Goal: Task Accomplishment & Management: Use online tool/utility

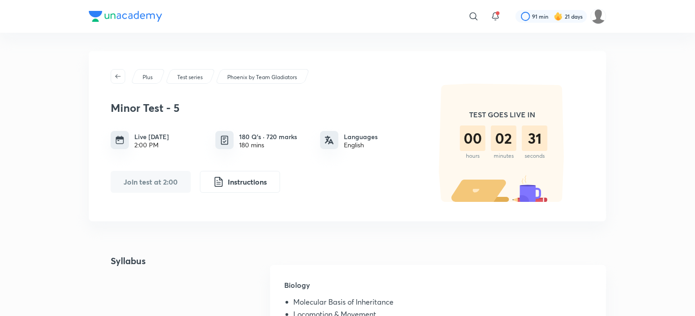
click at [397, 189] on div "Join test at 2:00 Instructions" at bounding box center [263, 182] width 305 height 22
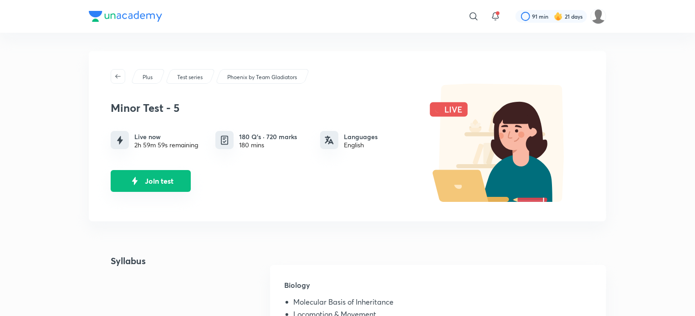
click at [170, 178] on button "Join test" at bounding box center [151, 181] width 80 height 22
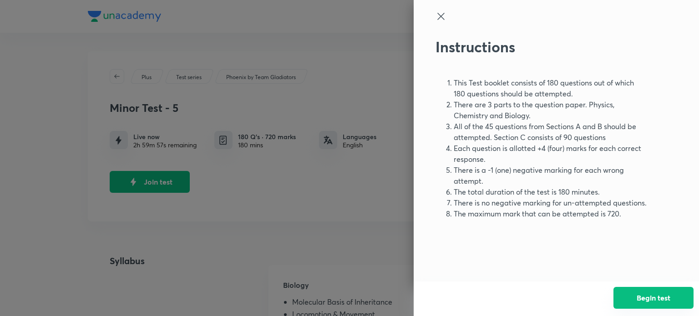
click at [621, 294] on button "Begin test" at bounding box center [654, 298] width 80 height 22
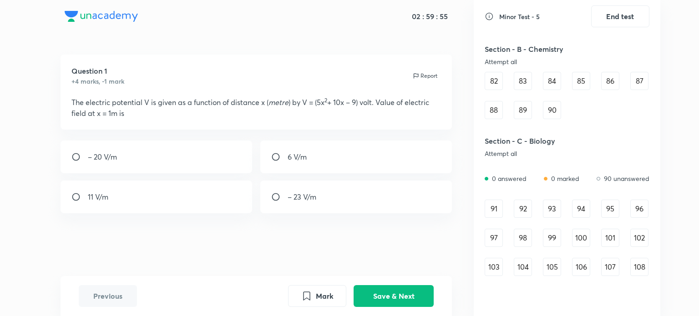
scroll to position [517, 0]
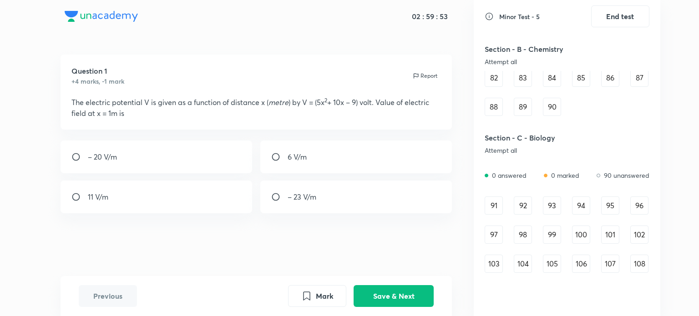
click at [499, 200] on div "91" at bounding box center [494, 206] width 18 height 18
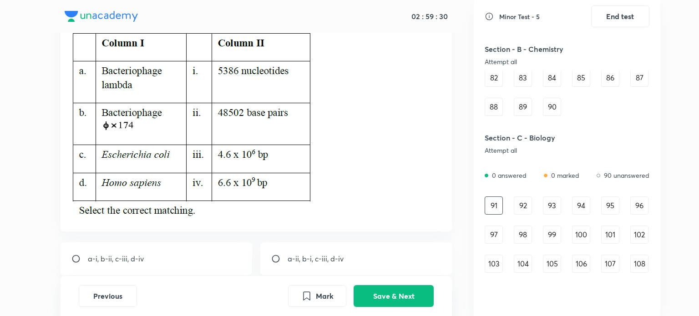
scroll to position [76, 0]
click at [391, 287] on button "Save & Next" at bounding box center [394, 296] width 80 height 22
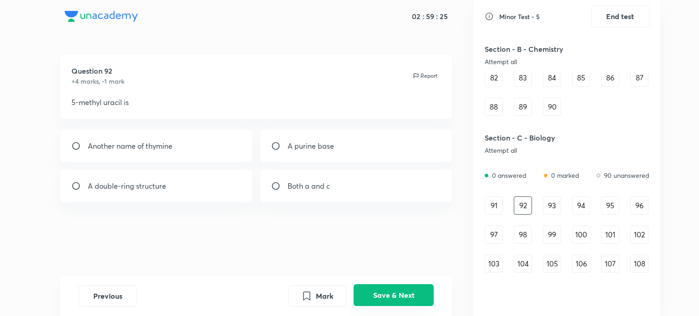
scroll to position [0, 0]
click at [365, 186] on div "Both a and c" at bounding box center [356, 186] width 192 height 33
radio input "true"
click at [397, 295] on button "Save & Next" at bounding box center [394, 296] width 80 height 22
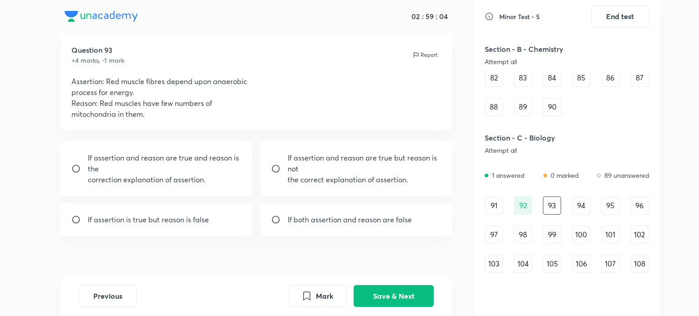
scroll to position [21, 0]
click at [385, 229] on div "If both assertion and reason are false" at bounding box center [356, 219] width 192 height 33
radio input "true"
click at [390, 292] on button "Save & Next" at bounding box center [394, 296] width 80 height 22
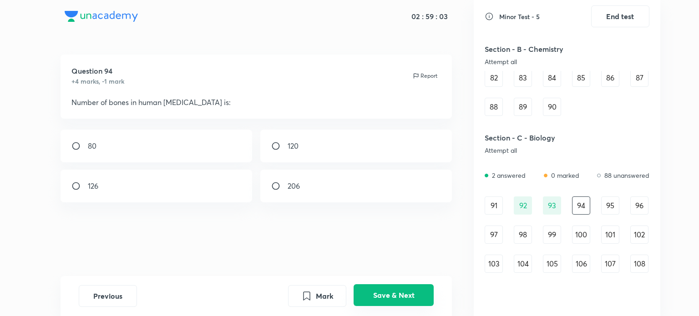
scroll to position [0, 0]
click at [242, 181] on div "﻿126" at bounding box center [157, 186] width 192 height 33
radio input "true"
click at [386, 299] on button "Save & Next" at bounding box center [394, 296] width 80 height 22
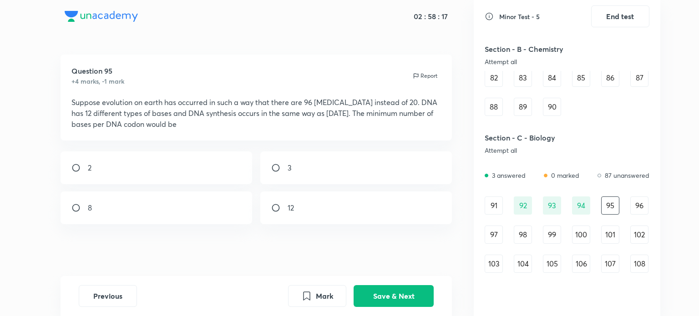
click at [199, 172] on div "2" at bounding box center [157, 168] width 192 height 33
radio input "true"
click at [376, 304] on button "Save & Next" at bounding box center [394, 296] width 80 height 22
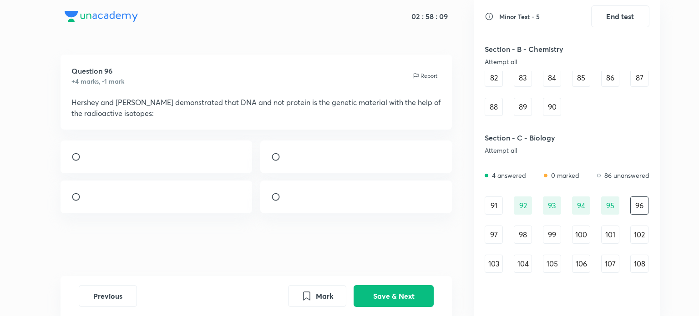
click at [351, 214] on div at bounding box center [356, 197] width 192 height 33
radio input "true"
click at [397, 294] on button "Save & Next" at bounding box center [394, 296] width 80 height 22
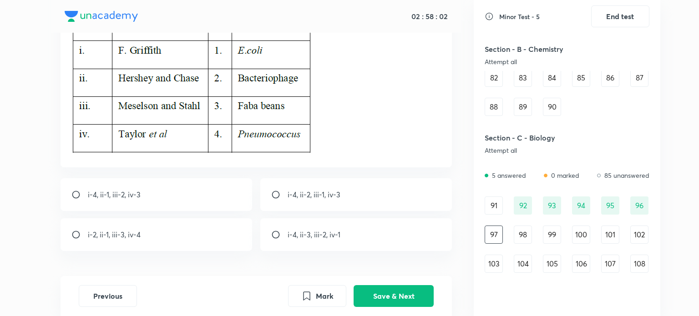
scroll to position [97, 0]
click at [376, 197] on div "i-4, ii-2, iii-1, iv-3" at bounding box center [356, 193] width 192 height 33
radio input "true"
click at [404, 295] on button "Save & Next" at bounding box center [394, 296] width 80 height 22
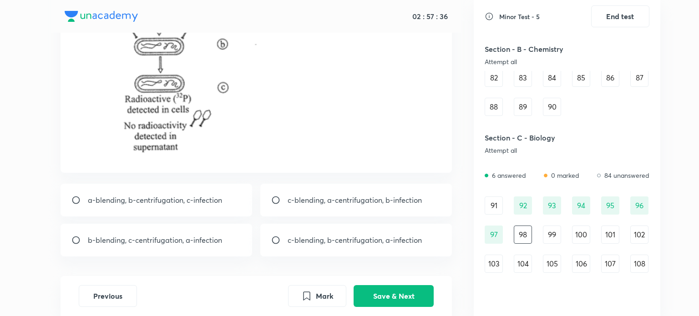
scroll to position [202, 0]
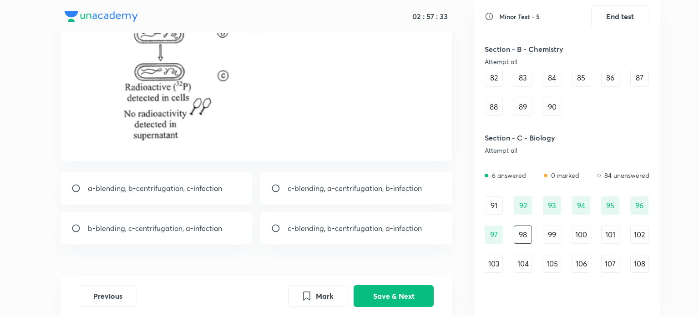
click at [211, 224] on p "b-blending, c-centrifugation, a-infection" at bounding box center [155, 228] width 134 height 11
radio input "true"
click at [382, 292] on button "Save & Next" at bounding box center [394, 296] width 80 height 22
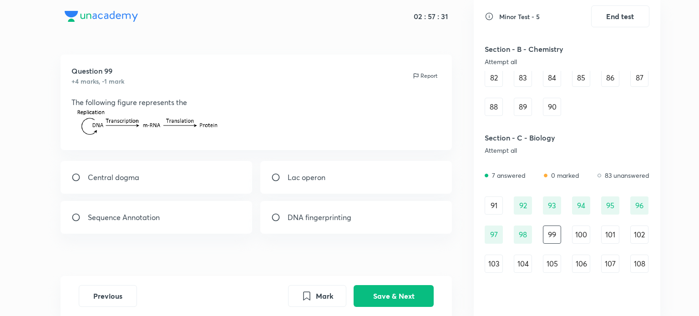
scroll to position [12, 0]
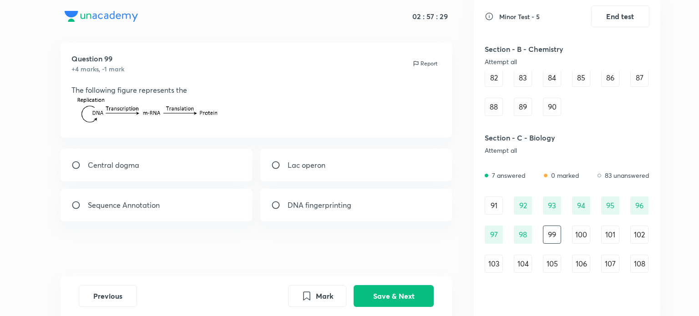
click at [230, 160] on div "Central dogma" at bounding box center [157, 165] width 192 height 33
radio input "true"
click at [391, 287] on button "Save & Next" at bounding box center [394, 296] width 80 height 22
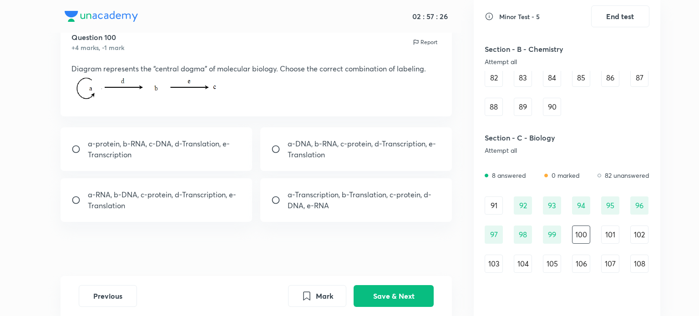
scroll to position [34, 0]
click at [325, 156] on p "a-DNA, b-RNA, c-protein, d-Transcription, e-Translation" at bounding box center [365, 149] width 154 height 22
radio input "true"
click at [405, 299] on button "Save & Next" at bounding box center [394, 296] width 80 height 22
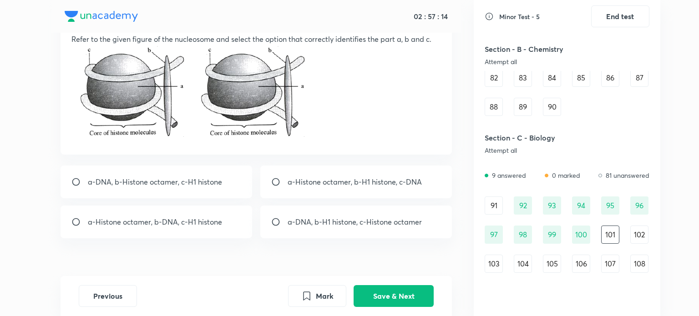
scroll to position [64, 0]
click at [336, 194] on div "a-Histone octamer, b-H1 histone, c-DNA" at bounding box center [356, 181] width 192 height 33
radio input "true"
click at [392, 295] on button "Save & Next" at bounding box center [394, 296] width 80 height 22
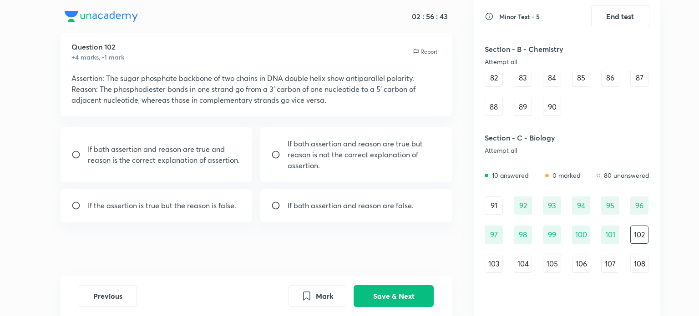
click at [226, 175] on div "If both assertion and reason are true and reason is the correct explanation of …" at bounding box center [157, 154] width 192 height 55
radio input "true"
click at [418, 290] on button "Save & Next" at bounding box center [394, 296] width 80 height 22
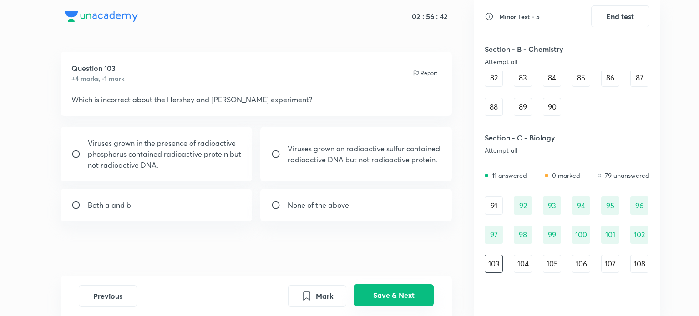
scroll to position [2, 0]
click at [217, 208] on div "Both a and b" at bounding box center [157, 205] width 192 height 33
radio input "true"
click at [391, 297] on button "Save & Next" at bounding box center [394, 296] width 80 height 22
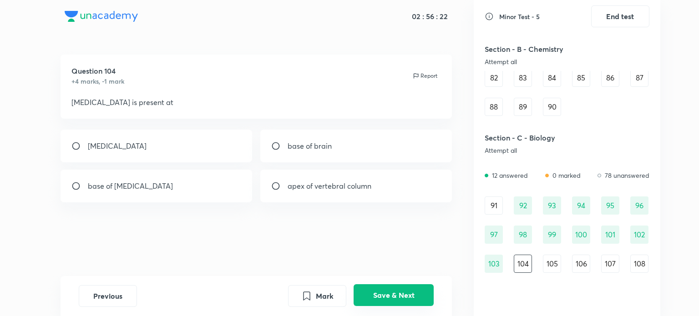
scroll to position [0, 0]
click at [206, 144] on div "[MEDICAL_DATA]" at bounding box center [157, 146] width 192 height 33
click at [314, 139] on div "base of brain" at bounding box center [356, 146] width 192 height 33
radio input "false"
radio input "true"
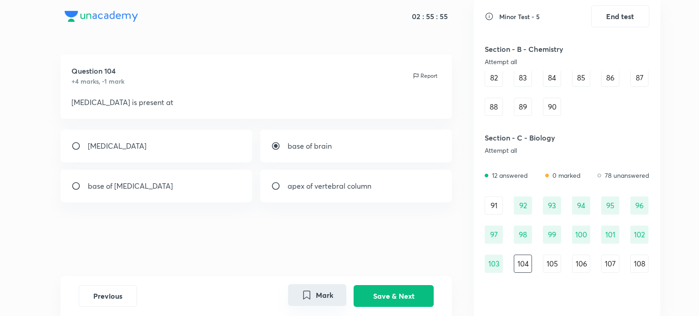
click at [305, 293] on icon "Mark" at bounding box center [307, 295] width 6 height 8
click at [363, 298] on button "Save & Next" at bounding box center [394, 296] width 80 height 22
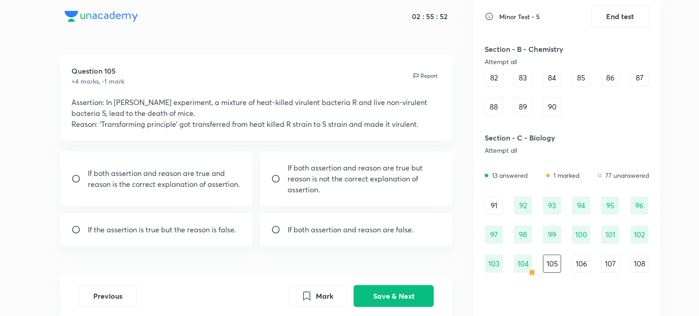
scroll to position [24, 0]
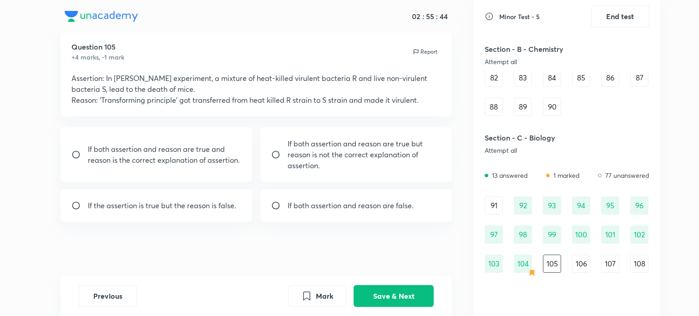
click at [351, 200] on p "If both assertion and reason are false." at bounding box center [351, 205] width 126 height 11
radio input "true"
click at [384, 291] on button "Save & Next" at bounding box center [394, 296] width 80 height 22
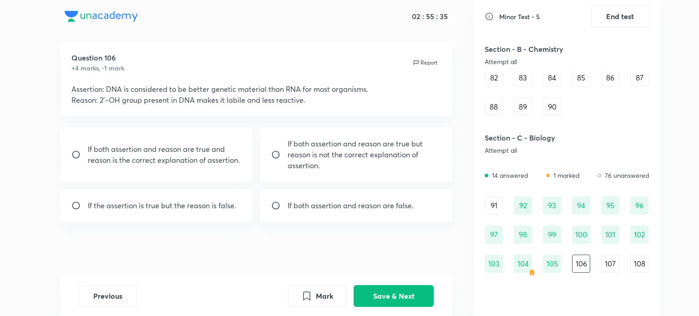
click at [231, 203] on p "If the assertion is true but the reason is false." at bounding box center [162, 205] width 148 height 11
radio input "true"
click at [391, 295] on button "Save & Next" at bounding box center [394, 296] width 80 height 22
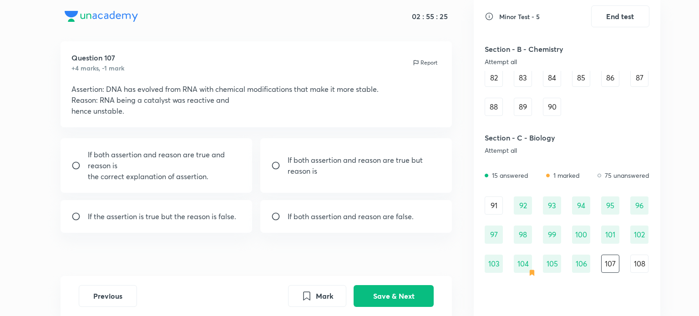
click at [245, 159] on div "If both assertion and reason are true and reason is the correct explanation of …" at bounding box center [157, 165] width 192 height 55
radio input "true"
click at [367, 291] on button "Save & Next" at bounding box center [394, 296] width 80 height 22
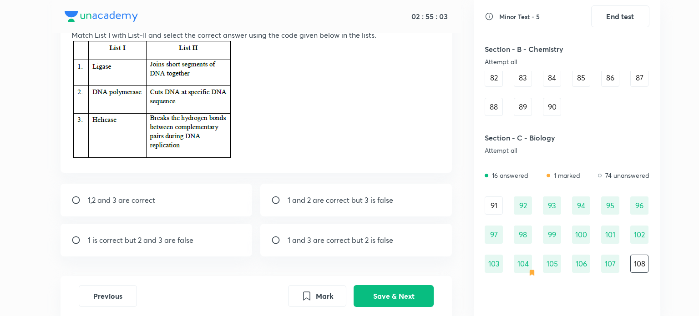
scroll to position [68, 0]
click at [389, 293] on button "Save & Next" at bounding box center [394, 296] width 80 height 22
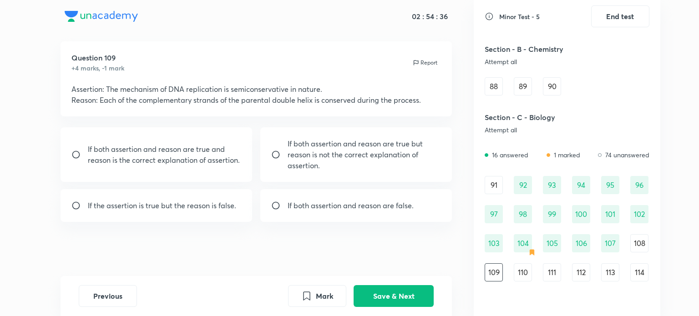
click at [211, 174] on div "If both assertion and reason are true and reason is the correct explanation of …" at bounding box center [157, 154] width 192 height 55
radio input "true"
click at [329, 305] on button "Mark" at bounding box center [317, 296] width 58 height 22
click at [376, 301] on button "Save & Next" at bounding box center [394, 296] width 80 height 22
click at [372, 169] on p "If both assertion and reason are true but reason is not the correct explanation…" at bounding box center [365, 154] width 154 height 33
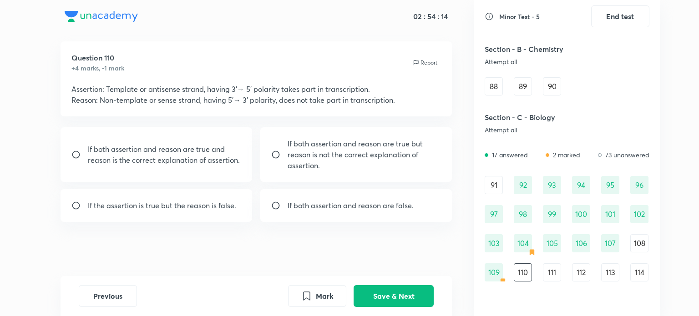
radio input "true"
click at [404, 293] on button "Save & Next" at bounding box center [394, 296] width 80 height 22
drag, startPoint x: 143, startPoint y: 90, endPoint x: 234, endPoint y: 102, distance: 91.8
click at [234, 102] on div "Assertion: Eukaryotic mRNA requires post-transcription processing for formation…" at bounding box center [256, 95] width 370 height 22
click at [202, 152] on p "If both assertion and reason are true and reason is the correct explanation of …" at bounding box center [165, 155] width 154 height 22
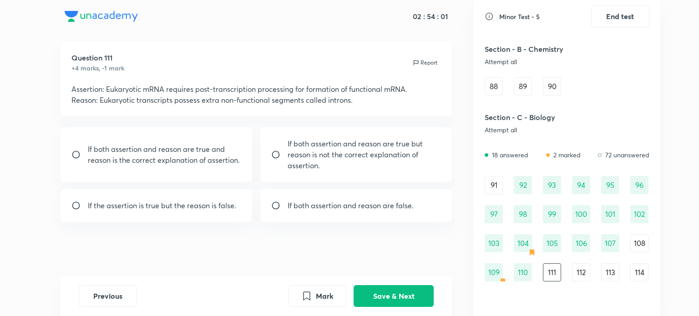
radio input "true"
click at [328, 302] on button "Mark" at bounding box center [317, 296] width 58 height 22
click at [371, 300] on button "Save & Next" at bounding box center [394, 296] width 80 height 22
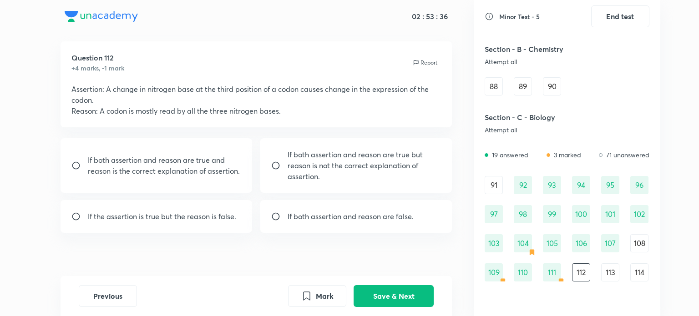
click at [241, 169] on p "If both assertion and reason are true and reason is the correct explanation of …" at bounding box center [165, 166] width 154 height 22
radio input "true"
click at [387, 301] on button "Save & Next" at bounding box center [394, 296] width 80 height 22
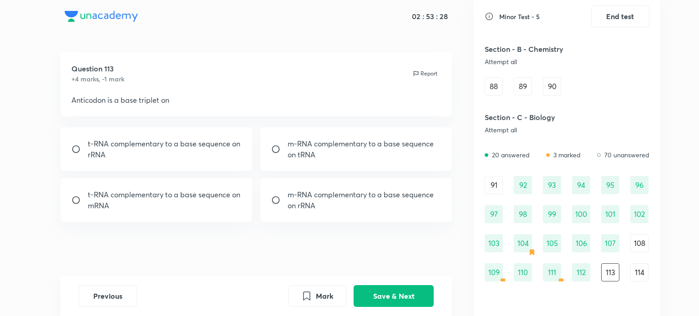
click at [183, 177] on div "t-RNA complementary to a base sequence on rRNA m-RNA complementary to a base se…" at bounding box center [257, 174] width 392 height 95
click at [187, 195] on p "t-RNA complementary to a base sequence on mRNA" at bounding box center [165, 200] width 154 height 22
radio input "true"
click at [397, 304] on button "Save & Next" at bounding box center [394, 296] width 80 height 22
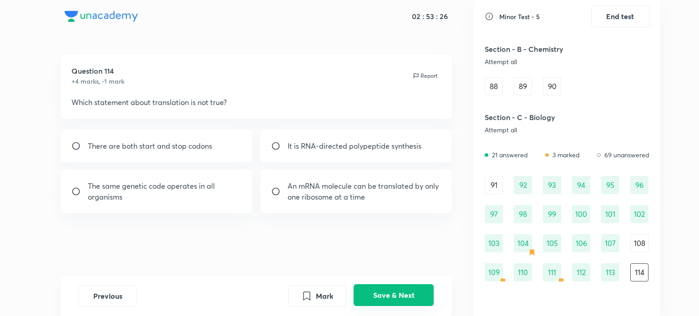
scroll to position [0, 0]
click at [216, 194] on p "The same genetic code operates in all organisms" at bounding box center [165, 192] width 154 height 22
radio input "true"
click at [324, 298] on button "Mark" at bounding box center [317, 296] width 58 height 22
click at [373, 290] on button "Save & Next" at bounding box center [394, 296] width 80 height 22
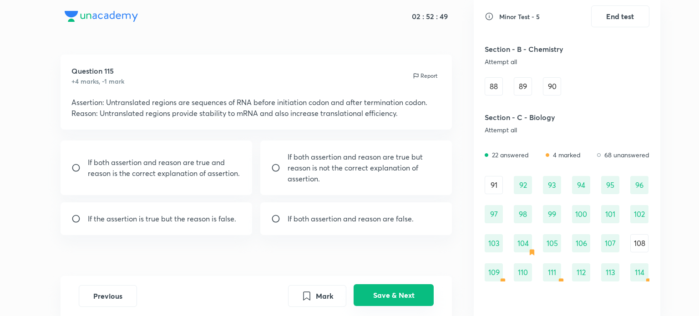
scroll to position [566, 0]
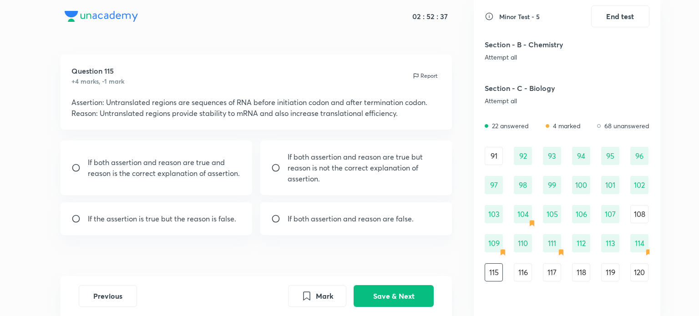
click at [214, 179] on div "If both assertion and reason are true and reason is the correct explanation of …" at bounding box center [157, 168] width 192 height 55
click at [281, 173] on div "If both assertion and reason are true but reason is not the correct explanation…" at bounding box center [356, 168] width 192 height 55
radio input "false"
radio input "true"
click at [383, 291] on button "Save & Next" at bounding box center [394, 296] width 80 height 22
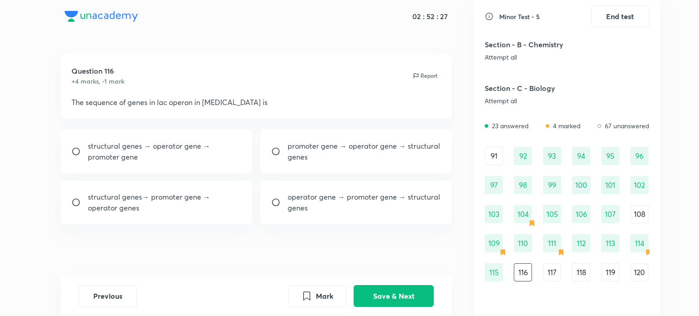
click at [351, 156] on p "promoter gene → operator gene → structural genes" at bounding box center [365, 152] width 154 height 22
radio input "true"
click at [394, 290] on button "Save & Next" at bounding box center [394, 296] width 80 height 22
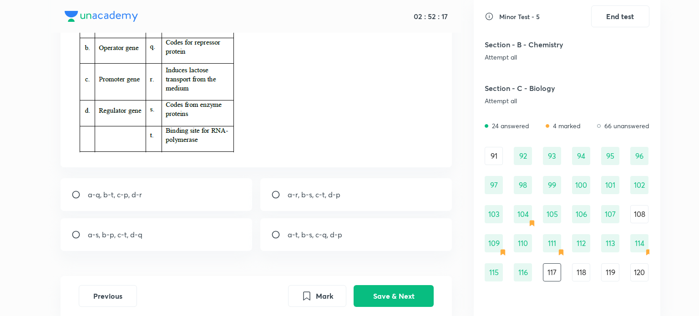
scroll to position [100, 0]
click at [224, 222] on div "a-s, b-p, c-t, d-q" at bounding box center [157, 235] width 192 height 33
radio input "true"
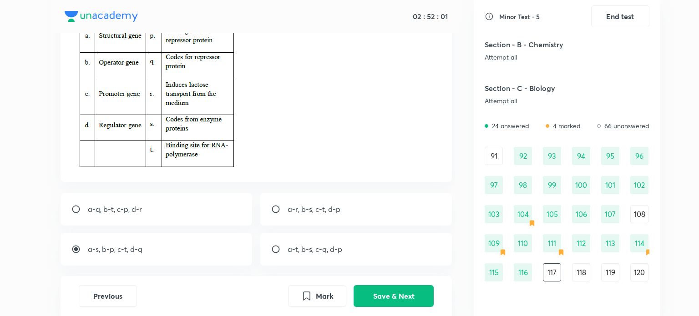
scroll to position [86, 0]
click at [402, 288] on button "Save & Next" at bounding box center [394, 296] width 80 height 22
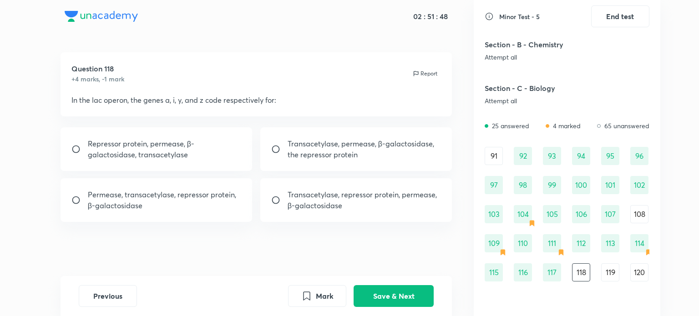
click at [405, 187] on div "Transacetylase, repressor protein, permease, β-galactosidase" at bounding box center [356, 200] width 192 height 44
radio input "true"
click at [426, 305] on button "Save & Next" at bounding box center [394, 296] width 80 height 22
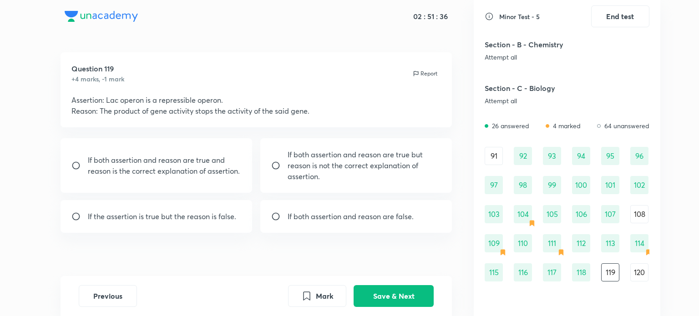
click at [397, 217] on p "If both assertion and reason are false." at bounding box center [351, 216] width 126 height 11
radio input "true"
click at [399, 288] on button "Save & Next" at bounding box center [394, 296] width 80 height 22
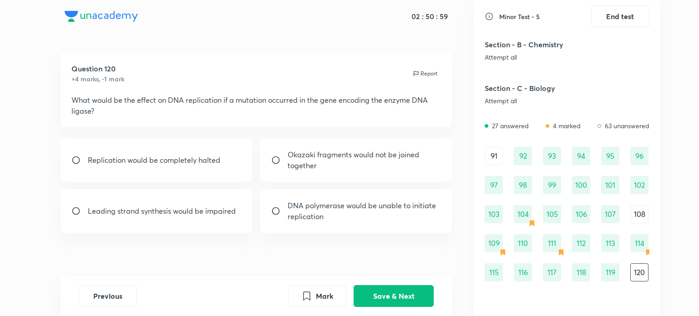
click at [276, 164] on div "Okazaki fragments would not be joined together" at bounding box center [356, 160] width 192 height 44
radio input "true"
click at [422, 294] on button "Save & Next" at bounding box center [394, 296] width 80 height 22
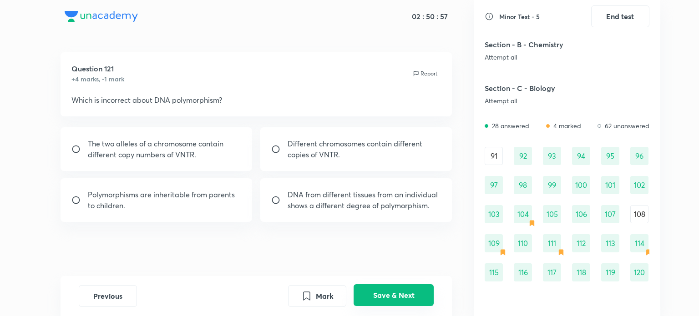
scroll to position [595, 0]
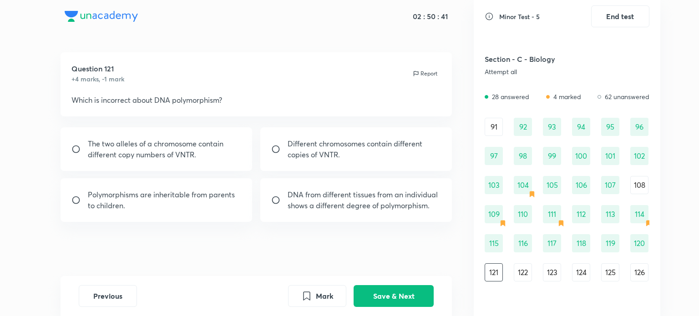
click at [400, 205] on p "DNA from different tissues from an individual shows a different degree of polym…" at bounding box center [365, 200] width 154 height 22
radio input "true"
click at [414, 296] on button "Save & Next" at bounding box center [394, 296] width 80 height 22
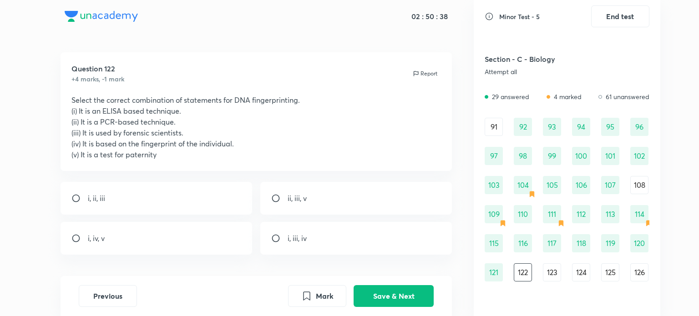
scroll to position [35, 0]
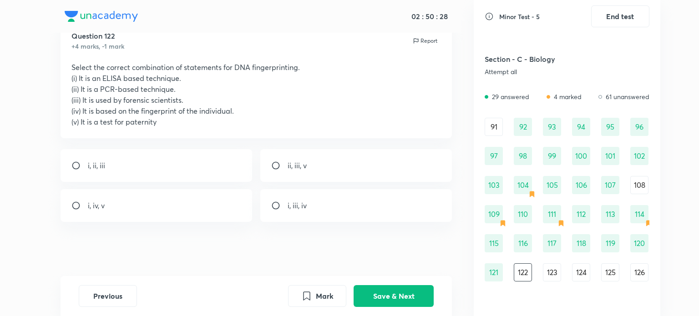
click at [296, 170] on p "ii, iii, v" at bounding box center [297, 165] width 19 height 11
radio input "true"
click at [383, 300] on button "Save & Next" at bounding box center [394, 296] width 80 height 22
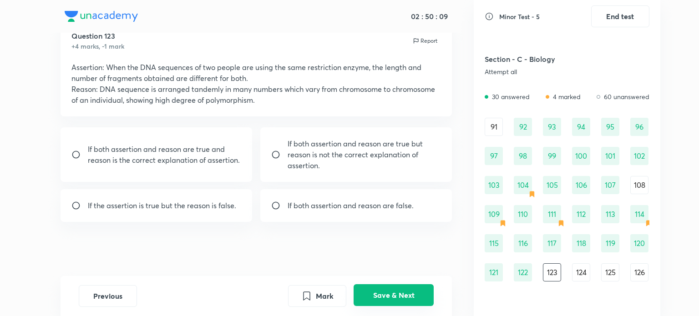
click at [393, 301] on button "Save & Next" at bounding box center [394, 296] width 80 height 22
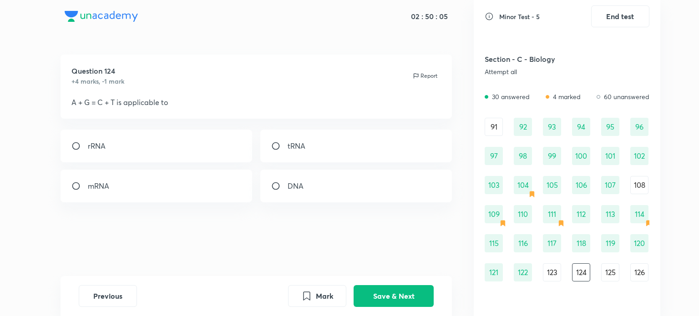
click at [326, 190] on div "DNA" at bounding box center [356, 186] width 192 height 33
radio input "true"
click at [411, 293] on button "Save & Next" at bounding box center [394, 296] width 80 height 22
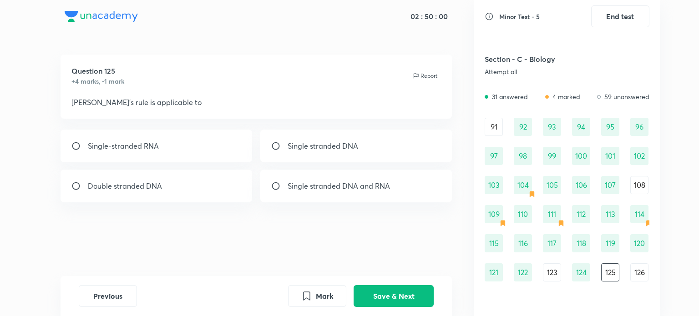
click at [225, 196] on div "Double stranded DNA" at bounding box center [157, 186] width 192 height 33
radio input "true"
click at [392, 293] on button "Save & Next" at bounding box center [394, 296] width 80 height 22
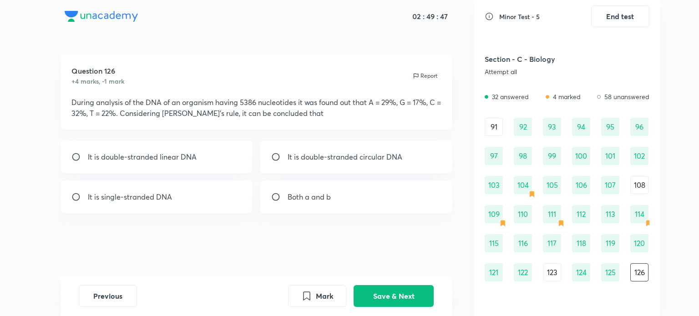
click at [233, 195] on div "It is single-stranded DNA" at bounding box center [157, 197] width 192 height 33
radio input "true"
click at [394, 300] on button "Save & Next" at bounding box center [394, 296] width 80 height 22
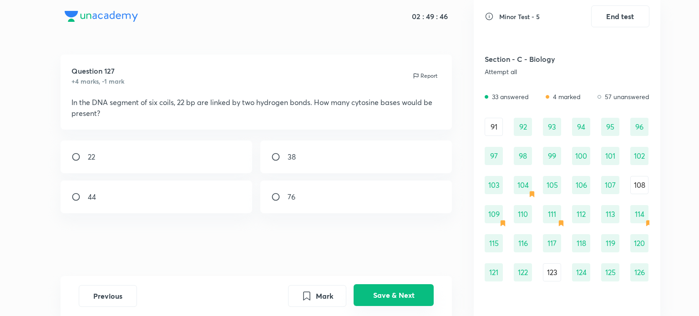
scroll to position [625, 0]
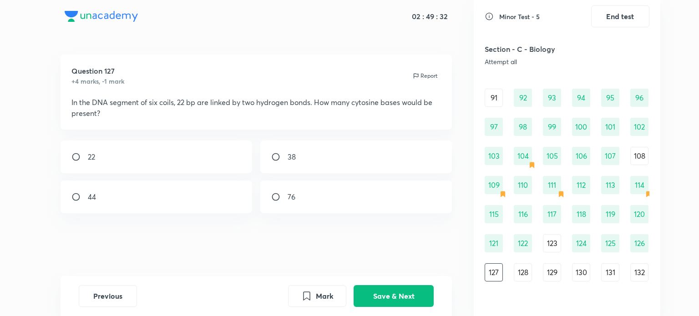
click at [303, 167] on div "38" at bounding box center [356, 157] width 192 height 33
radio input "true"
click at [402, 288] on button "Save & Next" at bounding box center [394, 296] width 80 height 22
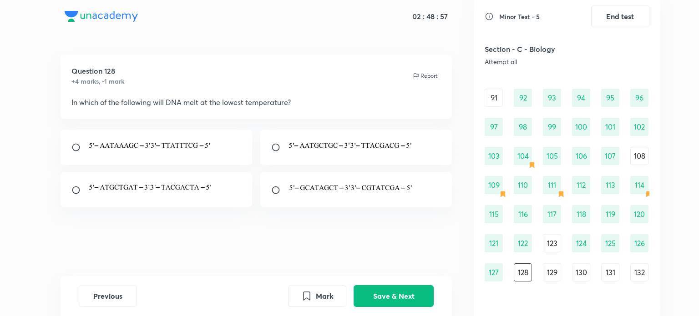
click at [128, 155] on div at bounding box center [157, 148] width 192 height 36
radio input "true"
click at [387, 296] on button "Save & Next" at bounding box center [394, 296] width 80 height 22
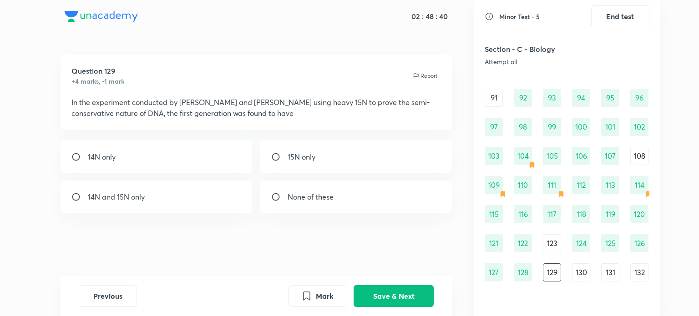
click at [96, 192] on p "14N and 15N only" at bounding box center [116, 197] width 57 height 11
radio input "true"
click at [366, 292] on button "Save & Next" at bounding box center [394, 296] width 80 height 22
click at [219, 203] on div "Replication fork" at bounding box center [157, 197] width 192 height 33
radio input "true"
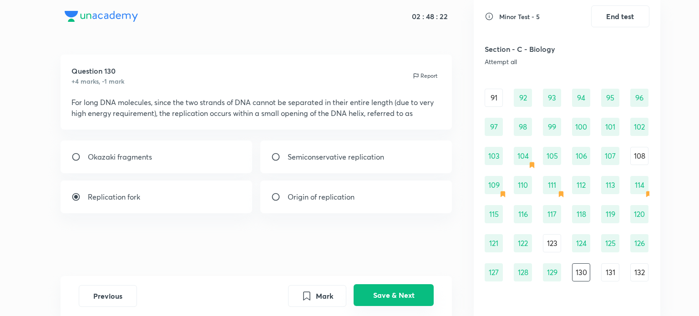
click at [388, 306] on button "Save & Next" at bounding box center [394, 296] width 80 height 22
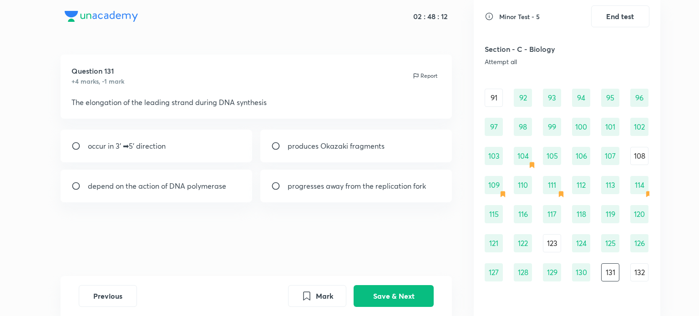
click at [206, 183] on p "depend on the action of DNA polymerase" at bounding box center [157, 186] width 138 height 11
radio input "true"
click at [412, 301] on button "Save & Next" at bounding box center [394, 296] width 80 height 22
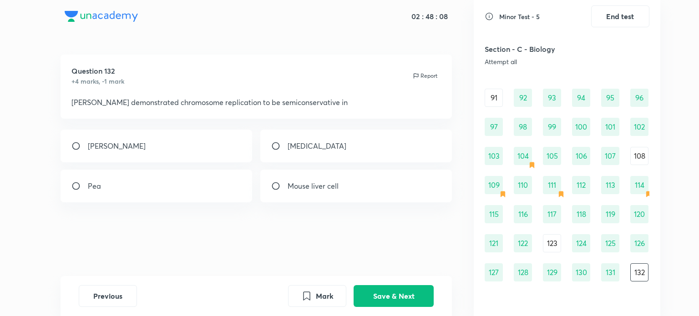
click at [191, 148] on div "[PERSON_NAME]" at bounding box center [157, 146] width 192 height 33
radio input "true"
click at [400, 302] on button "Save & Next" at bounding box center [394, 296] width 80 height 22
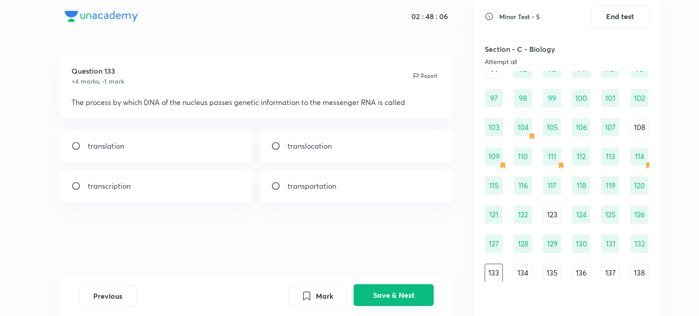
scroll to position [654, 0]
click at [193, 173] on div "transcription" at bounding box center [157, 186] width 192 height 33
radio input "true"
click at [389, 294] on button "Save & Next" at bounding box center [394, 296] width 80 height 22
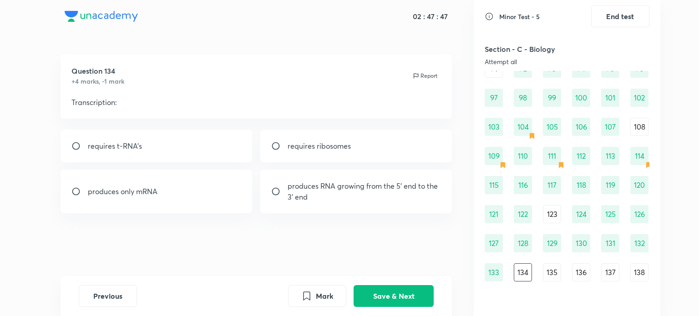
click at [382, 196] on p "produces RNA growing from the 5' end to the 3' end" at bounding box center [365, 192] width 154 height 22
radio input "true"
click at [408, 293] on button "Save & Next" at bounding box center [394, 296] width 80 height 22
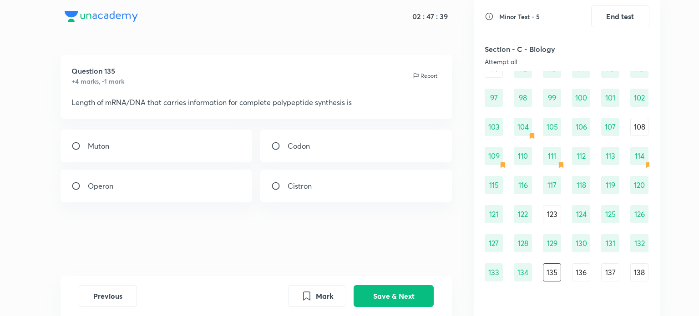
click at [338, 200] on div "Cistron" at bounding box center [356, 186] width 192 height 33
radio input "true"
click at [420, 292] on button "Save & Next" at bounding box center [394, 296] width 80 height 22
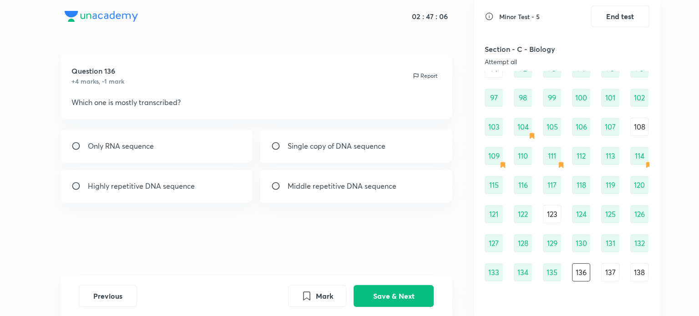
click at [393, 148] on div "Single copy of DNA sequence" at bounding box center [356, 146] width 192 height 33
radio input "true"
click at [320, 290] on button "Mark" at bounding box center [317, 296] width 58 height 22
click at [379, 290] on button "Save & Next" at bounding box center [394, 296] width 80 height 22
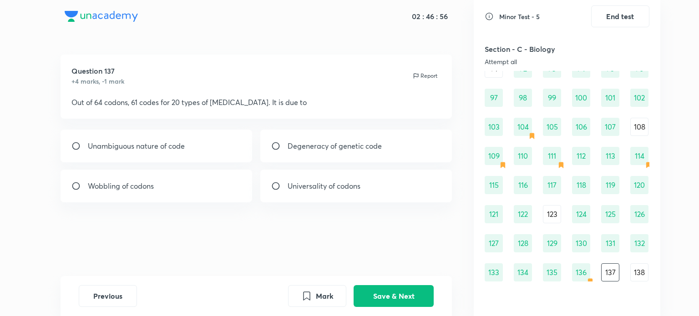
click at [390, 134] on div "Degeneracy of genetic code" at bounding box center [356, 146] width 192 height 33
radio input "true"
click at [401, 292] on button "Save & Next" at bounding box center [394, 296] width 80 height 22
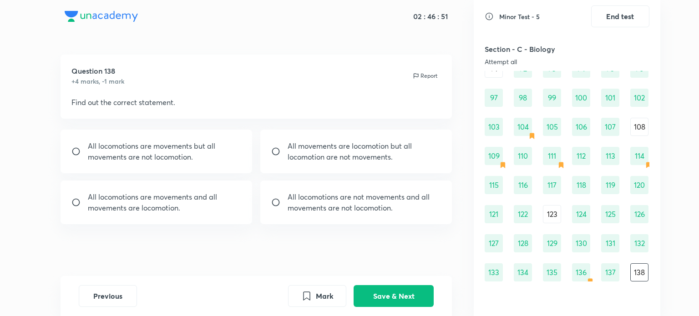
scroll to position [2, 0]
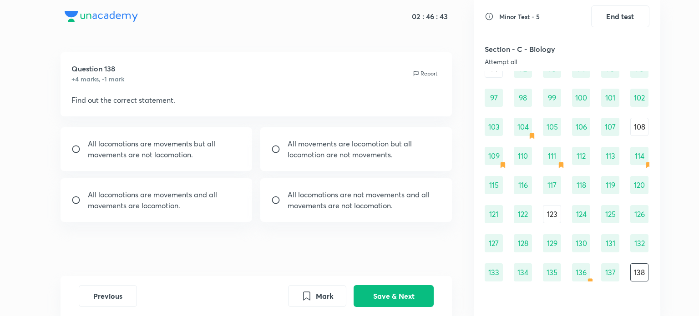
click at [194, 133] on div "All locomotions are movements but all movements are not locomotion." at bounding box center [157, 149] width 192 height 44
radio input "true"
click at [393, 297] on button "Save & Next" at bounding box center [394, 296] width 80 height 22
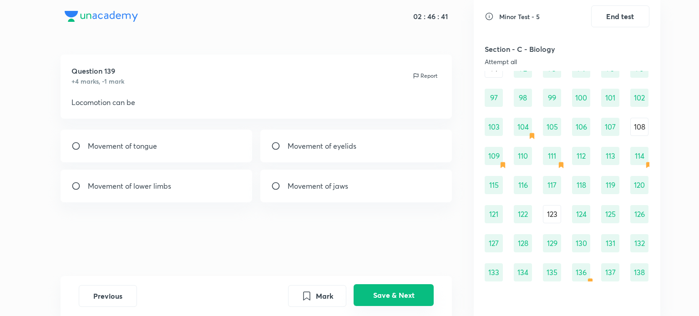
scroll to position [683, 0]
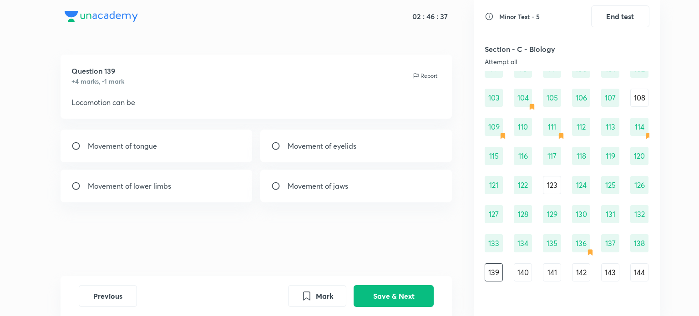
click at [215, 198] on div "Movement of lower limbs" at bounding box center [157, 186] width 192 height 33
radio input "true"
click at [420, 304] on button "Save & Next" at bounding box center [394, 296] width 80 height 22
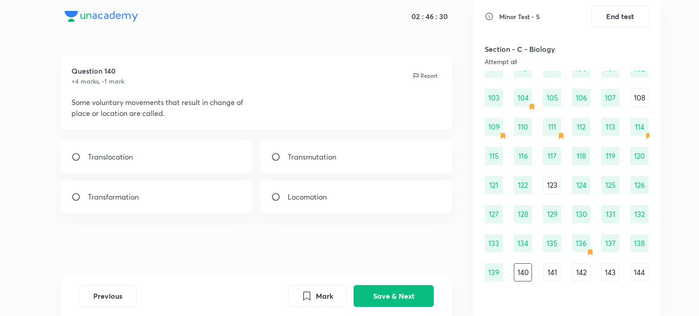
click at [381, 204] on div "Locomotion" at bounding box center [356, 197] width 192 height 33
radio input "true"
click at [396, 289] on button "Save & Next" at bounding box center [394, 296] width 80 height 22
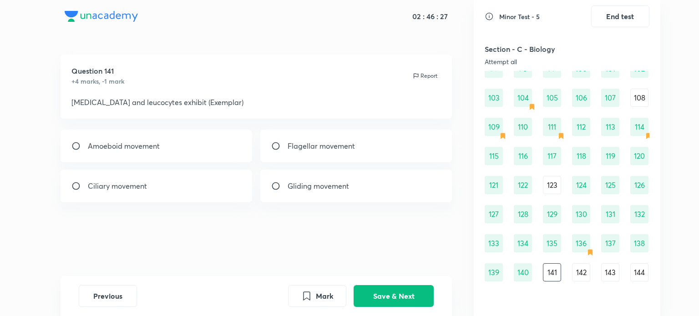
click at [172, 132] on div "Amoeboid movement" at bounding box center [157, 146] width 192 height 33
radio input "true"
click at [406, 292] on button "Save & Next" at bounding box center [394, 296] width 80 height 22
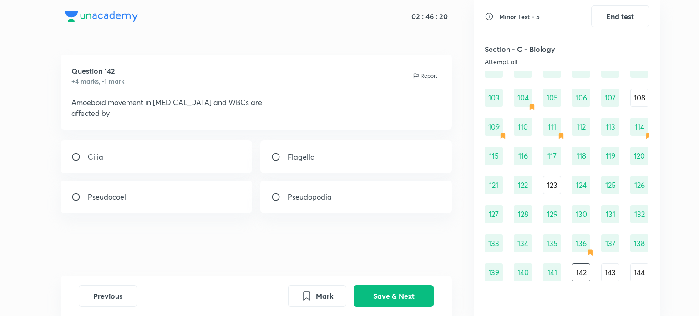
click at [357, 202] on div "Pseudopodia" at bounding box center [356, 197] width 192 height 33
radio input "true"
click at [386, 288] on button "Save & Next" at bounding box center [394, 296] width 80 height 22
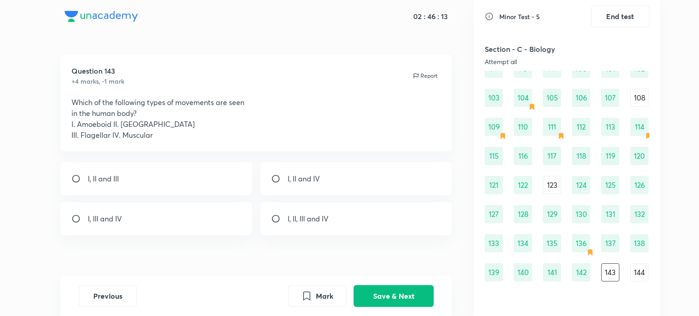
click at [337, 225] on div "I, II, III and IV" at bounding box center [356, 219] width 192 height 33
radio input "true"
click at [380, 300] on button "Save & Next" at bounding box center [394, 296] width 80 height 22
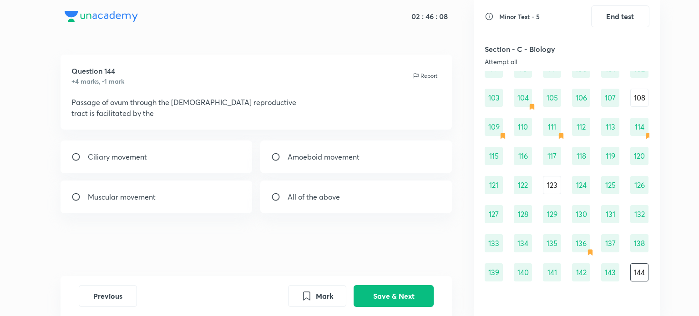
click at [220, 153] on div "Ciliary movement" at bounding box center [157, 157] width 192 height 33
radio input "true"
click at [394, 293] on button "Save & Next" at bounding box center [394, 296] width 80 height 22
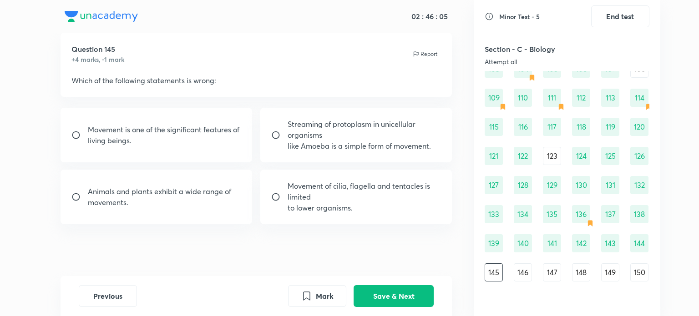
scroll to position [24, 0]
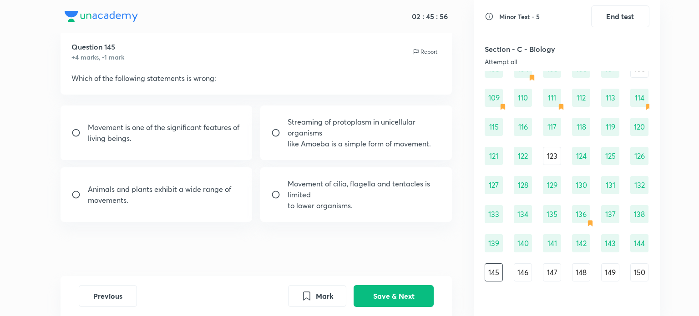
click at [378, 208] on p "to lower organisms." at bounding box center [365, 205] width 154 height 11
radio input "true"
click at [395, 293] on button "Save & Next" at bounding box center [394, 296] width 80 height 22
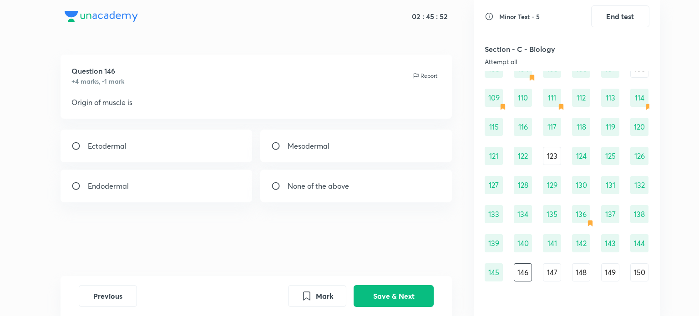
click at [350, 153] on div "Mesodermal" at bounding box center [356, 146] width 192 height 33
radio input "true"
click at [329, 301] on button "Mark" at bounding box center [317, 296] width 58 height 22
click at [375, 299] on button "Save & Next" at bounding box center [394, 296] width 80 height 22
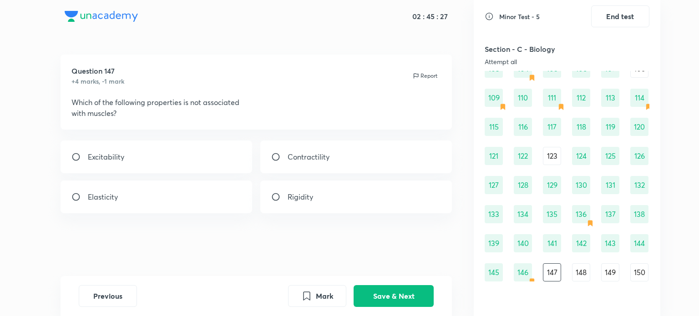
click at [346, 196] on div "Rigidity" at bounding box center [356, 197] width 192 height 33
radio input "true"
click at [379, 288] on button "Save & Next" at bounding box center [394, 296] width 80 height 22
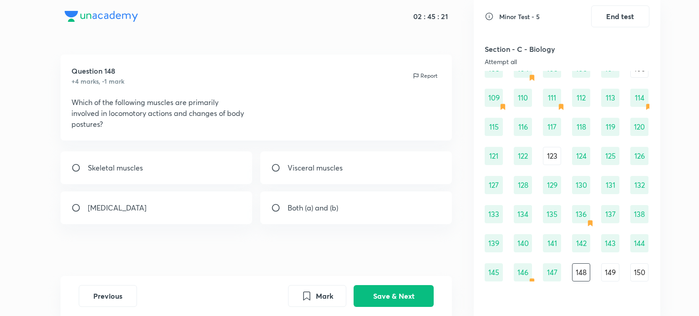
click at [213, 176] on div "Skeletal muscles" at bounding box center [157, 168] width 192 height 33
radio input "true"
click at [389, 292] on button "Save & Next" at bounding box center [394, 296] width 80 height 22
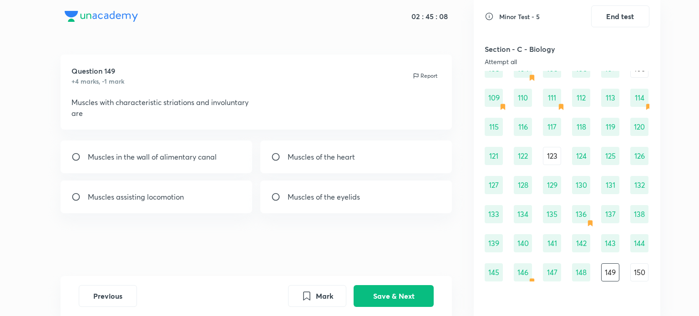
click at [327, 163] on div "Muscles of the heart" at bounding box center [356, 157] width 192 height 33
radio input "true"
click at [404, 290] on button "Save & Next" at bounding box center [394, 296] width 80 height 22
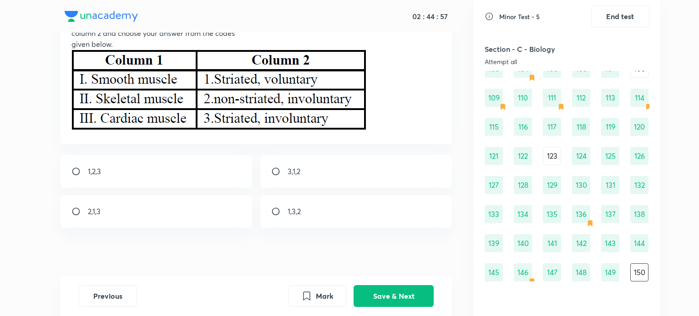
scroll to position [86, 0]
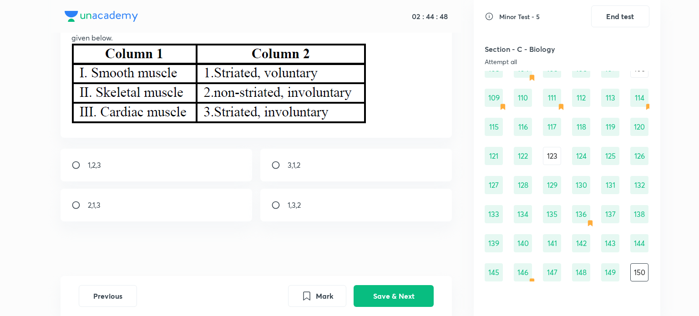
click at [168, 224] on div "Question 150 +4 marks, -1 mark Report Match each item in column 1 with one item…" at bounding box center [256, 122] width 435 height 308
click at [180, 201] on div "2,1,3" at bounding box center [157, 205] width 192 height 33
radio input "true"
click at [364, 287] on button "Save & Next" at bounding box center [394, 296] width 80 height 22
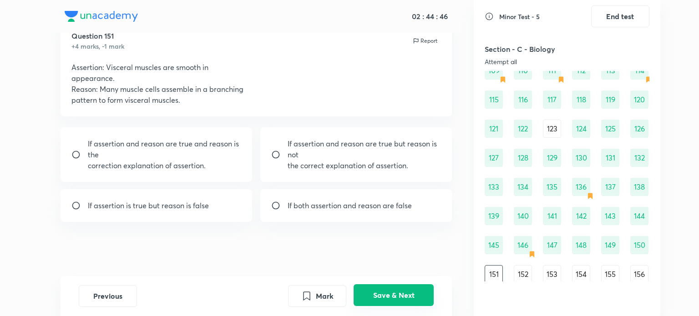
scroll to position [741, 0]
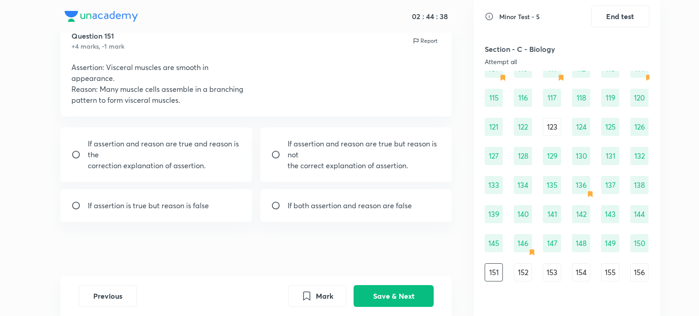
click at [224, 209] on div "If assertion is true but reason is false" at bounding box center [157, 205] width 192 height 33
radio input "true"
click at [390, 288] on button "Save & Next" at bounding box center [394, 296] width 80 height 22
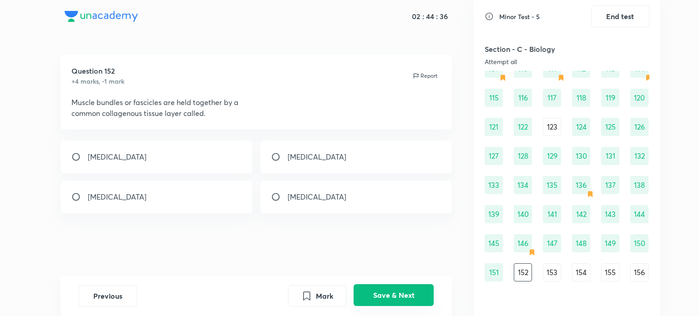
scroll to position [0, 0]
click at [204, 213] on div "[MEDICAL_DATA]" at bounding box center [157, 197] width 192 height 33
radio input "true"
click at [382, 297] on button "Save & Next" at bounding box center [394, 296] width 80 height 22
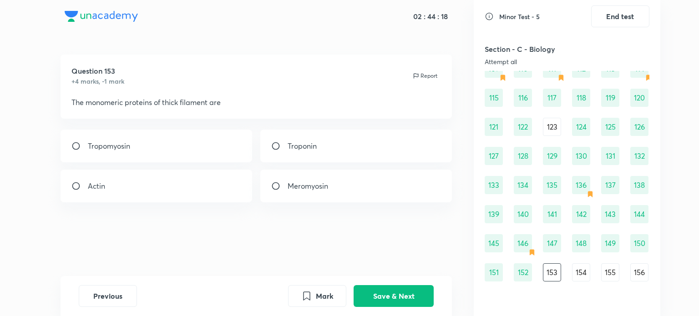
click at [339, 176] on div "Meromyosin" at bounding box center [356, 186] width 192 height 33
radio input "true"
click at [393, 292] on button "Save & Next" at bounding box center [394, 296] width 80 height 22
click at [178, 145] on div "[MEDICAL_DATA]" at bounding box center [157, 146] width 192 height 33
radio input "true"
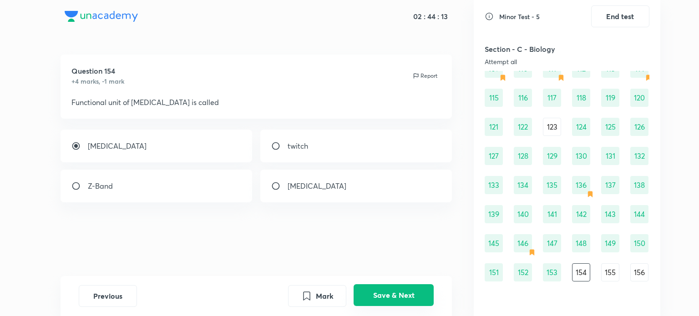
click at [384, 296] on button "Save & Next" at bounding box center [394, 296] width 80 height 22
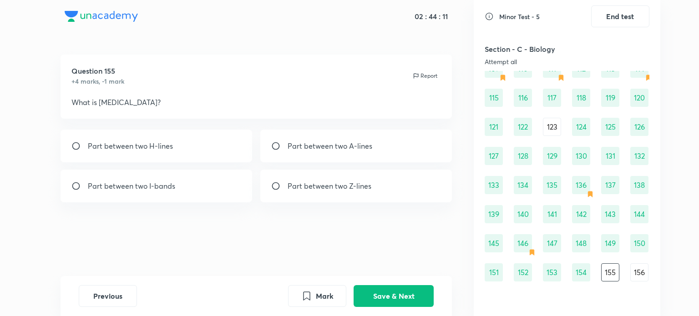
click at [371, 177] on div "Part between two Z-lines" at bounding box center [356, 186] width 192 height 33
radio input "true"
click at [406, 295] on button "Save & Next" at bounding box center [394, 296] width 80 height 22
click at [244, 151] on div "actin, troponin, tropomyosin" at bounding box center [157, 146] width 192 height 33
radio input "true"
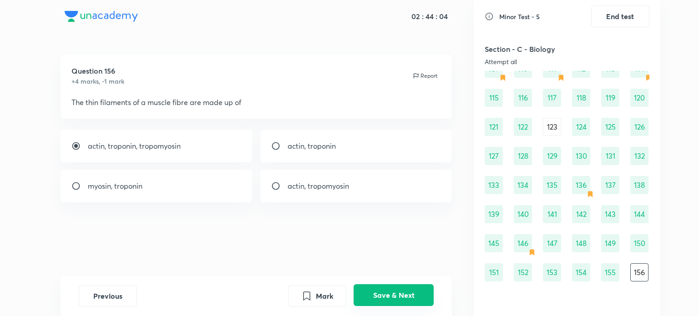
click at [388, 295] on button "Save & Next" at bounding box center [394, 296] width 80 height 22
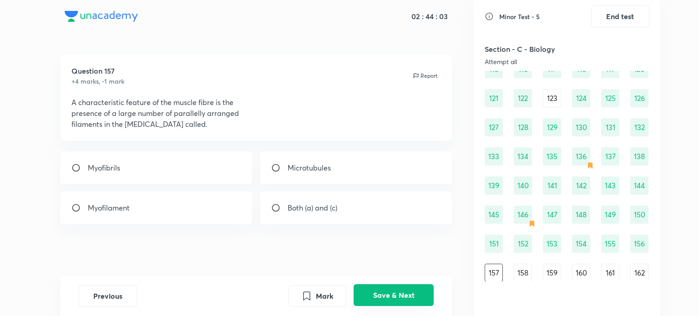
scroll to position [770, 0]
click at [189, 161] on div "Myofibrils" at bounding box center [157, 168] width 192 height 33
click at [280, 223] on div "Both (a) and (c)" at bounding box center [356, 208] width 192 height 33
radio input "false"
radio input "true"
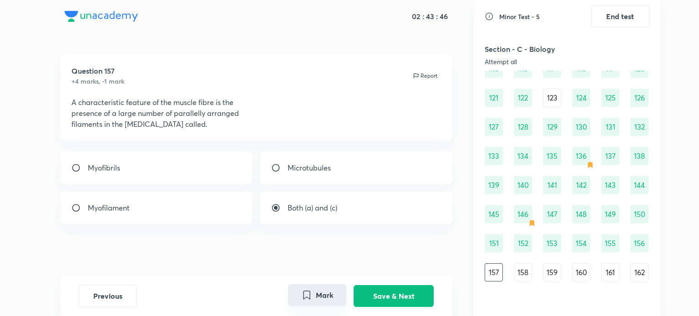
click at [333, 298] on button "Mark" at bounding box center [317, 296] width 58 height 22
click at [372, 297] on button "Save & Next" at bounding box center [394, 296] width 80 height 22
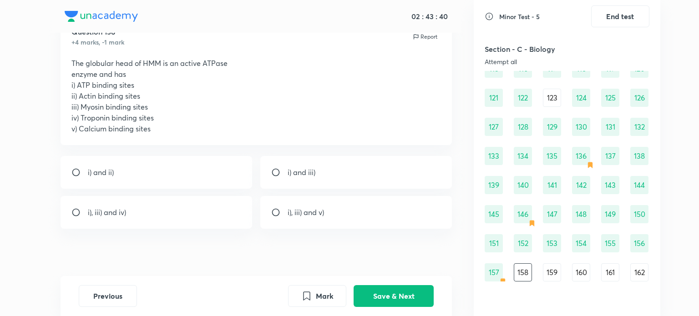
scroll to position [40, 0]
click at [197, 165] on div "i) and ii)" at bounding box center [157, 172] width 192 height 33
radio input "true"
click at [406, 297] on button "Save & Next" at bounding box center [394, 296] width 80 height 22
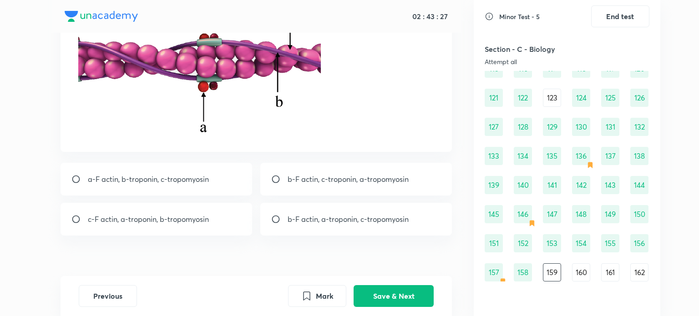
scroll to position [106, 0]
click at [229, 207] on div "c-F actin, a-troponin, b-tropomyosin" at bounding box center [157, 219] width 192 height 33
radio input "true"
click at [399, 289] on button "Save & Next" at bounding box center [394, 296] width 80 height 22
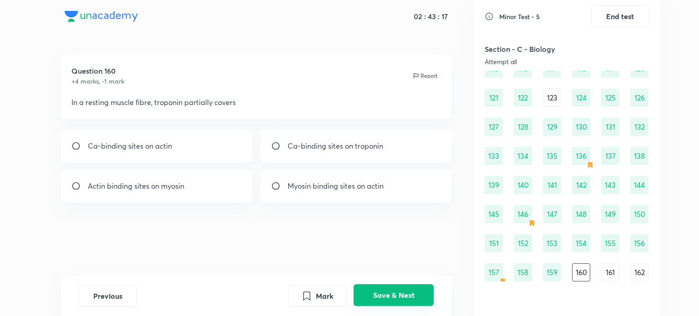
scroll to position [0, 0]
click at [320, 183] on p "Myosin binding sites on actin" at bounding box center [336, 186] width 96 height 11
radio input "true"
click at [402, 291] on button "Save & Next" at bounding box center [394, 296] width 80 height 22
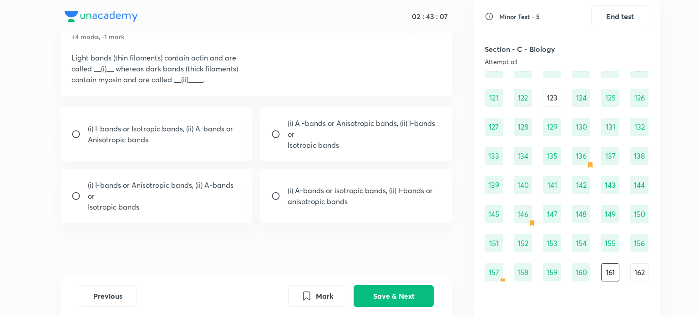
scroll to position [46, 0]
click at [213, 143] on div "(i) I-bands or Isotropic bands, (ii) A-bands or Anisotropic bands" at bounding box center [157, 133] width 192 height 55
radio input "true"
click at [397, 293] on button "Save & Next" at bounding box center [394, 296] width 80 height 22
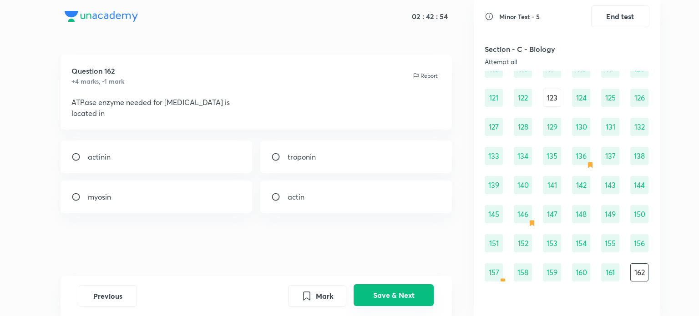
scroll to position [0, 0]
click at [224, 205] on div "myosin" at bounding box center [157, 197] width 192 height 33
radio input "true"
click at [387, 300] on button "Save & Next" at bounding box center [394, 296] width 80 height 22
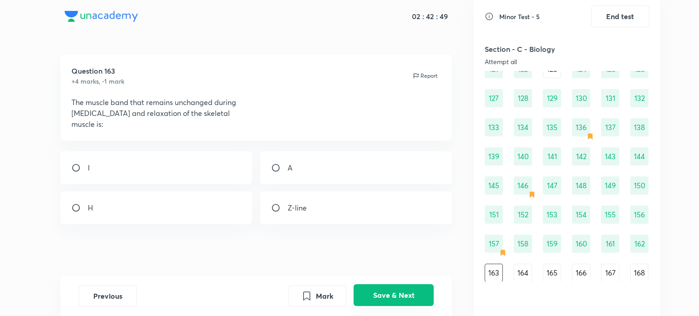
scroll to position [799, 0]
click at [341, 178] on div "A" at bounding box center [356, 168] width 192 height 33
radio input "true"
click at [386, 289] on button "Save & Next" at bounding box center [394, 296] width 80 height 22
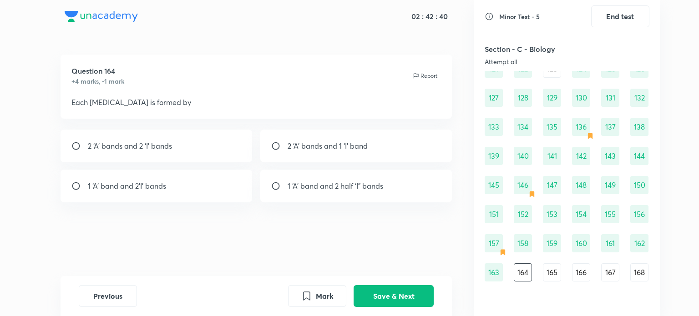
click at [393, 194] on div "1 ‘A’ band and 2 half ‘I” bands" at bounding box center [356, 186] width 192 height 33
radio input "true"
click at [391, 287] on button "Save & Next" at bounding box center [394, 296] width 80 height 22
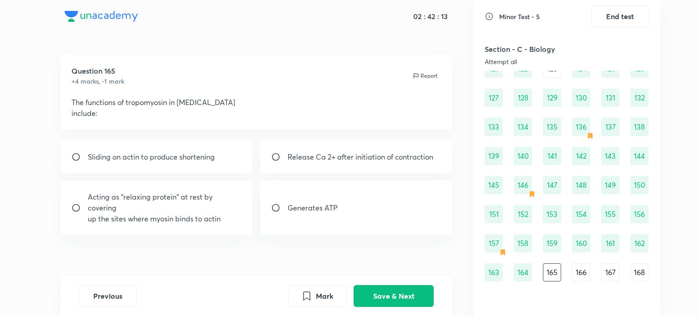
click at [223, 154] on div "Sliding on actin to produce shortening" at bounding box center [157, 157] width 192 height 33
radio input "true"
click at [316, 287] on button "Mark" at bounding box center [317, 296] width 58 height 22
click at [384, 300] on button "Save & Next" at bounding box center [394, 296] width 80 height 22
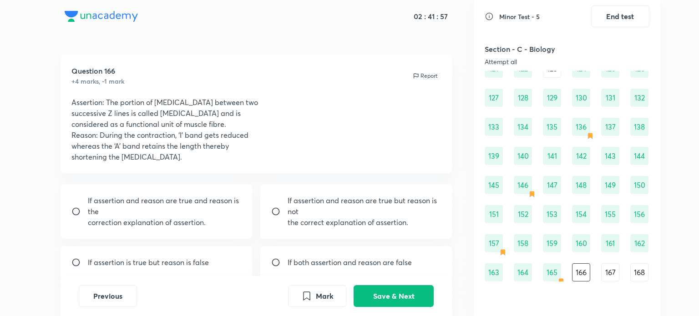
scroll to position [41, 0]
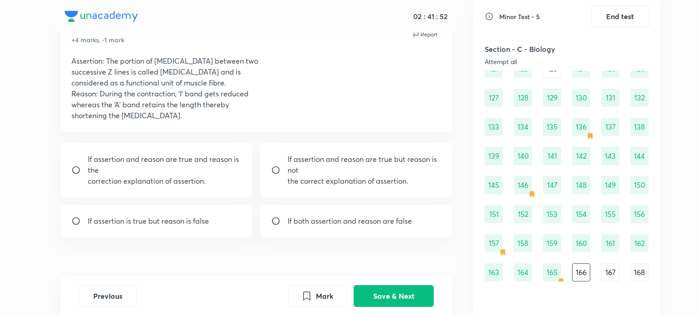
click at [327, 168] on p "If assertion and reason are true but reason is not" at bounding box center [365, 165] width 154 height 22
radio input "true"
click at [384, 300] on button "Save & Next" at bounding box center [394, 296] width 80 height 22
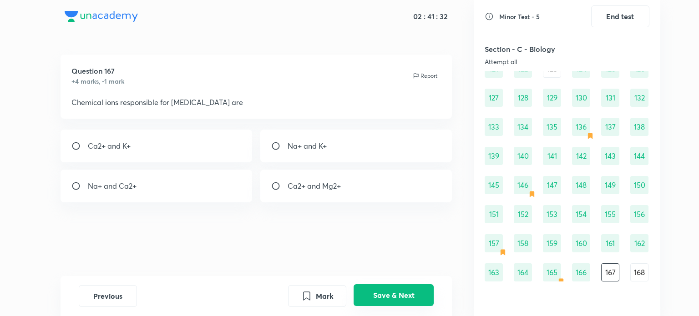
scroll to position [0, 0]
click at [368, 194] on div "Ca2+ and Mg2+" at bounding box center [356, 186] width 192 height 33
radio input "true"
click at [232, 188] on div "Na+ and Ca2+" at bounding box center [157, 186] width 192 height 33
radio input "true"
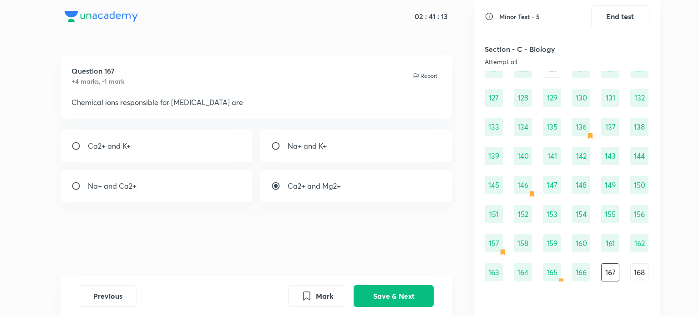
radio input "false"
click at [326, 294] on button "Mark" at bounding box center [317, 296] width 58 height 22
click at [387, 298] on button "Save & Next" at bounding box center [394, 296] width 80 height 22
click at [220, 146] on div "Troponin" at bounding box center [157, 146] width 192 height 33
radio input "true"
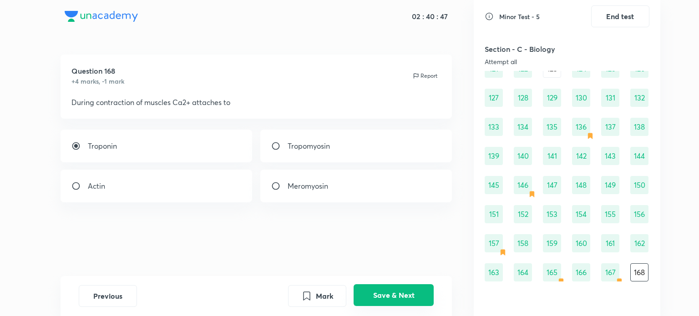
click at [402, 303] on button "Save & Next" at bounding box center [394, 296] width 80 height 22
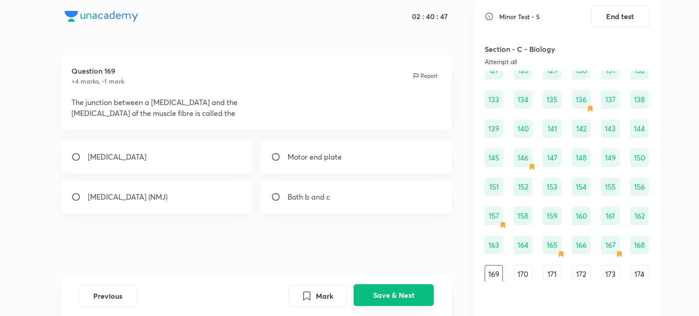
scroll to position [829, 0]
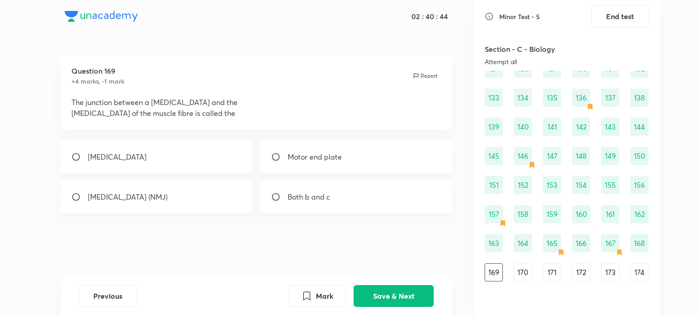
click at [225, 193] on div "[MEDICAL_DATA] (NMJ)" at bounding box center [157, 197] width 192 height 33
click at [320, 204] on div "Both b and c" at bounding box center [356, 197] width 192 height 33
radio input "false"
radio input "true"
click at [402, 290] on button "Save & Next" at bounding box center [394, 296] width 80 height 22
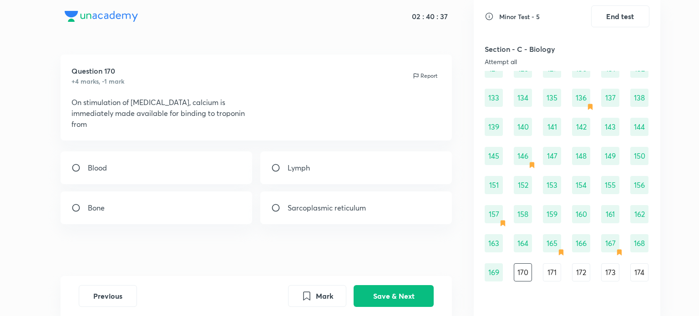
click at [357, 208] on p "Sarcoplasmic reticulum" at bounding box center [327, 208] width 78 height 11
radio input "true"
click at [381, 287] on button "Save & Next" at bounding box center [394, 296] width 80 height 22
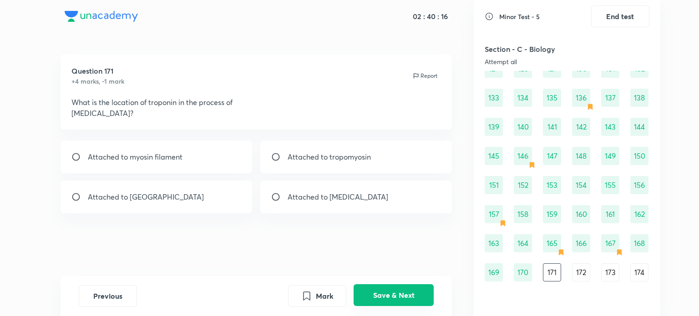
click at [381, 291] on button "Save & Next" at bounding box center [394, 296] width 80 height 22
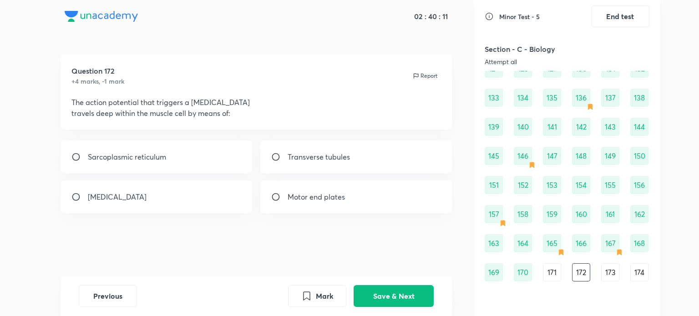
click at [344, 160] on p "Transverse tubules" at bounding box center [319, 157] width 62 height 11
radio input "true"
click at [392, 291] on button "Save & Next" at bounding box center [394, 296] width 80 height 22
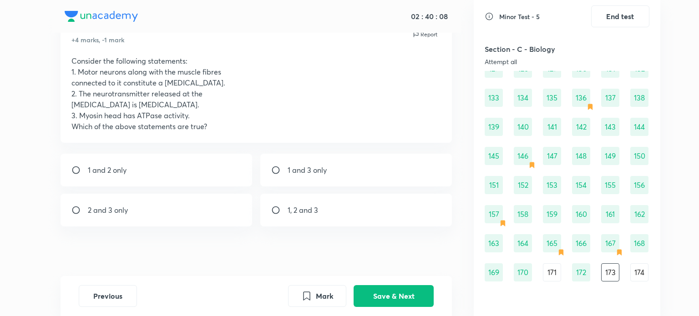
scroll to position [46, 0]
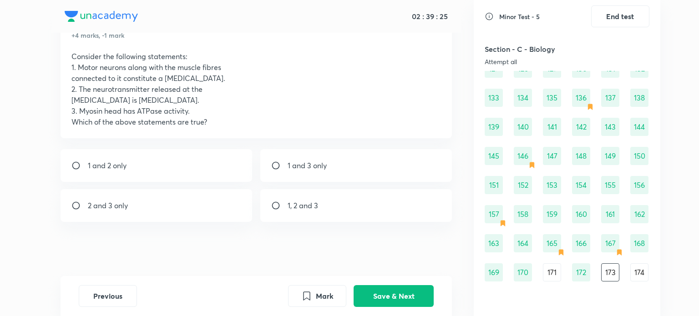
click at [371, 213] on div "1, 2 and 3" at bounding box center [356, 205] width 192 height 33
radio input "true"
click at [333, 293] on button "Mark" at bounding box center [317, 296] width 58 height 22
click at [393, 297] on button "Save & Next" at bounding box center [394, 296] width 80 height 22
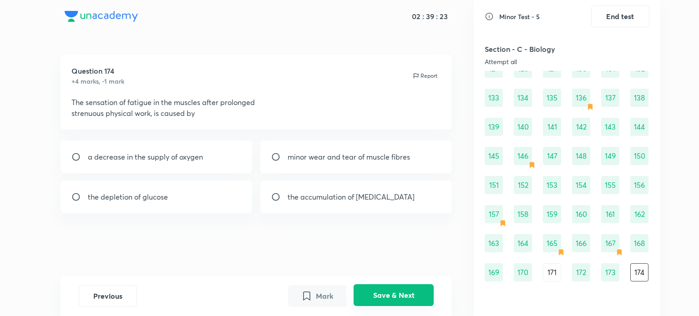
scroll to position [0, 0]
click at [234, 157] on div "a decrease in the supply of oxygen" at bounding box center [157, 157] width 192 height 33
click at [231, 194] on div "the depletion of glucose" at bounding box center [157, 197] width 192 height 33
radio input "false"
radio input "true"
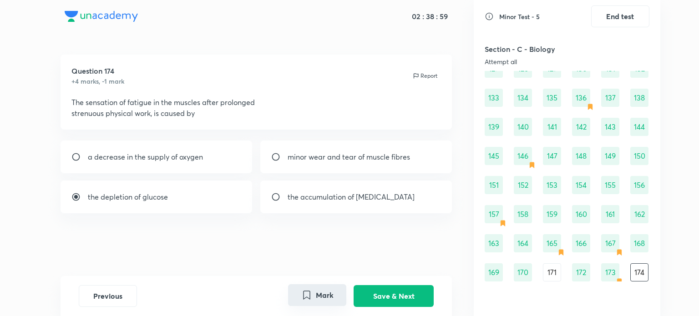
click at [310, 300] on icon "Mark" at bounding box center [306, 295] width 11 height 11
click at [381, 288] on button "Save & Next" at bounding box center [394, 296] width 80 height 22
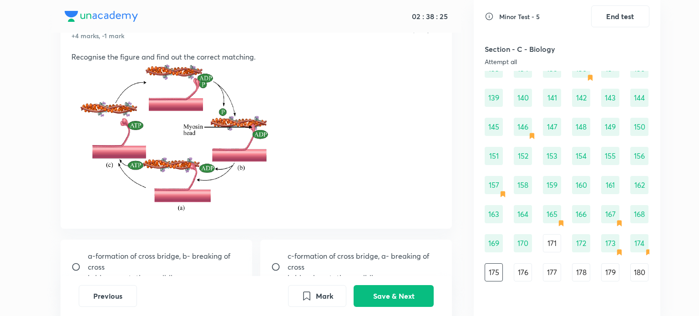
scroll to position [180, 0]
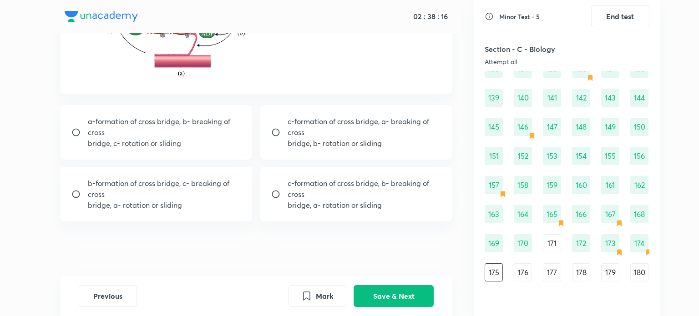
click at [214, 185] on p "b-formation of cross bridge, c- breaking of cross" at bounding box center [165, 189] width 154 height 22
radio input "true"
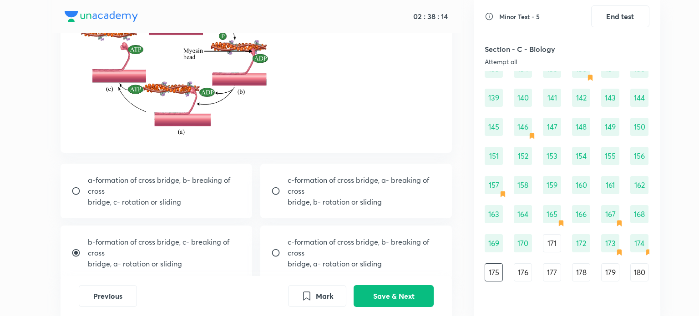
scroll to position [121, 0]
click at [382, 302] on button "Save & Next" at bounding box center [394, 296] width 80 height 22
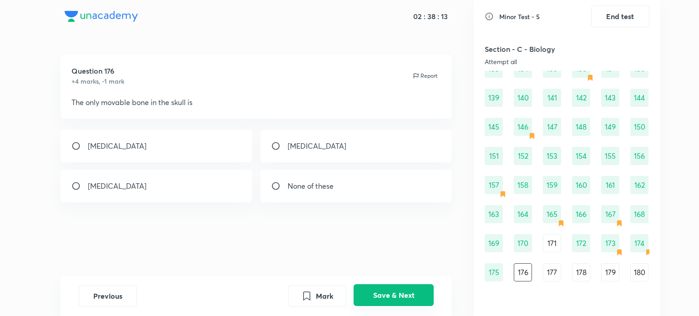
scroll to position [0, 0]
click at [203, 158] on div "[MEDICAL_DATA]" at bounding box center [157, 146] width 192 height 33
radio input "true"
click at [377, 289] on button "Save & Next" at bounding box center [394, 296] width 80 height 22
click at [215, 189] on div "vertebral column" at bounding box center [157, 186] width 192 height 33
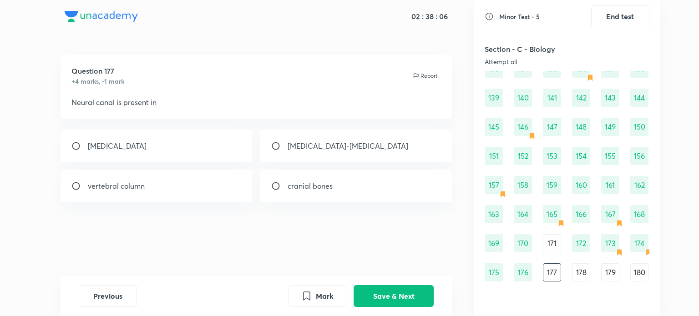
radio input "true"
click at [412, 293] on button "Save & Next" at bounding box center [394, 296] width 80 height 22
click at [219, 173] on div "8th, 9th and 10th" at bounding box center [157, 186] width 192 height 33
radio input "true"
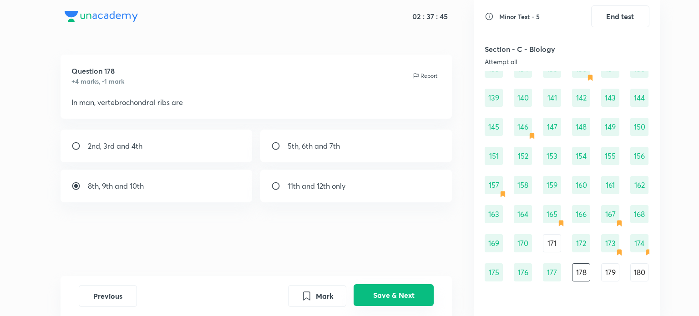
click at [388, 301] on button "Save & Next" at bounding box center [394, 296] width 80 height 22
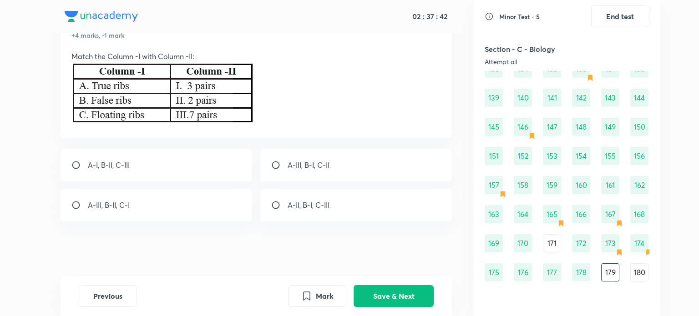
scroll to position [46, 0]
click at [322, 173] on div "A-III, B-I, C-II" at bounding box center [356, 165] width 192 height 33
radio input "true"
click at [394, 290] on button "Save & Next" at bounding box center [394, 296] width 80 height 22
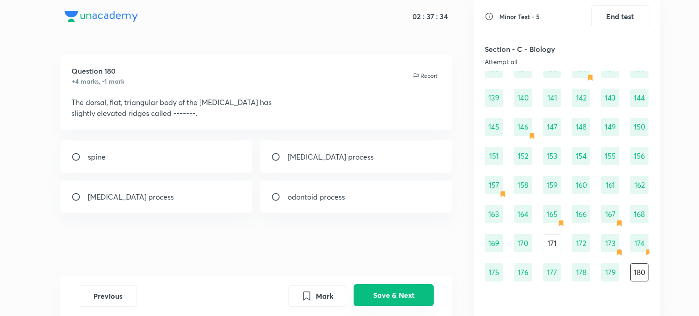
scroll to position [0, 0]
click at [377, 156] on div "[MEDICAL_DATA] process" at bounding box center [356, 157] width 192 height 33
radio input "true"
click at [390, 288] on button "Save & Next" at bounding box center [394, 296] width 80 height 22
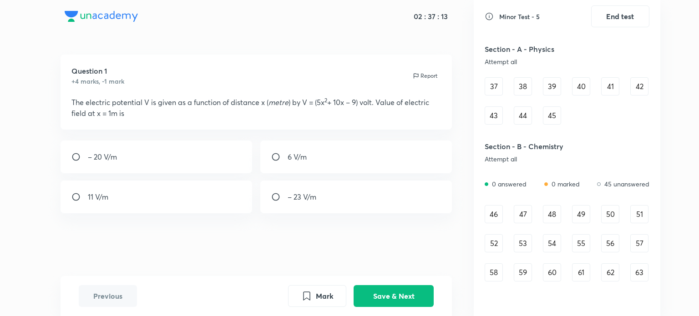
scroll to position [228, 0]
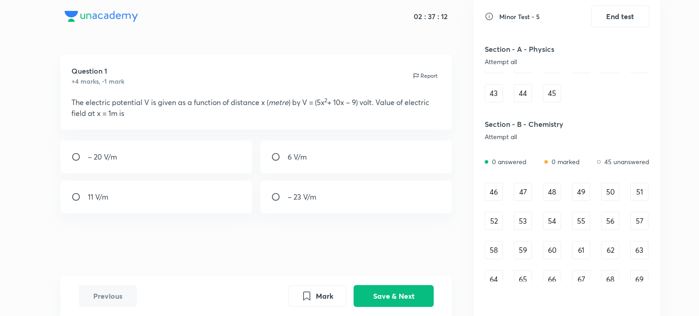
click at [493, 195] on div "46" at bounding box center [494, 192] width 18 height 18
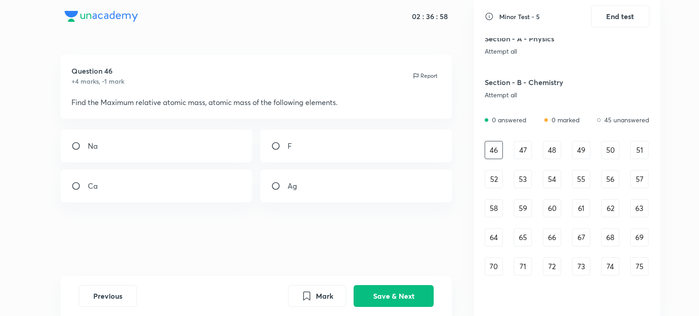
scroll to position [270, 0]
click at [553, 154] on div "48" at bounding box center [552, 149] width 18 height 18
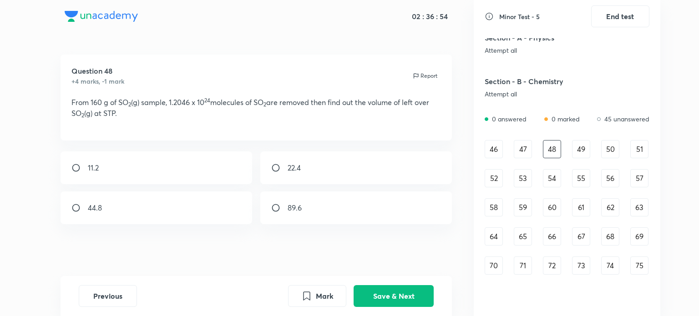
click at [550, 203] on div "60" at bounding box center [552, 207] width 18 height 18
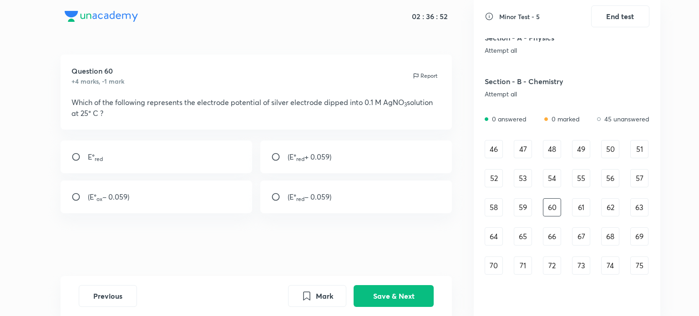
click at [583, 205] on div "61" at bounding box center [581, 207] width 18 height 18
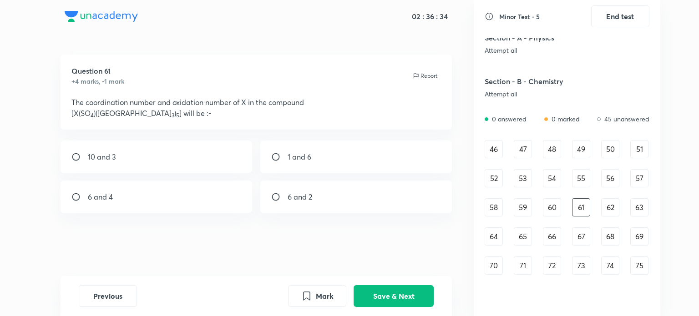
click at [421, 204] on div "6 and 2" at bounding box center [356, 197] width 192 height 33
radio input "true"
click at [405, 295] on button "Save & Next" at bounding box center [394, 296] width 80 height 22
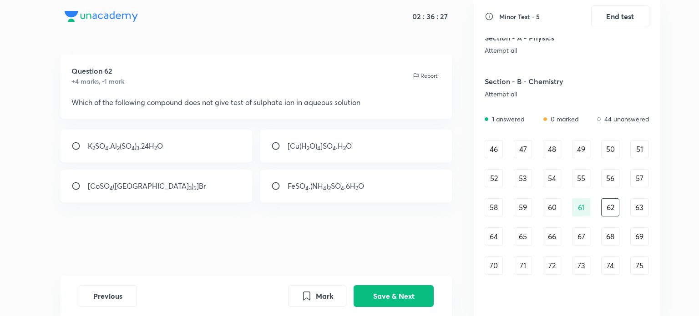
click at [192, 190] on div "[CoSO 4 (NH 3 ) 5 ]Br" at bounding box center [157, 186] width 192 height 33
radio input "true"
click at [382, 285] on button "Save & Next" at bounding box center [394, 296] width 80 height 22
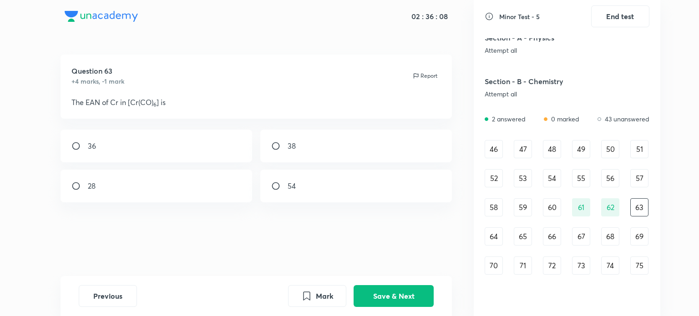
click at [143, 159] on div "36" at bounding box center [157, 146] width 192 height 33
radio input "true"
click at [397, 300] on button "Save & Next" at bounding box center [394, 296] width 80 height 22
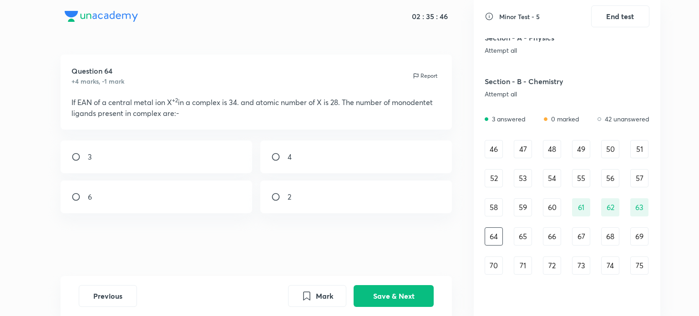
click at [231, 157] on div "3" at bounding box center [157, 157] width 192 height 33
radio input "true"
click at [373, 293] on button "Save & Next" at bounding box center [394, 296] width 80 height 22
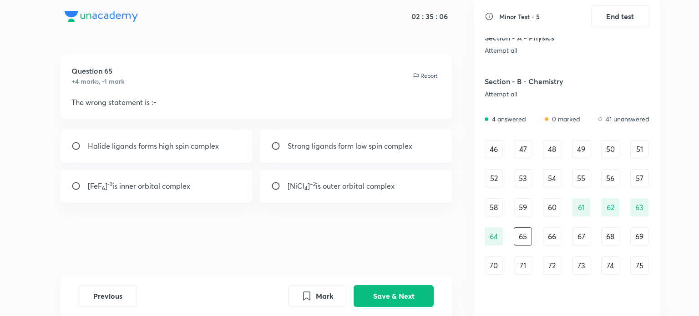
click at [164, 187] on p "[FeF 6 ] -3 is inner orbital complex" at bounding box center [139, 186] width 102 height 11
radio input "true"
click at [397, 293] on button "Save & Next" at bounding box center [394, 296] width 80 height 22
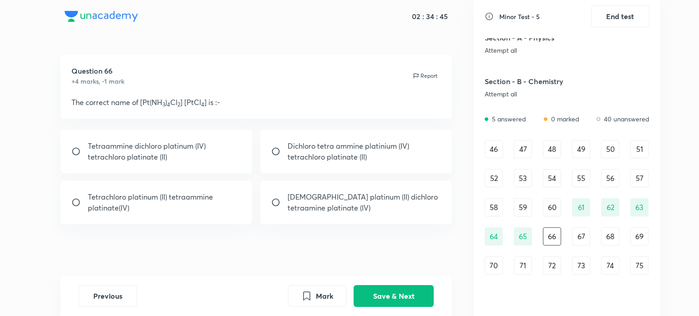
click at [197, 134] on div "Tetraammine dichloro platinum (IV) tetrachloro platinate (II)" at bounding box center [157, 152] width 192 height 44
radio input "true"
click at [388, 290] on button "Save & Next" at bounding box center [394, 296] width 80 height 22
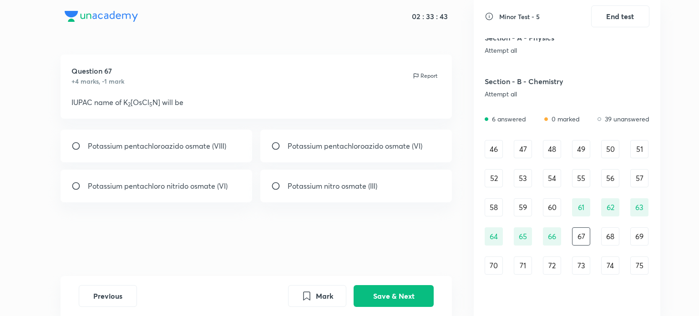
click at [191, 143] on p "Potassium pentachloroazido osmate (VIII)" at bounding box center [157, 146] width 138 height 11
radio input "true"
click at [323, 302] on button "Mark" at bounding box center [317, 296] width 58 height 22
click at [370, 288] on button "Save & Next" at bounding box center [394, 296] width 80 height 22
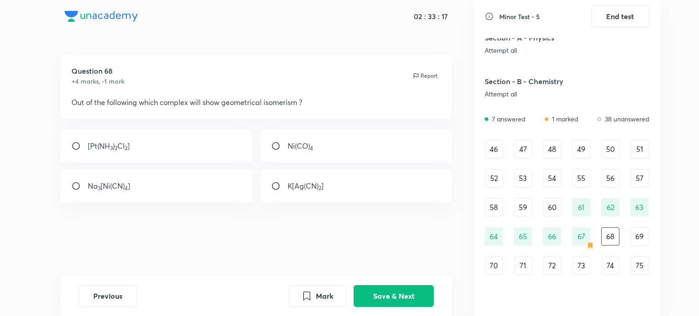
click at [219, 149] on div "[Pt(NH 3 ) 2 Cl 2 ]" at bounding box center [157, 146] width 192 height 33
radio input "true"
click at [390, 297] on button "Save & Next" at bounding box center [394, 296] width 80 height 22
click at [341, 187] on div "[Cr(en) 3 ]Cl 3" at bounding box center [356, 186] width 192 height 33
radio input "true"
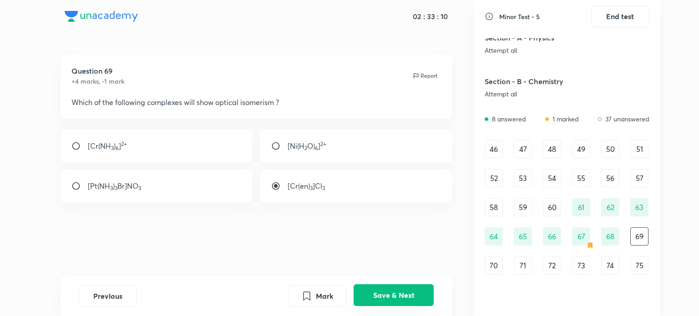
click at [371, 289] on button "Save & Next" at bounding box center [394, 296] width 80 height 22
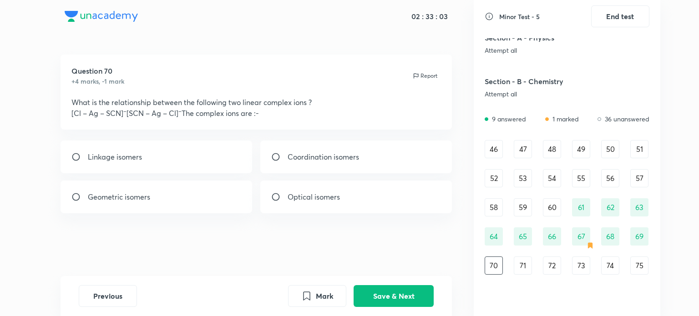
click at [222, 165] on div "Linkage isomers" at bounding box center [157, 157] width 192 height 33
radio input "true"
click at [388, 290] on button "Save & Next" at bounding box center [394, 296] width 80 height 22
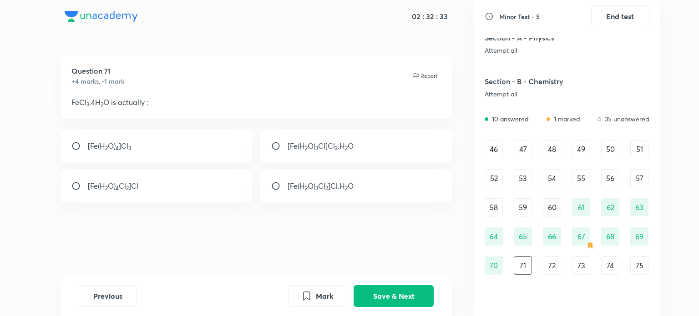
click at [226, 150] on div "[Fe(H 2 O) 4 ]Cl 3" at bounding box center [157, 146] width 192 height 33
radio input "true"
click at [401, 298] on button "Save & Next" at bounding box center [394, 296] width 80 height 22
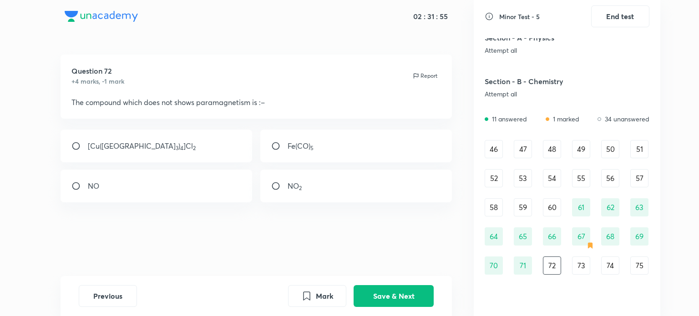
click at [394, 158] on div "Fe(CO) 5" at bounding box center [356, 146] width 192 height 33
radio input "true"
click at [411, 288] on button "Save & Next" at bounding box center [394, 296] width 80 height 22
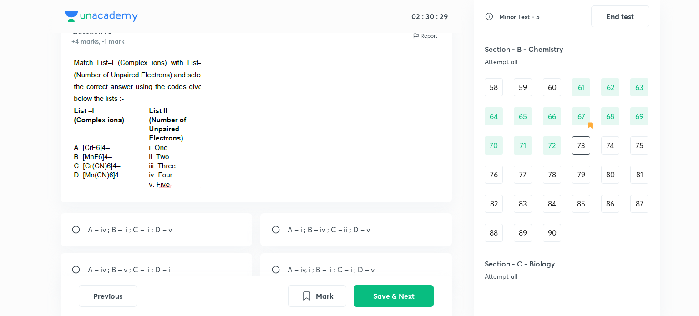
scroll to position [428, 0]
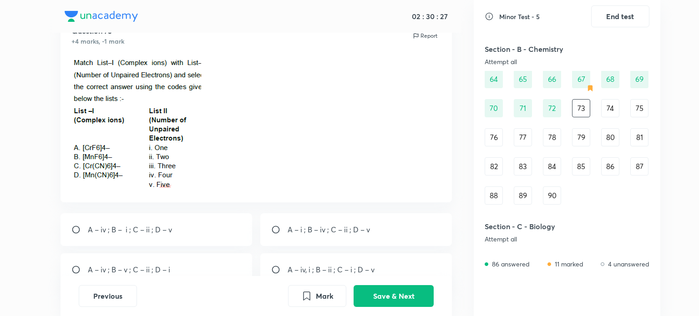
click at [179, 264] on div "A – iv ; B – v ; C – ii ; D – i" at bounding box center [157, 270] width 192 height 33
radio input "true"
click at [389, 293] on button "Save & Next" at bounding box center [394, 296] width 80 height 22
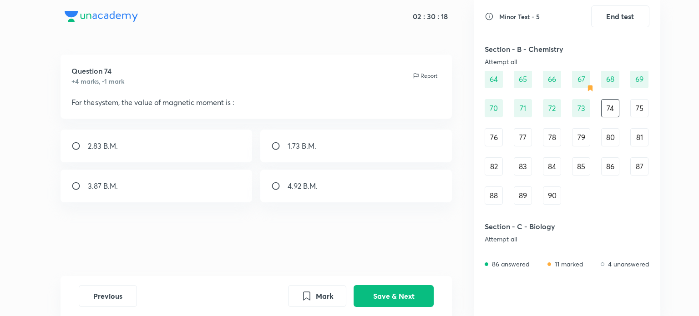
click at [197, 158] on div "2.83 B.M." at bounding box center [157, 146] width 192 height 33
radio input "true"
click at [388, 299] on button "Save & Next" at bounding box center [394, 296] width 80 height 22
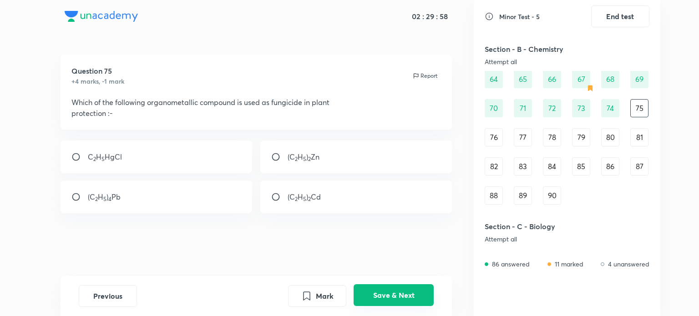
click at [388, 299] on button "Save & Next" at bounding box center [394, 296] width 80 height 22
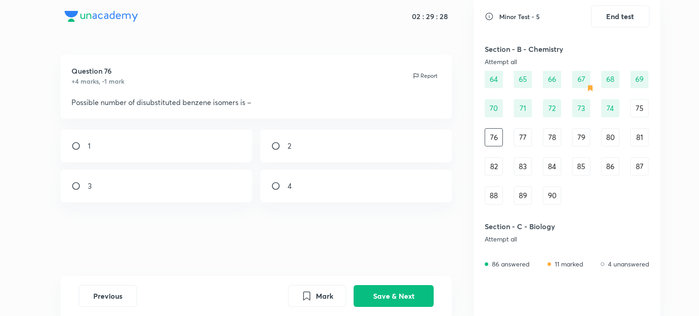
click at [207, 189] on div "3" at bounding box center [157, 186] width 192 height 33
radio input "true"
click at [389, 296] on button "Save & Next" at bounding box center [394, 296] width 80 height 22
click at [212, 194] on div "4" at bounding box center [157, 186] width 192 height 33
radio input "true"
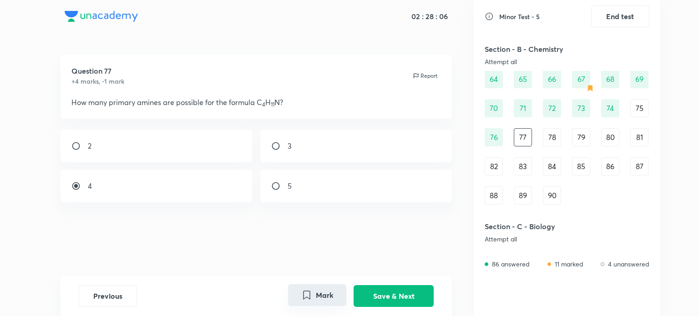
click at [314, 292] on button "Mark" at bounding box center [317, 296] width 58 height 22
click at [377, 295] on button "Save & Next" at bounding box center [394, 296] width 80 height 22
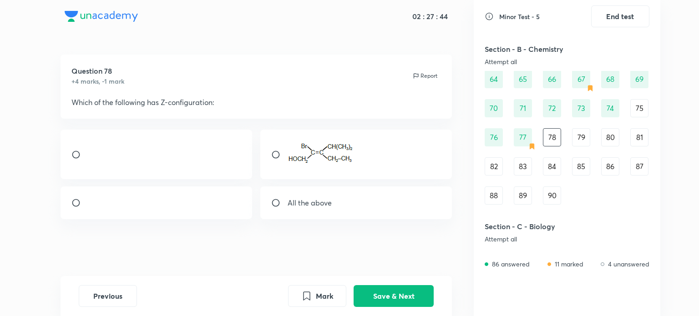
click at [328, 201] on div "All the above" at bounding box center [356, 203] width 192 height 33
radio input "true"
click at [388, 305] on button "Save & Next" at bounding box center [394, 296] width 80 height 22
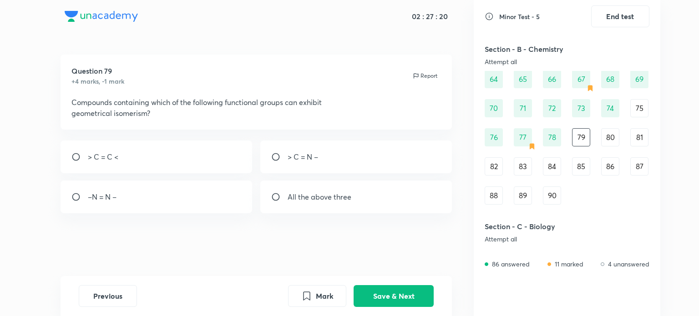
click at [355, 212] on div "All the above three" at bounding box center [356, 197] width 192 height 33
radio input "true"
click at [386, 286] on button "Save & Next" at bounding box center [394, 296] width 80 height 22
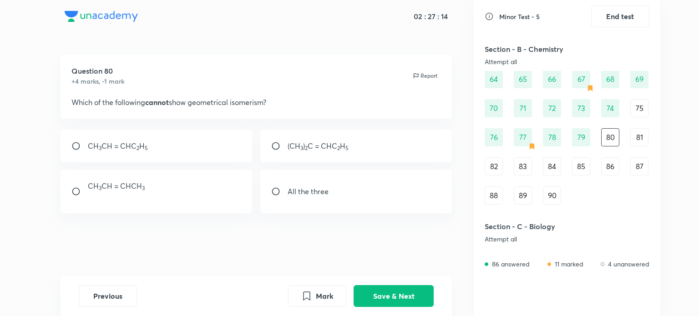
click at [382, 158] on div "(CH 3 ) 2 C = CHC 2 H 5" at bounding box center [356, 146] width 192 height 33
radio input "true"
click at [386, 294] on button "Save & Next" at bounding box center [394, 296] width 80 height 22
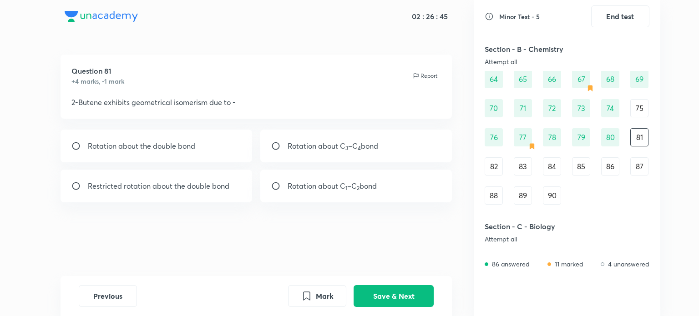
click at [211, 194] on div "Restricted rotation about the double bond" at bounding box center [157, 186] width 192 height 33
radio input "true"
click at [377, 296] on button "Save & Next" at bounding box center [394, 296] width 80 height 22
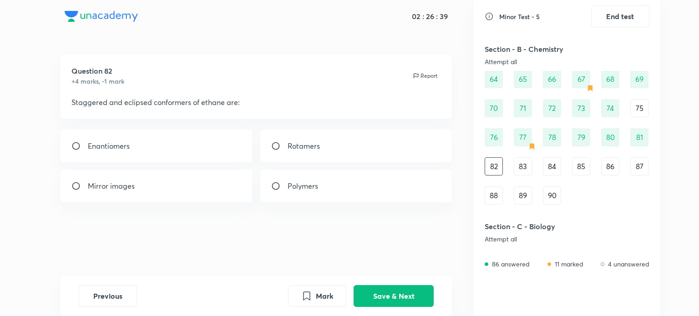
click at [287, 152] on div "Rotamers" at bounding box center [356, 146] width 192 height 33
radio input "true"
click at [388, 292] on button "Save & Next" at bounding box center [394, 296] width 80 height 22
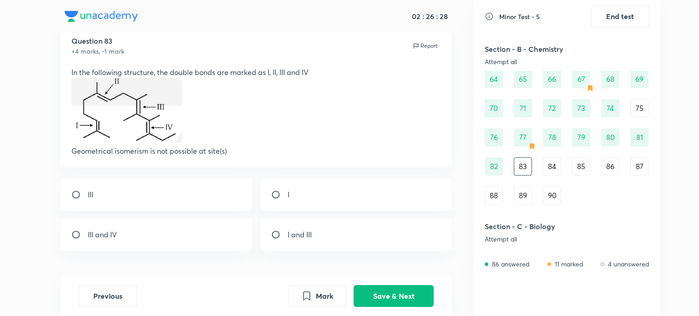
scroll to position [33, 0]
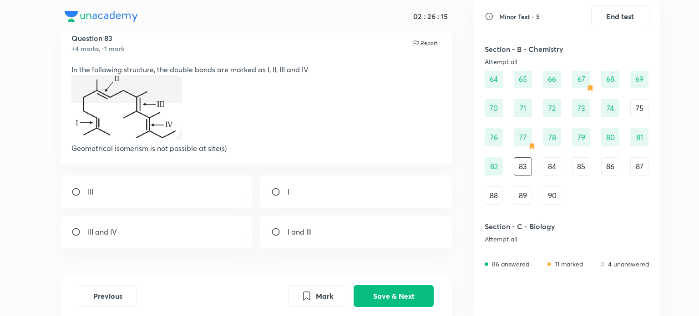
click at [299, 191] on div "I" at bounding box center [356, 192] width 192 height 33
radio input "true"
click at [377, 303] on button "Save & Next" at bounding box center [394, 296] width 80 height 22
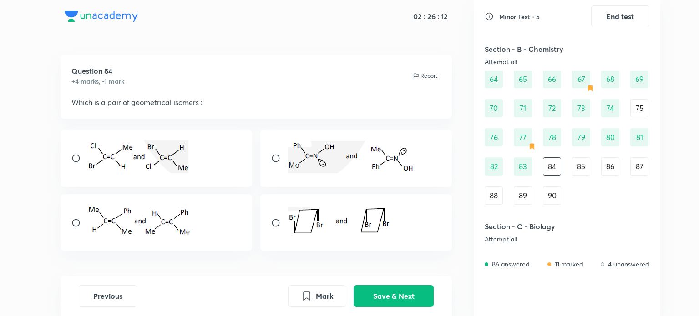
scroll to position [30, 0]
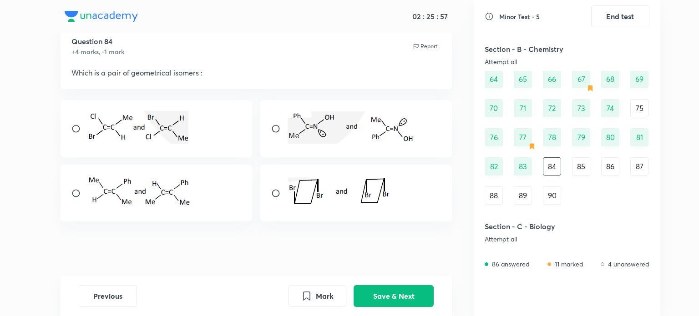
click at [205, 194] on div at bounding box center [157, 193] width 192 height 57
radio input "true"
click at [386, 295] on button "Save & Next" at bounding box center [394, 296] width 80 height 22
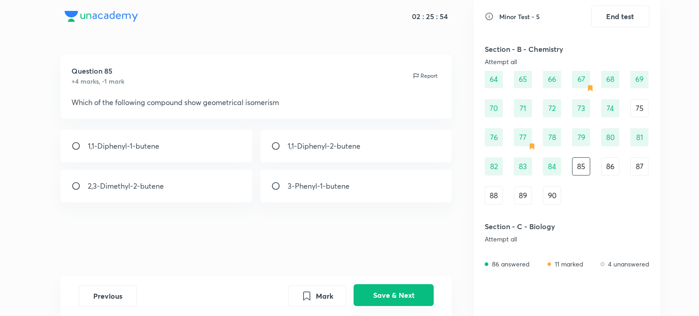
scroll to position [0, 0]
click at [384, 162] on div "1,1-Diphenyl-2-butene" at bounding box center [356, 146] width 192 height 33
radio input "true"
click at [402, 291] on button "Save & Next" at bounding box center [394, 296] width 80 height 22
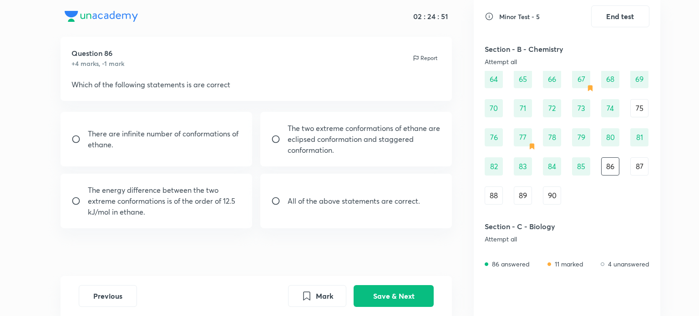
scroll to position [18, 0]
click at [340, 190] on div "All of the above statements are correct." at bounding box center [356, 200] width 192 height 55
radio input "true"
click at [411, 296] on button "Save & Next" at bounding box center [394, 296] width 80 height 22
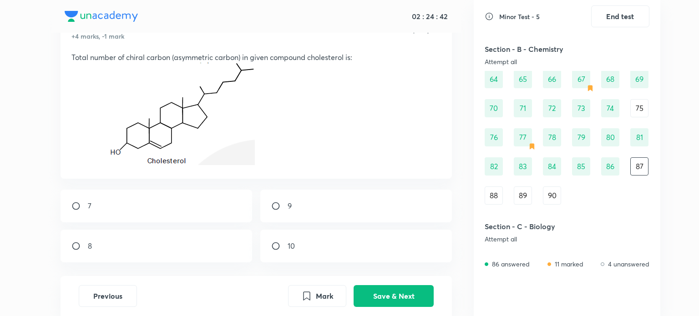
scroll to position [46, 0]
click at [75, 246] on input "radio" at bounding box center [79, 245] width 16 height 9
radio input "true"
click at [382, 302] on button "Save & Next" at bounding box center [394, 296] width 80 height 22
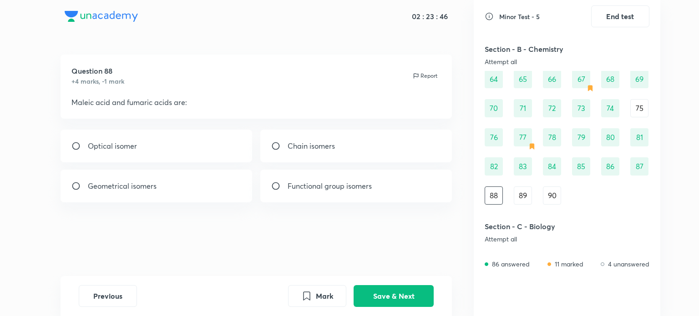
click at [217, 188] on div "Geometrical isomers" at bounding box center [157, 186] width 192 height 33
radio input "true"
drag, startPoint x: 336, startPoint y: 292, endPoint x: 390, endPoint y: 295, distance: 54.3
click at [390, 295] on div "Mark Save & Next" at bounding box center [361, 296] width 146 height 22
click at [390, 295] on button "Save & Next" at bounding box center [394, 296] width 80 height 22
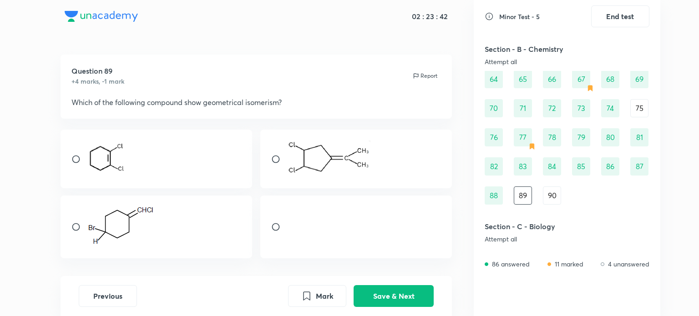
click at [489, 203] on div "88" at bounding box center [494, 196] width 18 height 18
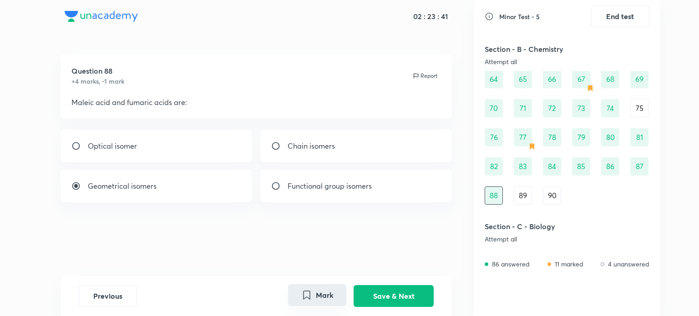
click at [321, 293] on button "Mark" at bounding box center [317, 296] width 58 height 22
click at [379, 293] on button "Save & Next" at bounding box center [394, 296] width 80 height 22
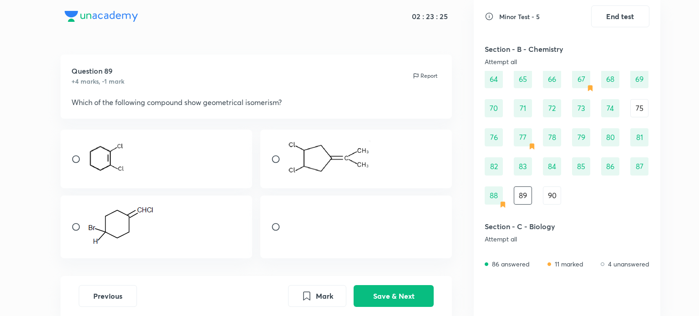
click at [151, 163] on div at bounding box center [157, 159] width 192 height 59
radio input "true"
click at [368, 294] on button "Save & Next" at bounding box center [394, 296] width 80 height 22
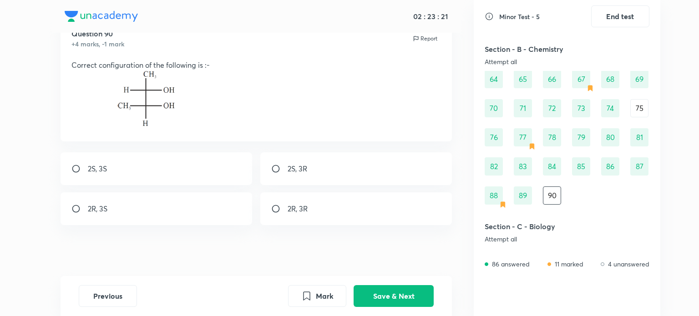
scroll to position [41, 0]
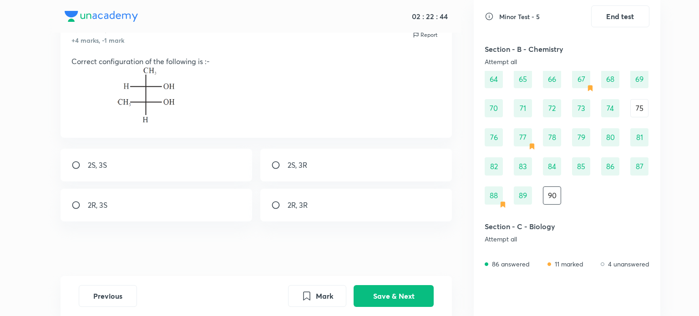
click at [193, 168] on div "2S, 3S" at bounding box center [157, 165] width 192 height 33
radio input "true"
click at [392, 305] on button "Save & Next" at bounding box center [394, 296] width 80 height 22
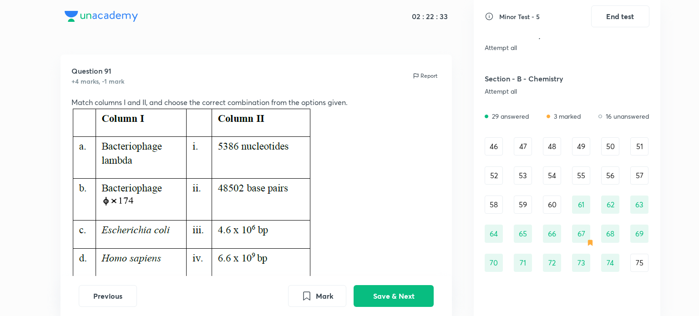
scroll to position [276, 0]
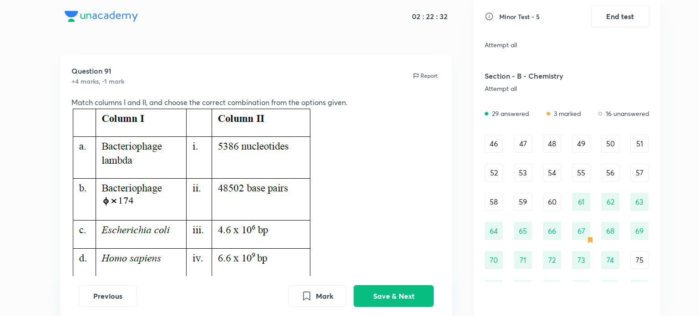
click at [500, 139] on div "46" at bounding box center [494, 144] width 18 height 18
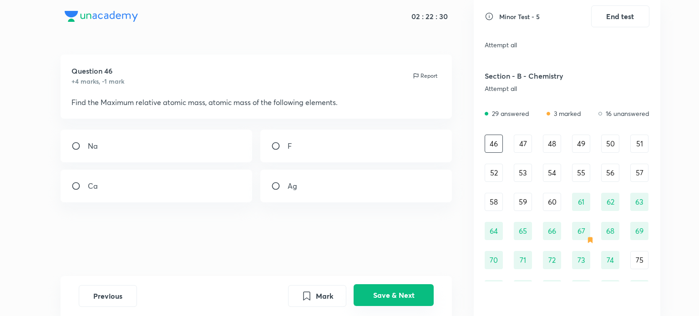
click at [412, 300] on button "Save & Next" at bounding box center [394, 296] width 80 height 22
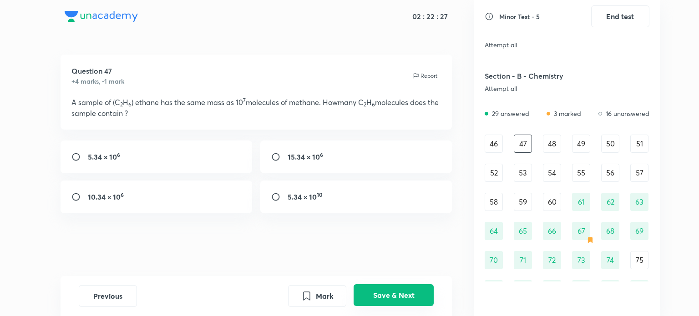
click at [412, 300] on button "Save & Next" at bounding box center [394, 296] width 80 height 22
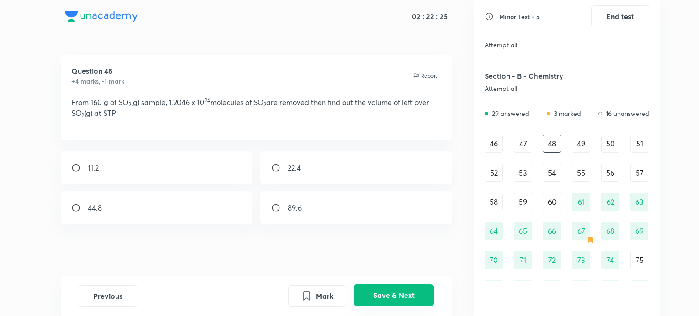
click at [412, 300] on button "Save & Next" at bounding box center [394, 296] width 80 height 22
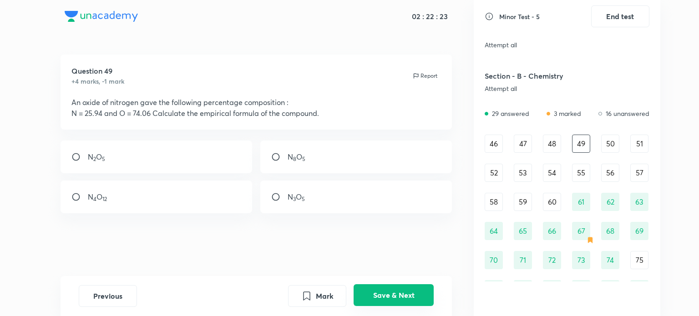
click at [412, 300] on button "Save & Next" at bounding box center [394, 296] width 80 height 22
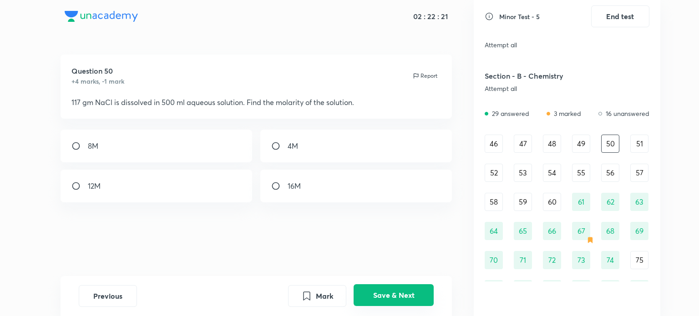
click at [412, 300] on button "Save & Next" at bounding box center [394, 296] width 80 height 22
click at [407, 303] on button "Save & Next" at bounding box center [394, 296] width 80 height 22
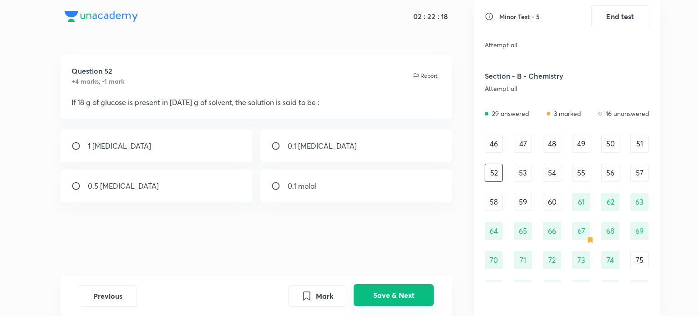
click at [407, 303] on button "Save & Next" at bounding box center [394, 296] width 80 height 22
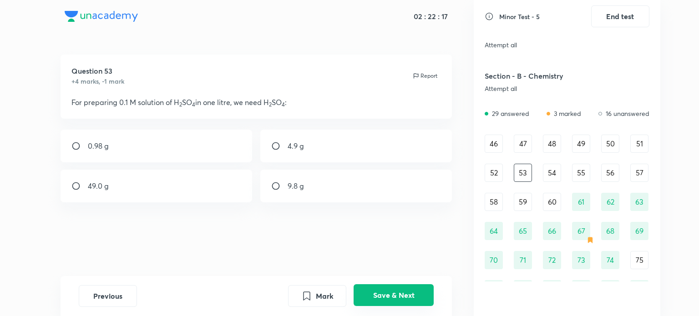
click at [407, 303] on button "Save & Next" at bounding box center [394, 296] width 80 height 22
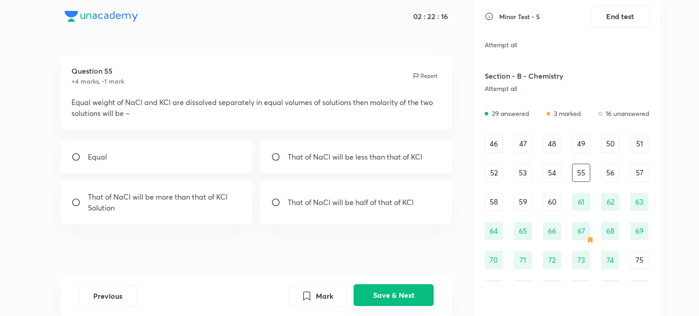
click at [407, 303] on button "Save & Next" at bounding box center [394, 296] width 80 height 22
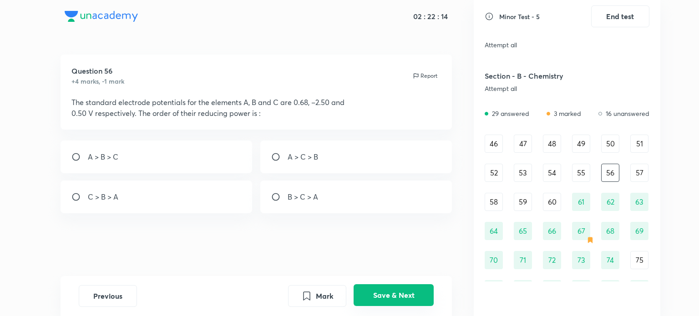
click at [407, 303] on button "Save & Next" at bounding box center [394, 296] width 80 height 22
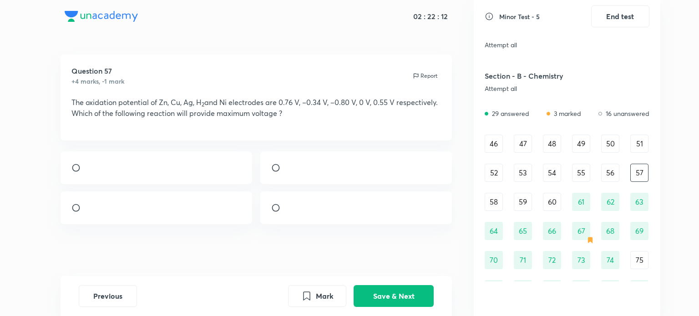
click at [610, 170] on div "56" at bounding box center [610, 173] width 18 height 18
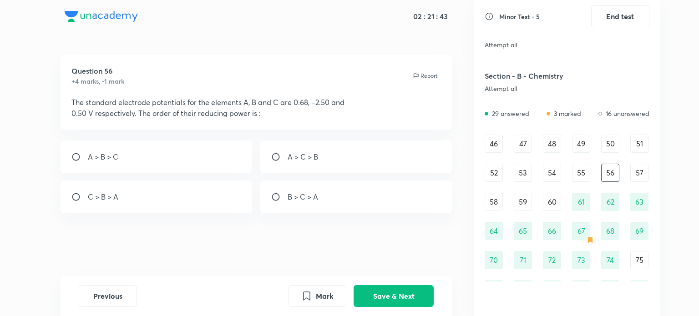
click at [358, 206] on div "B > C > A" at bounding box center [356, 197] width 192 height 33
radio input "true"
click at [399, 295] on button "Save & Next" at bounding box center [394, 296] width 80 height 22
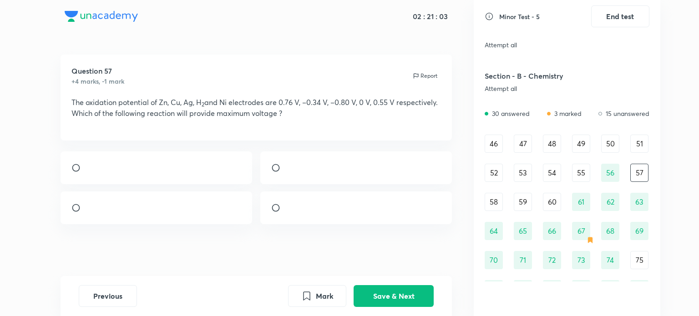
click at [338, 184] on div at bounding box center [356, 168] width 192 height 33
radio input "true"
click at [390, 293] on button "Save & Next" at bounding box center [394, 296] width 80 height 22
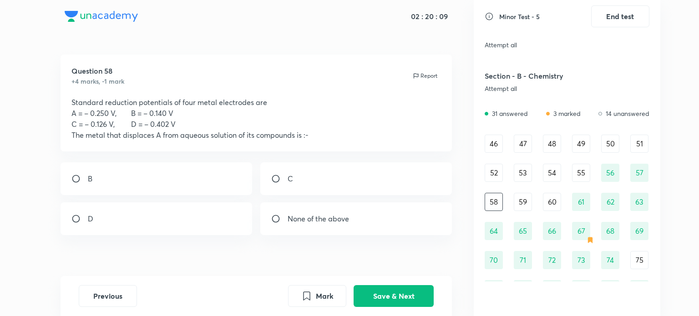
click at [203, 227] on div "D" at bounding box center [157, 219] width 192 height 33
radio input "true"
click at [402, 302] on button "Save & Next" at bounding box center [394, 296] width 80 height 22
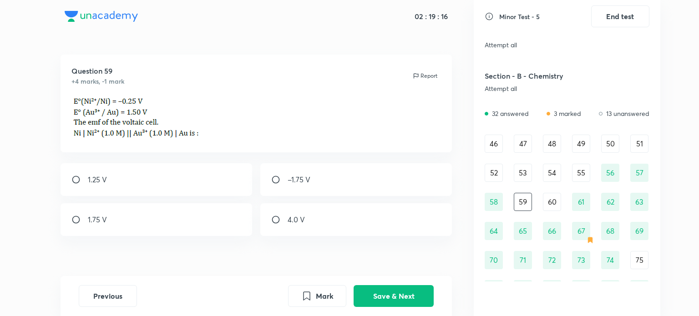
click at [164, 210] on div "1.75 V" at bounding box center [157, 219] width 192 height 33
radio input "true"
click at [381, 286] on button "Save & Next" at bounding box center [394, 296] width 80 height 22
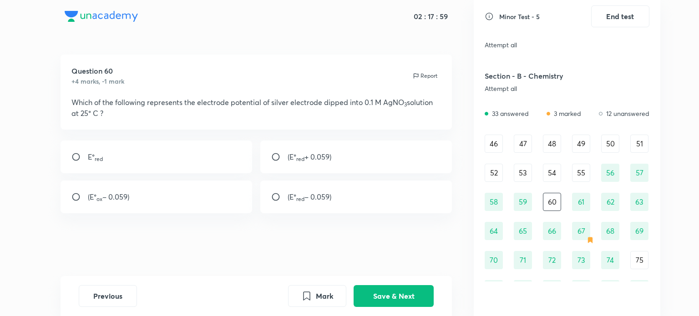
click at [350, 207] on div "(E° red – 0.059)" at bounding box center [356, 197] width 192 height 33
radio input "true"
click at [387, 294] on button "Save & Next" at bounding box center [394, 296] width 80 height 22
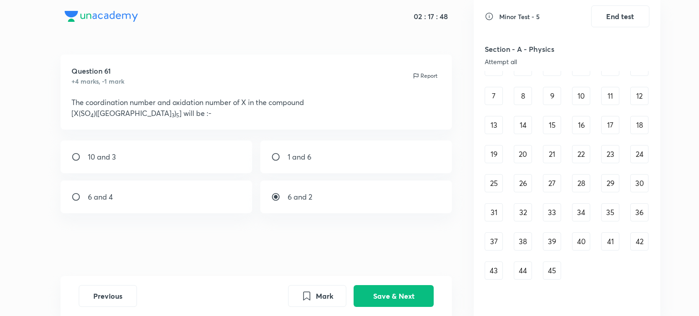
scroll to position [51, 0]
click at [525, 191] on div "26" at bounding box center [523, 182] width 18 height 18
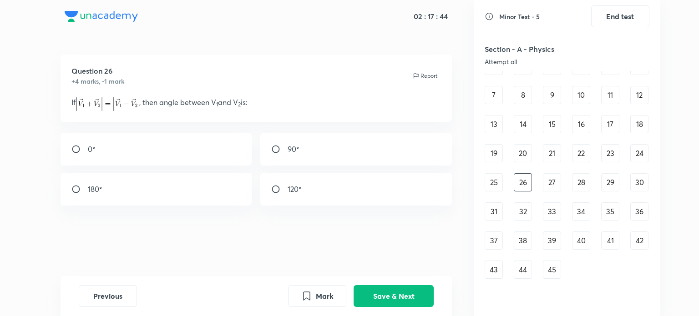
click at [549, 187] on div "27" at bounding box center [552, 182] width 18 height 18
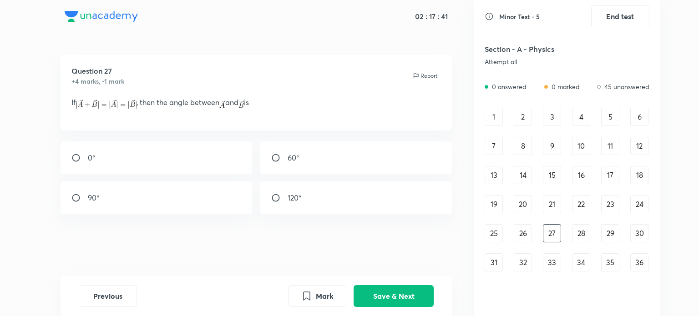
click at [487, 122] on div "1" at bounding box center [494, 117] width 18 height 18
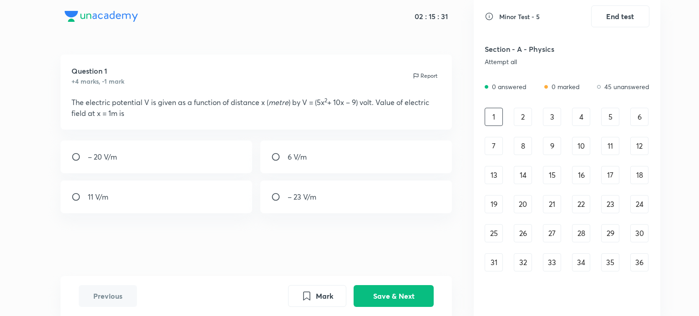
click at [158, 151] on div "– 20 V/m" at bounding box center [157, 157] width 192 height 33
radio input "true"
click at [412, 298] on button "Save & Next" at bounding box center [394, 296] width 80 height 22
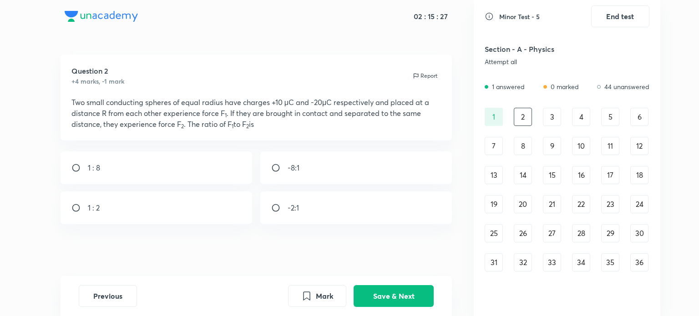
click at [279, 100] on p "Two small conducting spheres of equal radius have charges +10 μC and -20μC resp…" at bounding box center [256, 113] width 370 height 33
drag, startPoint x: 279, startPoint y: 100, endPoint x: 220, endPoint y: 117, distance: 60.7
click at [220, 117] on p "Two small conducting spheres of equal radius have charges +10 μC and -20μC resp…" at bounding box center [256, 113] width 370 height 33
click at [322, 180] on div "-8:1" at bounding box center [356, 168] width 192 height 33
radio input "true"
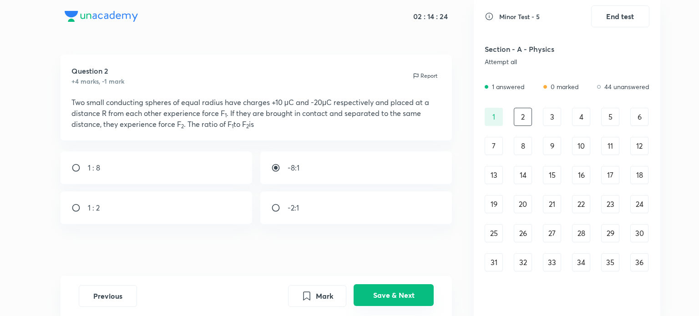
click at [410, 301] on button "Save & Next" at bounding box center [394, 296] width 80 height 22
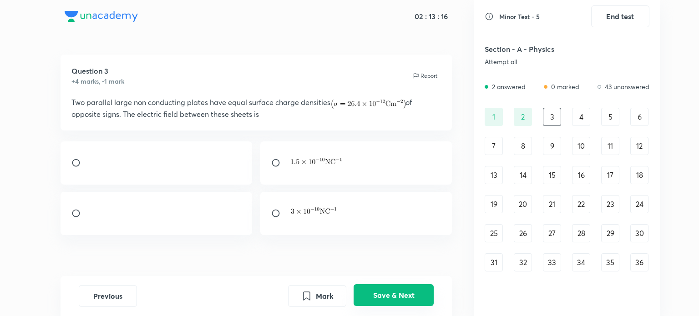
click at [382, 295] on button "Save & Next" at bounding box center [394, 296] width 80 height 22
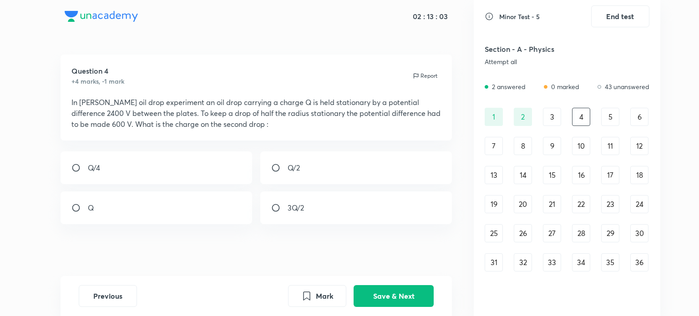
click at [335, 183] on div "Q/2" at bounding box center [356, 168] width 192 height 33
click at [351, 173] on div "Q/2" at bounding box center [356, 168] width 192 height 33
radio input "false"
click at [384, 291] on button "Save & Next" at bounding box center [394, 296] width 80 height 22
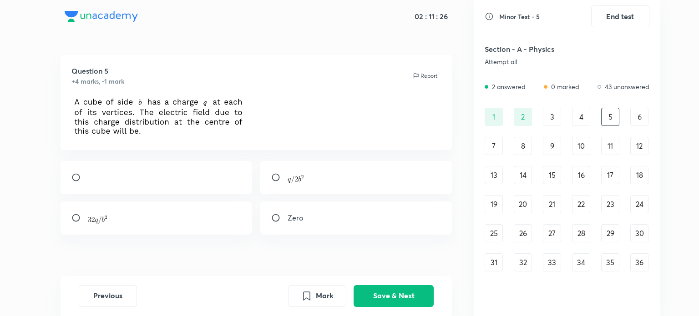
click at [317, 216] on div "Zero" at bounding box center [356, 218] width 192 height 33
radio input "true"
click at [387, 288] on button "Save & Next" at bounding box center [394, 296] width 80 height 22
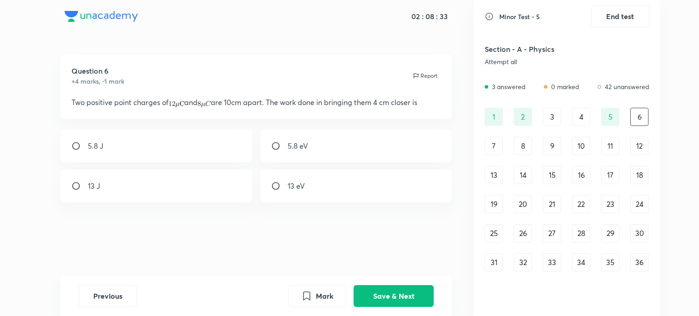
click at [238, 153] on div "5.8 J" at bounding box center [157, 146] width 192 height 33
radio input "true"
click at [375, 287] on button "Save & Next" at bounding box center [394, 296] width 80 height 22
drag, startPoint x: 375, startPoint y: 287, endPoint x: 322, endPoint y: 219, distance: 86.0
click at [322, 219] on div "02 : 08 : 13 Question 7 +4 marks, -1 mark Report Which one of the following gra…" at bounding box center [256, 158] width 435 height 316
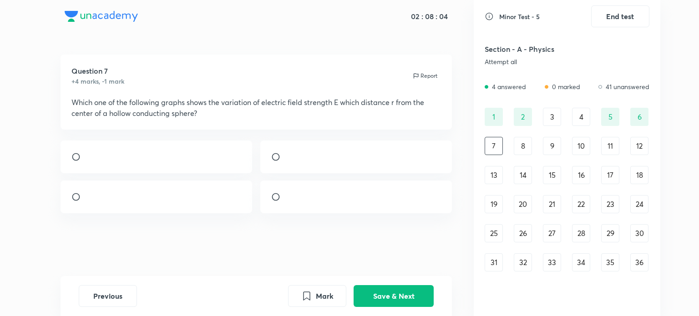
scroll to position [60, 0]
click at [270, 193] on div at bounding box center [356, 197] width 192 height 33
radio input "true"
click at [315, 292] on button "Mark" at bounding box center [317, 296] width 58 height 22
click at [385, 299] on button "Save & Next" at bounding box center [394, 296] width 80 height 22
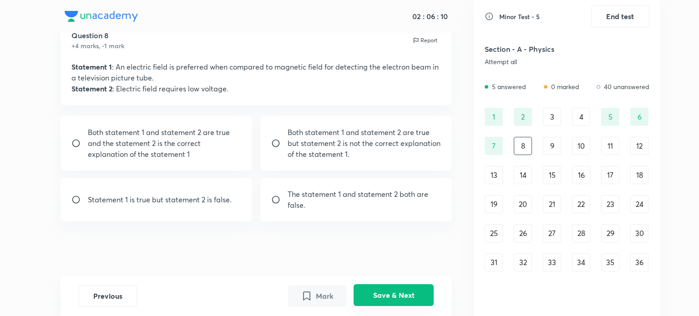
scroll to position [35, 0]
click at [362, 294] on button "Save & Next" at bounding box center [394, 296] width 80 height 22
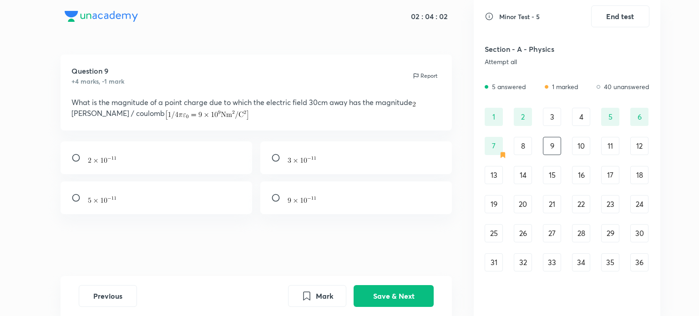
click at [225, 160] on div at bounding box center [157, 158] width 192 height 33
radio input "true"
click at [379, 287] on button "Save & Next" at bounding box center [394, 296] width 80 height 22
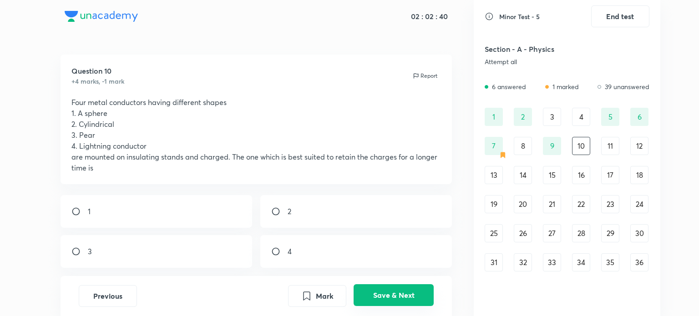
click at [379, 287] on button "Save & Next" at bounding box center [394, 296] width 80 height 22
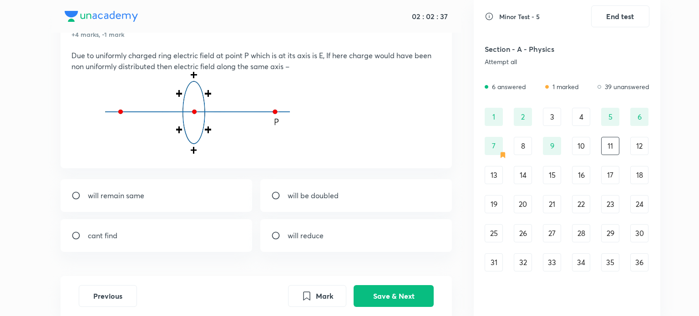
scroll to position [47, 0]
click at [204, 228] on div "cant find" at bounding box center [157, 235] width 192 height 33
radio input "true"
click at [293, 294] on button "Mark" at bounding box center [317, 296] width 58 height 22
click at [376, 292] on button "Save & Next" at bounding box center [394, 296] width 80 height 22
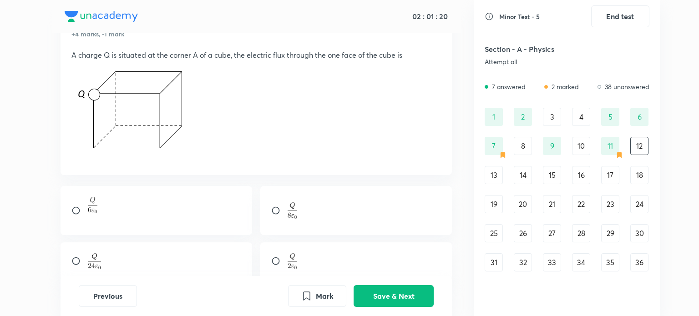
click at [514, 15] on h6 "Minor Test - 5" at bounding box center [519, 17] width 41 height 10
click at [342, 198] on div at bounding box center [356, 210] width 192 height 49
radio input "true"
click at [374, 301] on button "Save & Next" at bounding box center [394, 296] width 80 height 22
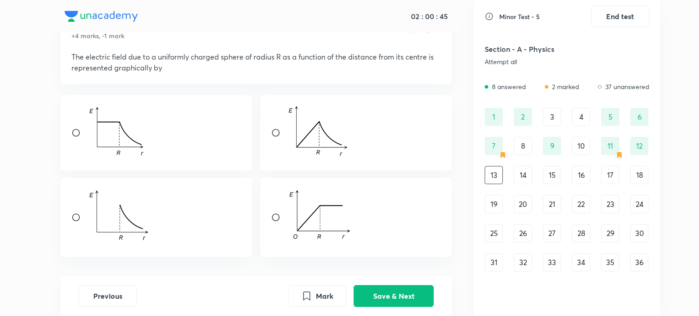
scroll to position [46, 0]
click at [193, 166] on div at bounding box center [157, 133] width 192 height 76
radio input "true"
click at [315, 290] on button "Mark" at bounding box center [317, 296] width 58 height 22
click at [373, 294] on button "Save & Next" at bounding box center [394, 296] width 80 height 22
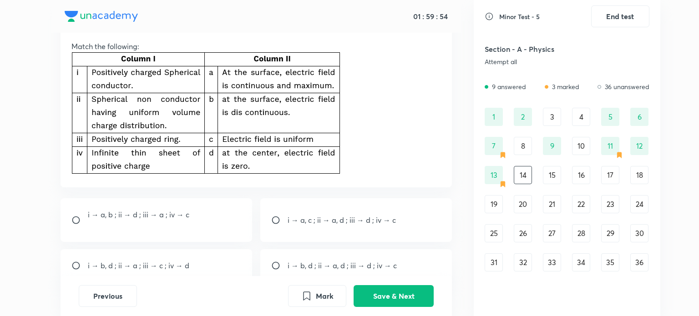
scroll to position [56, 0]
click at [393, 288] on button "Save & Next" at bounding box center [394, 296] width 80 height 22
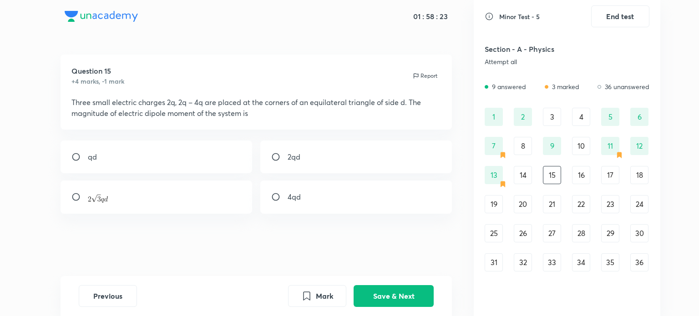
click at [236, 203] on div at bounding box center [157, 197] width 192 height 33
radio input "true"
click at [421, 296] on button "Save & Next" at bounding box center [394, 296] width 80 height 22
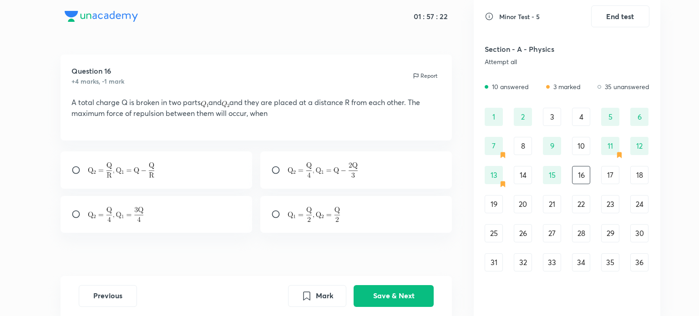
click at [384, 219] on div at bounding box center [356, 214] width 192 height 37
radio input "true"
click at [407, 296] on button "Save & Next" at bounding box center [394, 296] width 80 height 22
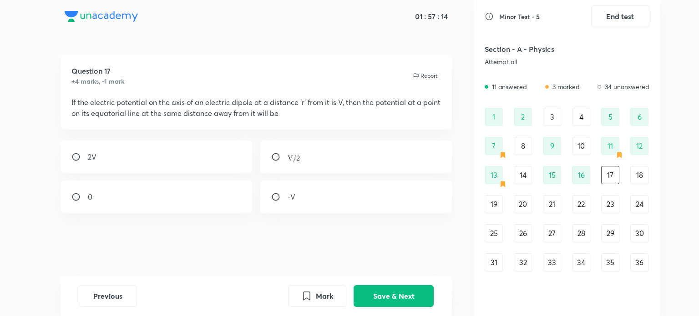
click at [211, 196] on div "0" at bounding box center [157, 197] width 192 height 33
radio input "true"
click at [393, 293] on button "Save & Next" at bounding box center [394, 296] width 80 height 22
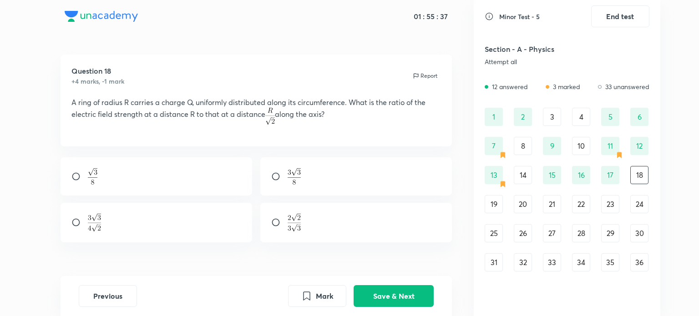
click at [292, 189] on div at bounding box center [356, 177] width 192 height 38
radio input "true"
click at [388, 294] on button "Save & Next" at bounding box center [394, 296] width 80 height 22
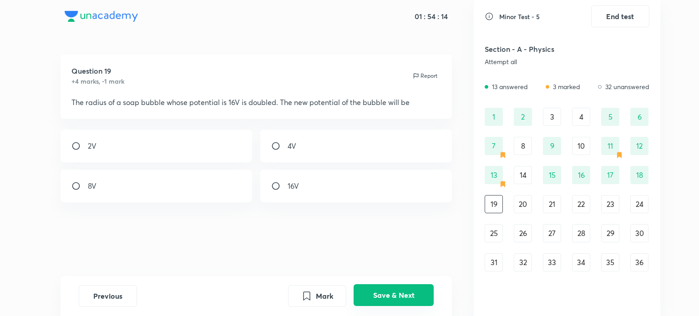
click at [392, 296] on button "Save & Next" at bounding box center [394, 296] width 80 height 22
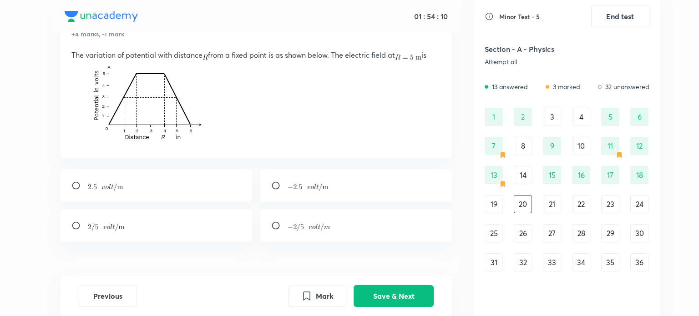
scroll to position [49, 0]
drag, startPoint x: 194, startPoint y: 164, endPoint x: 195, endPoint y: 169, distance: 5.0
click at [195, 169] on div "Question 20 +4 marks, -1 mark Report The variation of potential with distance f…" at bounding box center [256, 151] width 435 height 290
click at [195, 169] on div at bounding box center [157, 184] width 192 height 33
radio input "true"
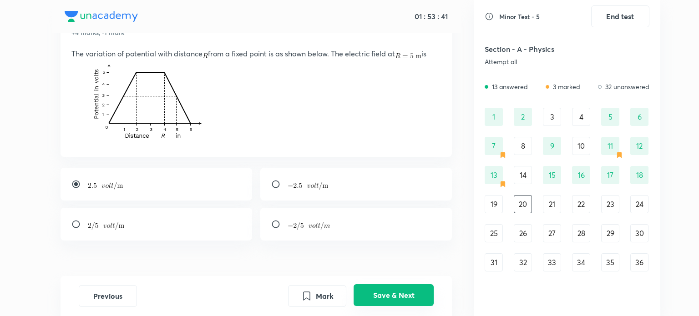
click at [381, 297] on button "Save & Next" at bounding box center [394, 296] width 80 height 22
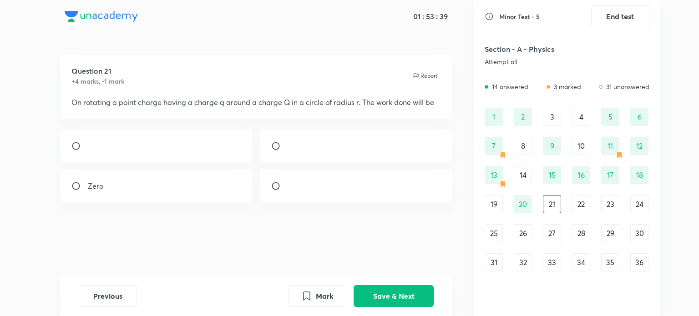
scroll to position [16, 0]
click at [198, 199] on div "Zero" at bounding box center [157, 186] width 192 height 33
radio input "true"
click at [406, 289] on button "Save & Next" at bounding box center [394, 296] width 80 height 22
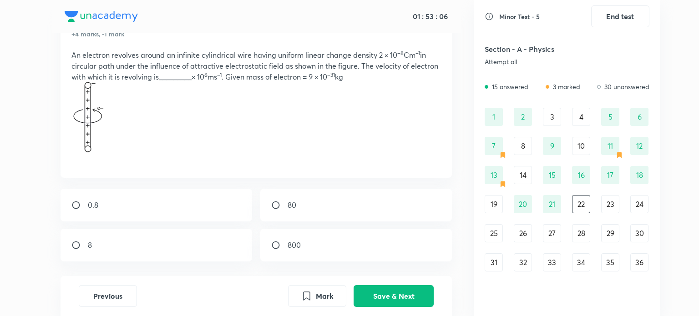
scroll to position [47, 0]
click at [410, 292] on button "Save & Next" at bounding box center [394, 296] width 80 height 22
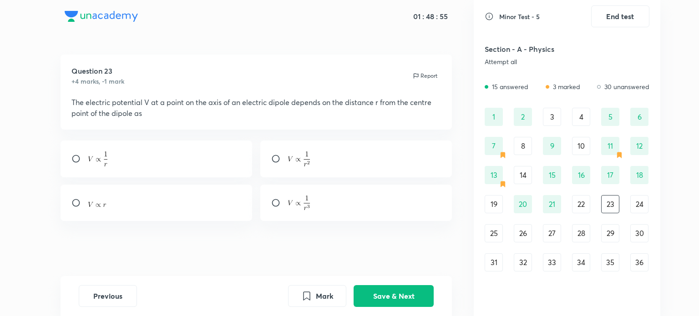
click at [163, 154] on div at bounding box center [157, 159] width 192 height 37
click at [351, 165] on div at bounding box center [356, 159] width 192 height 37
radio input "false"
radio input "true"
click at [407, 298] on button "Save & Next" at bounding box center [394, 296] width 80 height 22
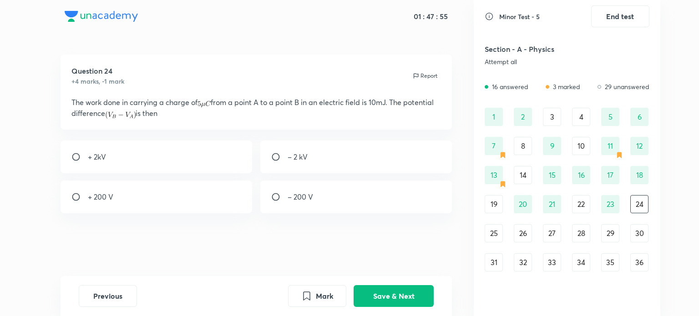
click at [324, 171] on div "– 2 kV" at bounding box center [356, 157] width 192 height 33
radio input "true"
click at [387, 303] on button "Save & Next" at bounding box center [394, 296] width 80 height 22
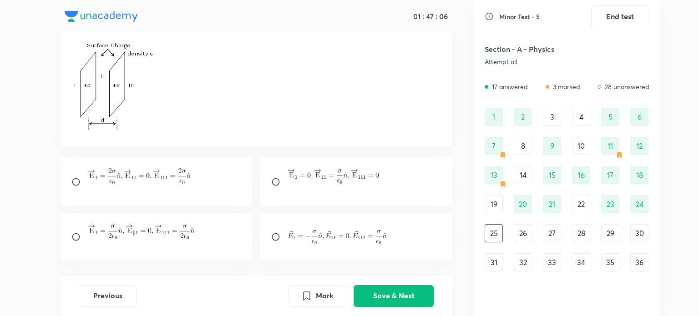
scroll to position [87, 0]
click at [333, 245] on div at bounding box center [356, 238] width 192 height 48
radio input "true"
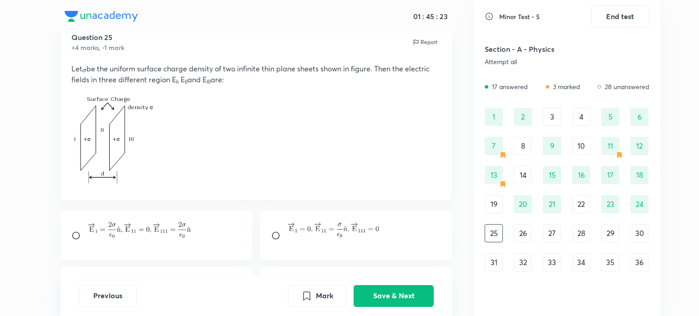
scroll to position [127, 0]
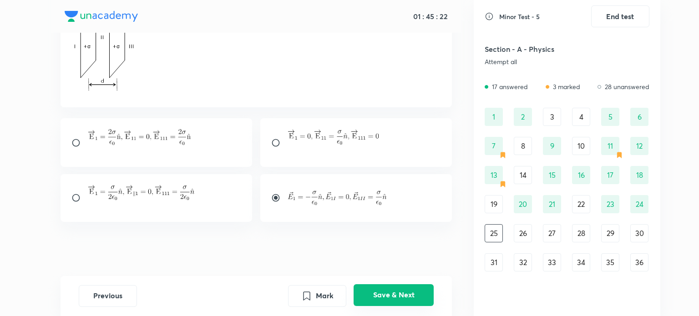
click at [402, 296] on button "Save & Next" at bounding box center [394, 296] width 80 height 22
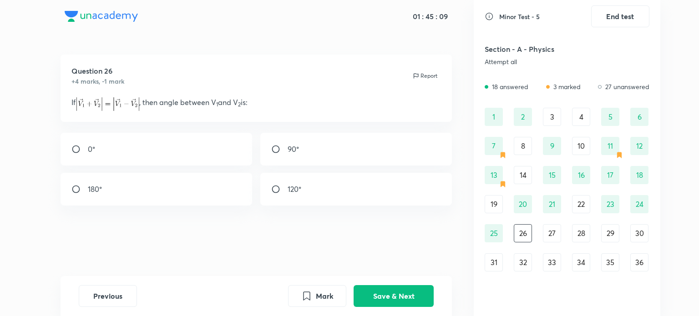
click at [412, 156] on div "90°" at bounding box center [356, 149] width 192 height 33
radio input "true"
click at [417, 292] on button "Save & Next" at bounding box center [394, 296] width 80 height 22
click at [422, 197] on div "120°" at bounding box center [356, 198] width 192 height 33
radio input "true"
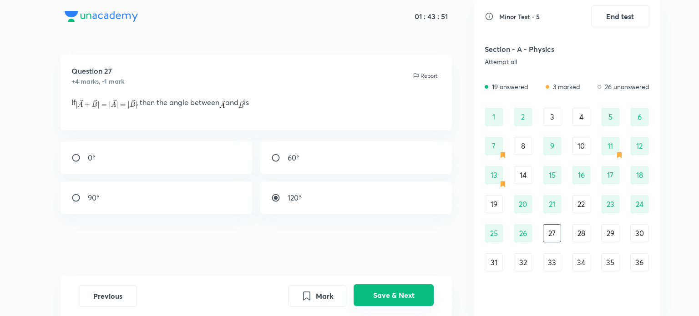
click at [402, 294] on button "Save & Next" at bounding box center [394, 296] width 80 height 22
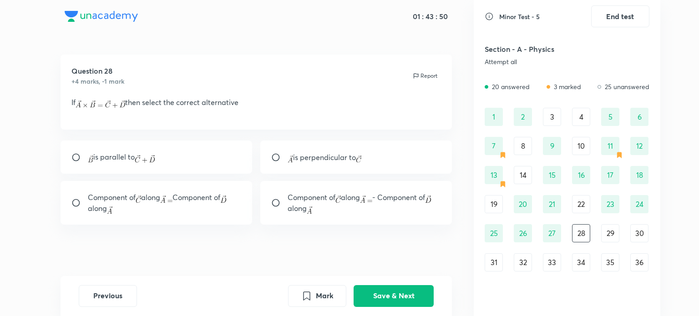
scroll to position [2, 0]
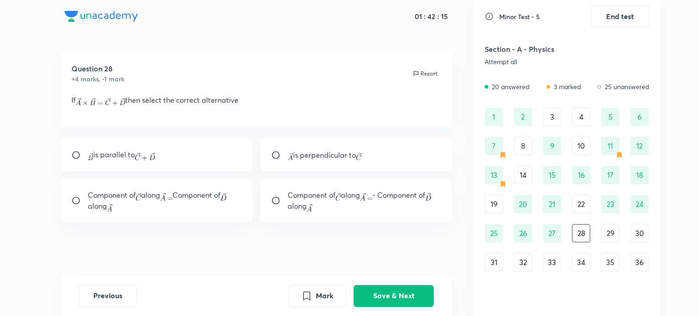
click at [381, 214] on div "Component of along - Component of along" at bounding box center [356, 201] width 192 height 44
radio input "true"
click at [404, 293] on button "Save & Next" at bounding box center [394, 296] width 80 height 22
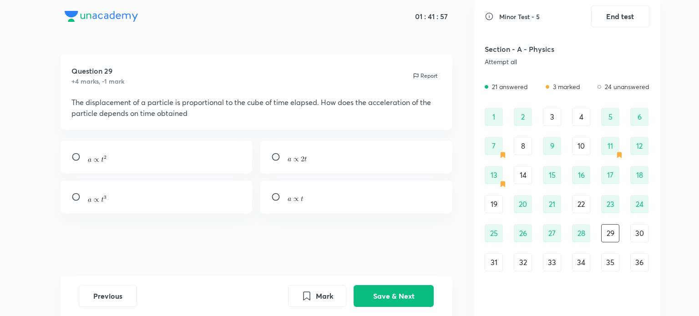
click at [345, 203] on div at bounding box center [356, 197] width 192 height 33
radio input "true"
click at [408, 289] on button "Save & Next" at bounding box center [394, 296] width 80 height 22
click at [441, 196] on div "4h" at bounding box center [356, 197] width 192 height 33
radio input "true"
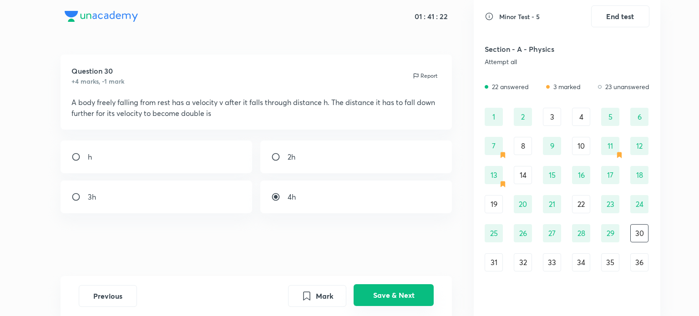
click at [421, 303] on button "Save & Next" at bounding box center [394, 296] width 80 height 22
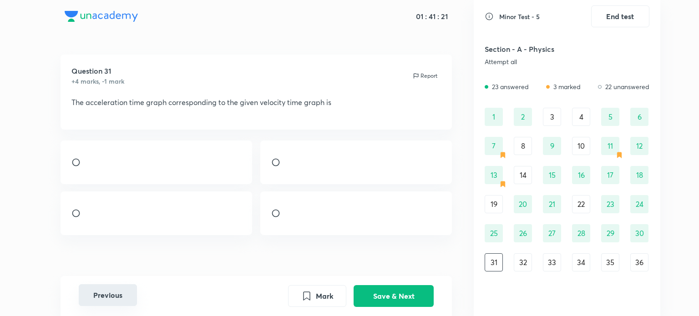
click at [106, 287] on button "Previous" at bounding box center [108, 296] width 58 height 22
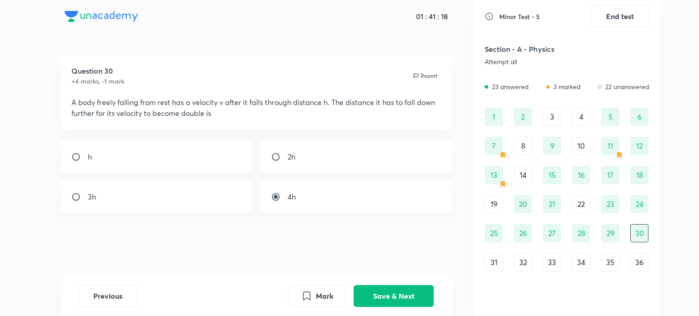
click at [127, 184] on div "3h" at bounding box center [157, 197] width 192 height 33
radio input "true"
radio input "false"
click at [376, 291] on button "Save & Next" at bounding box center [394, 296] width 80 height 22
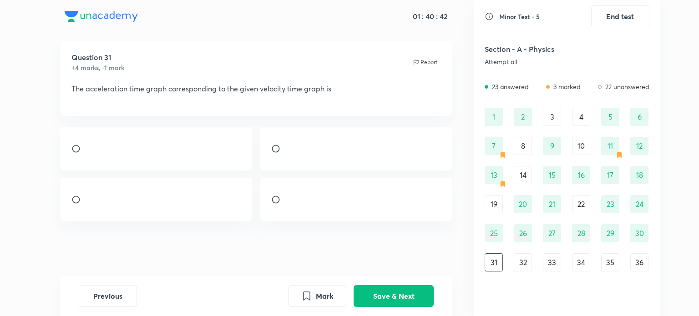
scroll to position [154, 0]
click at [78, 144] on input "radio" at bounding box center [79, 148] width 16 height 9
radio input "true"
click at [401, 294] on button "Save & Next" at bounding box center [394, 296] width 80 height 22
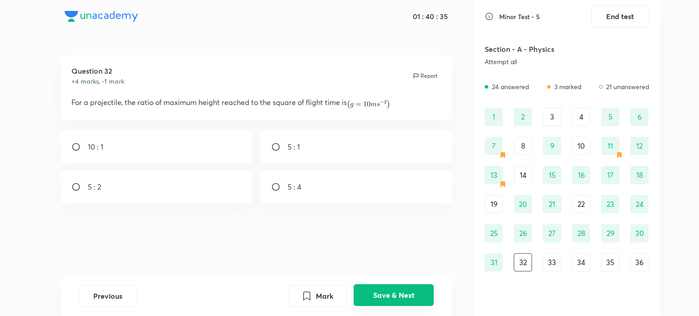
scroll to position [0, 0]
click at [304, 168] on div "10 : 1 5 : 1 5 : 2 5 : 4" at bounding box center [257, 167] width 392 height 73
click at [307, 183] on div "5 : 4" at bounding box center [356, 187] width 192 height 33
radio input "true"
click at [392, 295] on button "Save & Next" at bounding box center [394, 296] width 80 height 22
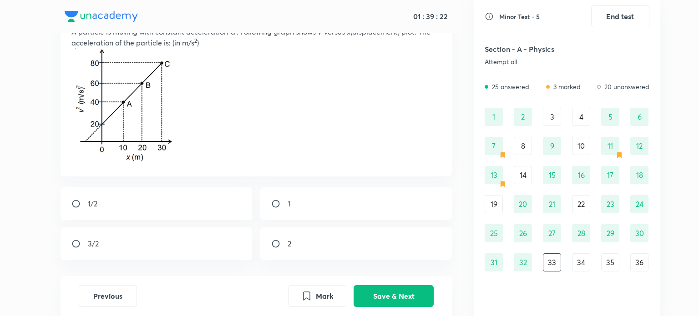
scroll to position [70, 0]
click at [364, 215] on div "1" at bounding box center [356, 204] width 192 height 33
radio input "true"
click at [397, 286] on button "Save & Next" at bounding box center [394, 296] width 80 height 22
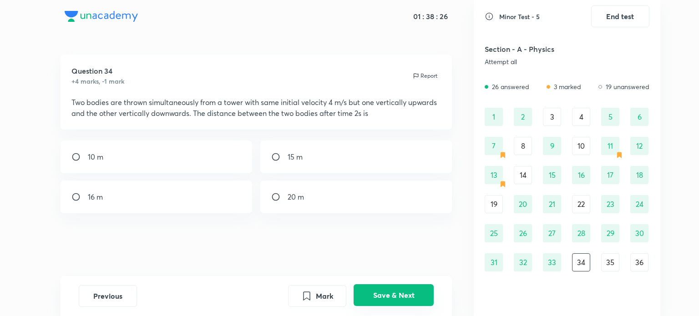
scroll to position [0, 0]
click at [181, 203] on div "16 m" at bounding box center [157, 197] width 192 height 33
radio input "true"
click at [397, 291] on button "Save & Next" at bounding box center [394, 296] width 80 height 22
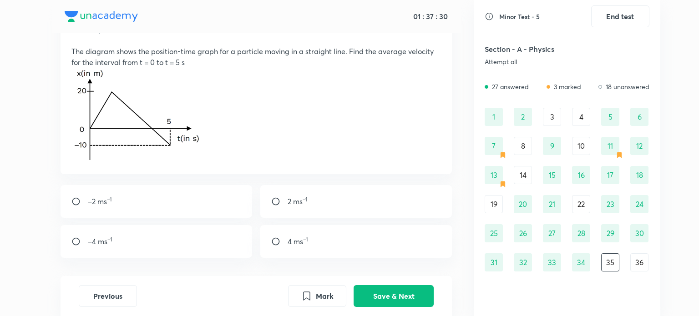
scroll to position [51, 0]
click at [231, 196] on div "–2 ms –1" at bounding box center [157, 201] width 192 height 33
radio input "true"
click at [382, 289] on button "Save & Next" at bounding box center [394, 296] width 80 height 22
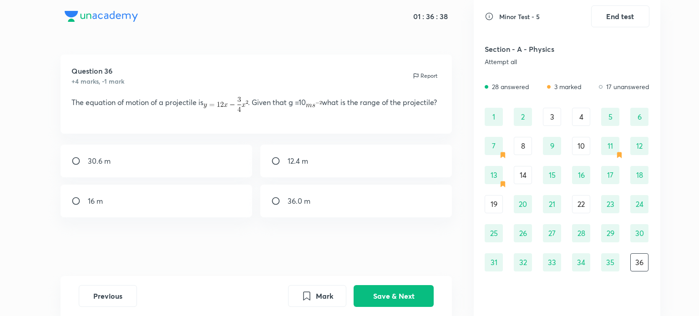
click at [115, 284] on div "Previous Mark Save & Next" at bounding box center [257, 296] width 392 height 40
click at [117, 288] on button "Previous" at bounding box center [108, 296] width 58 height 22
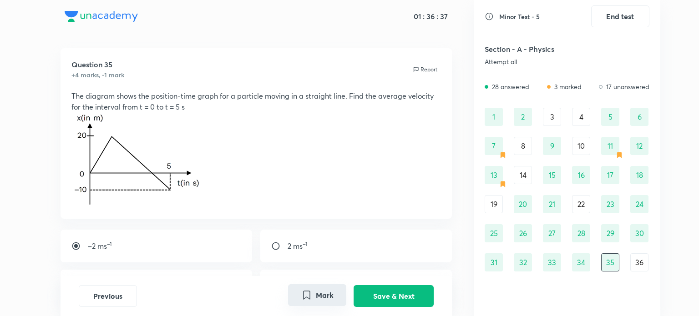
click at [308, 307] on div "Mark Save & Next" at bounding box center [361, 296] width 146 height 22
click at [324, 300] on button "Mark" at bounding box center [317, 296] width 58 height 22
click at [375, 298] on button "Save & Next" at bounding box center [394, 296] width 80 height 22
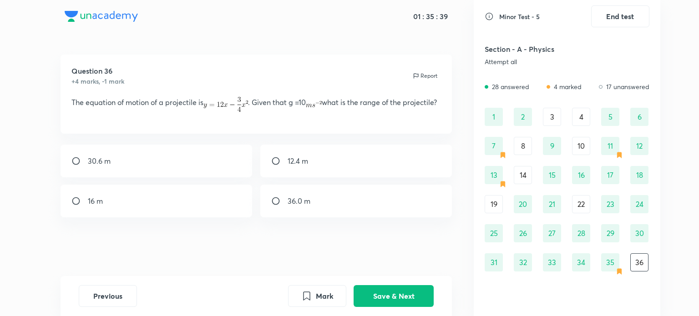
click at [209, 193] on div "16 m" at bounding box center [157, 201] width 192 height 33
radio input "true"
click at [375, 294] on button "Save & Next" at bounding box center [394, 296] width 80 height 22
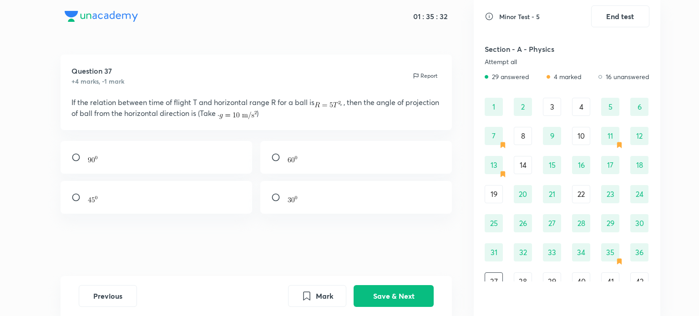
scroll to position [0, 0]
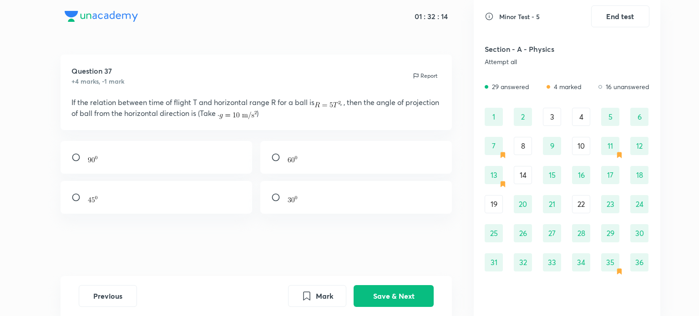
drag, startPoint x: 192, startPoint y: 200, endPoint x: 184, endPoint y: 220, distance: 21.6
click at [184, 220] on div "Question 37 +4 marks, -1 mark Report If the relation between time of flight T a…" at bounding box center [256, 166] width 435 height 222
click at [184, 202] on div at bounding box center [157, 197] width 192 height 33
radio input "true"
click at [385, 290] on button "Save & Next" at bounding box center [394, 296] width 80 height 22
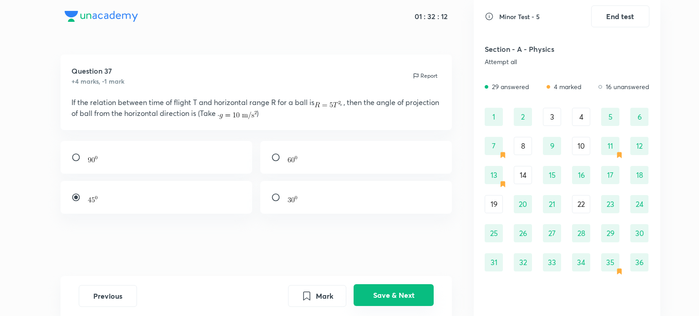
scroll to position [19, 0]
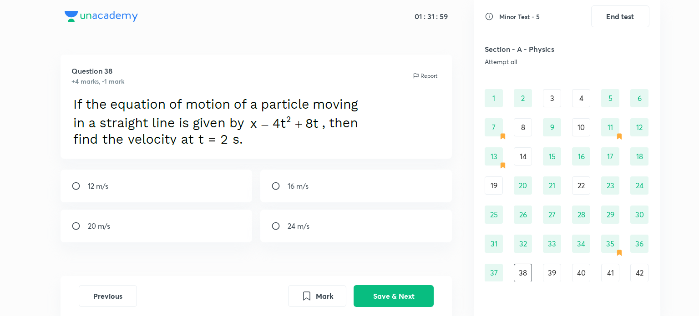
click at [325, 236] on div "24 m/s" at bounding box center [356, 226] width 192 height 33
radio input "true"
click at [404, 295] on button "Save & Next" at bounding box center [394, 296] width 80 height 22
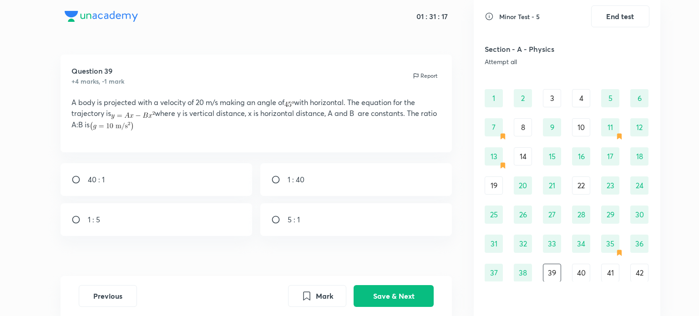
click at [236, 191] on div "40 : 1" at bounding box center [157, 179] width 192 height 33
radio input "true"
click at [377, 289] on button "Save & Next" at bounding box center [394, 296] width 80 height 22
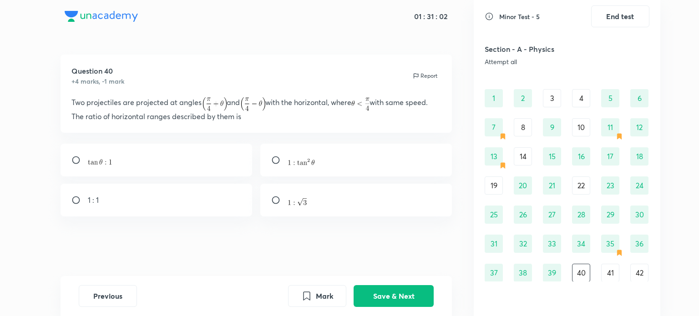
click at [146, 207] on div "1 : 1" at bounding box center [157, 200] width 192 height 33
radio input "true"
click at [409, 295] on button "Save & Next" at bounding box center [394, 296] width 80 height 22
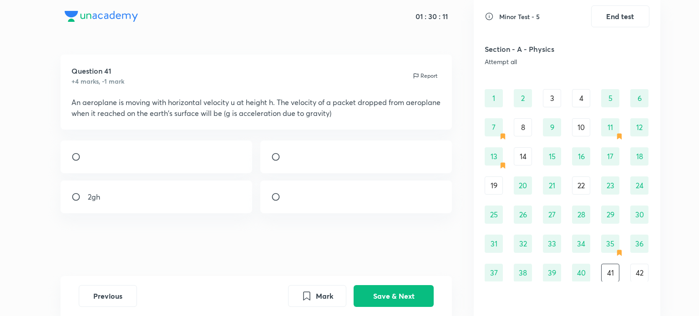
click at [204, 169] on div at bounding box center [157, 157] width 192 height 33
radio input "true"
click at [400, 291] on button "Save & Next" at bounding box center [394, 296] width 80 height 22
click at [346, 155] on div "1 : 3" at bounding box center [356, 157] width 192 height 33
radio input "true"
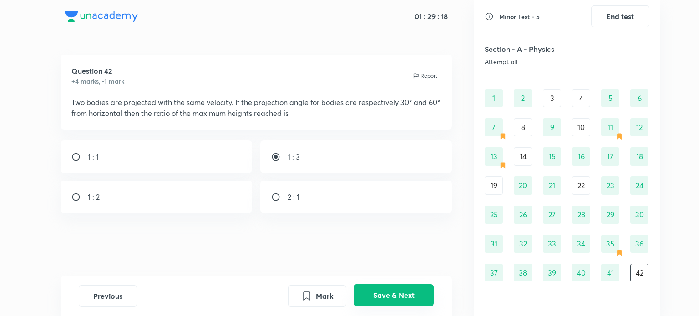
click at [390, 293] on button "Save & Next" at bounding box center [394, 296] width 80 height 22
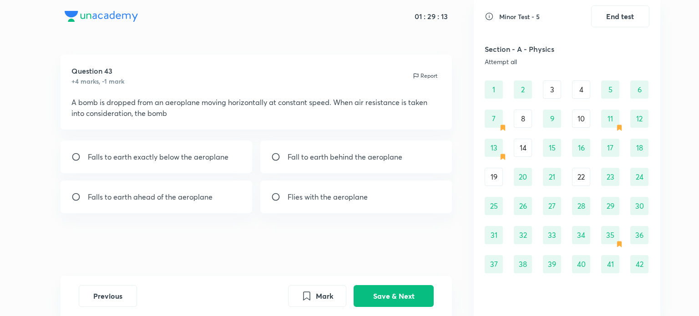
scroll to position [16, 0]
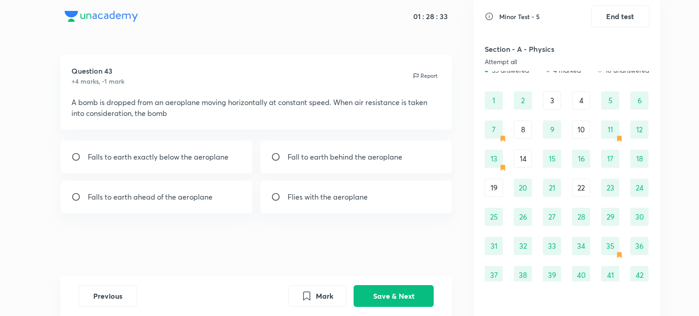
click at [365, 154] on p "Fall to earth behind the aeroplane" at bounding box center [345, 157] width 115 height 11
radio input "true"
click at [409, 305] on button "Save & Next" at bounding box center [394, 296] width 80 height 22
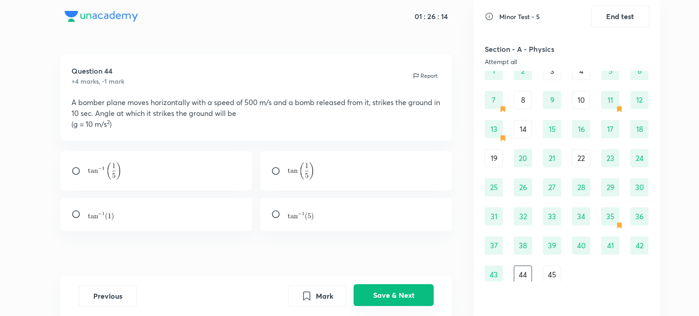
scroll to position [48, 0]
drag, startPoint x: 320, startPoint y: 231, endPoint x: 321, endPoint y: 218, distance: 12.8
click at [321, 218] on div "Question 44 +4 marks, -1 mark Report A bomber plane moves horizontally with a s…" at bounding box center [256, 170] width 435 height 231
click at [321, 218] on div at bounding box center [356, 214] width 192 height 33
radio input "true"
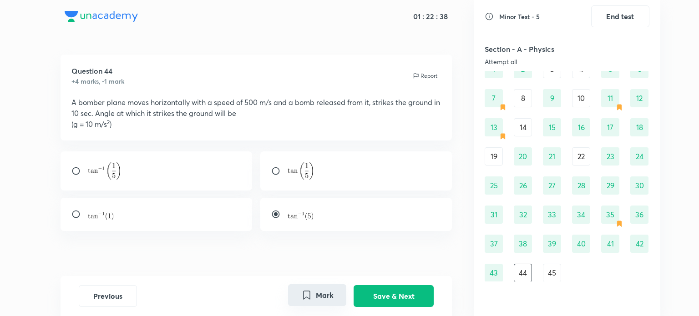
click at [330, 297] on button "Mark" at bounding box center [317, 296] width 58 height 22
click at [365, 300] on button "Save & Next" at bounding box center [394, 296] width 80 height 22
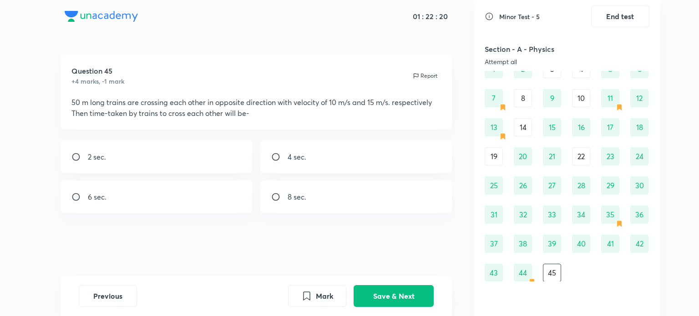
click at [357, 142] on div "4 sec." at bounding box center [356, 157] width 192 height 33
radio input "true"
click at [387, 292] on button "Save & Next" at bounding box center [394, 296] width 80 height 22
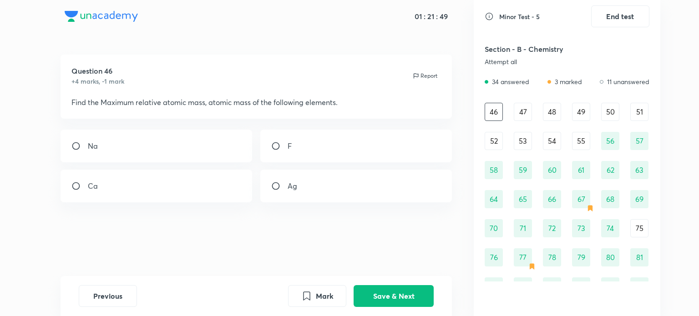
scroll to position [307, 0]
click at [292, 188] on p "Ag" at bounding box center [293, 186] width 10 height 11
radio input "true"
click at [392, 295] on button "Save & Next" at bounding box center [394, 296] width 80 height 22
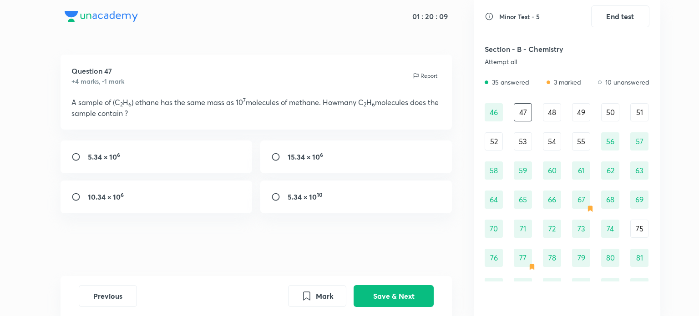
click at [357, 161] on div "15.34 × 10 6" at bounding box center [356, 157] width 192 height 33
radio input "true"
click at [392, 293] on button "Save & Next" at bounding box center [394, 296] width 80 height 22
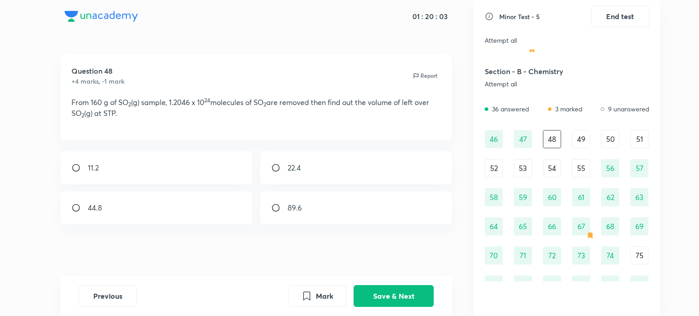
scroll to position [280, 0]
click at [219, 162] on div "11.2" at bounding box center [157, 168] width 192 height 33
radio input "true"
click at [393, 295] on button "Save & Next" at bounding box center [394, 296] width 80 height 22
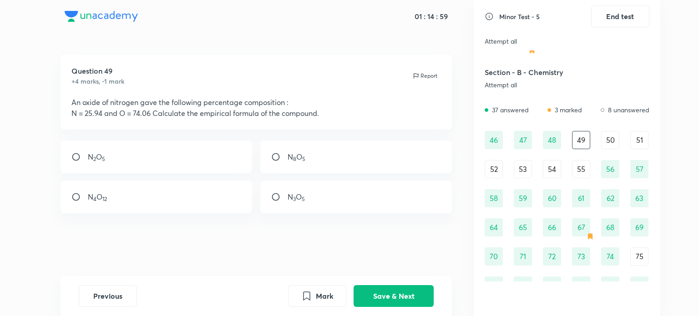
click at [197, 155] on div "N 2 O 5" at bounding box center [157, 157] width 192 height 33
radio input "true"
click at [421, 294] on button "Save & Next" at bounding box center [394, 296] width 80 height 22
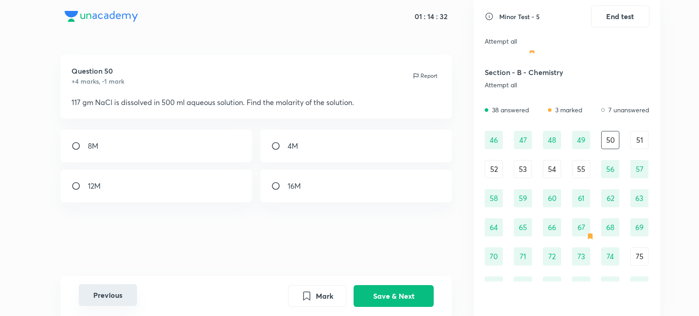
click at [124, 304] on button "Previous" at bounding box center [108, 296] width 58 height 22
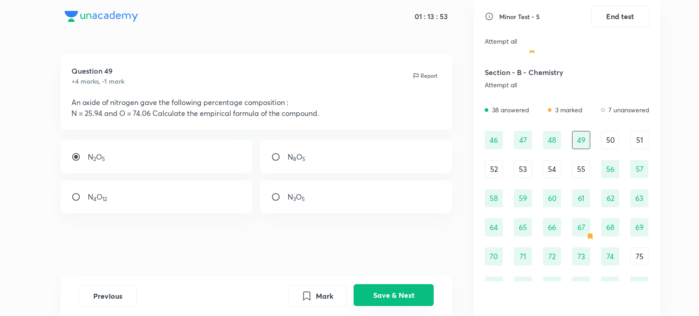
click at [399, 295] on button "Save & Next" at bounding box center [394, 296] width 80 height 22
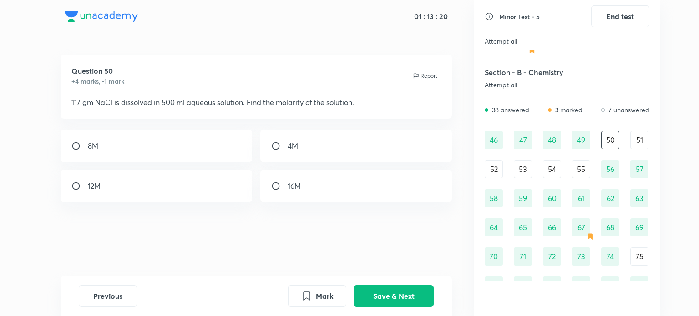
click at [335, 140] on div "4M" at bounding box center [356, 146] width 192 height 33
radio input "true"
click at [392, 293] on button "Save & Next" at bounding box center [394, 296] width 80 height 22
click at [243, 193] on div "0.2 M" at bounding box center [157, 186] width 192 height 33
radio input "true"
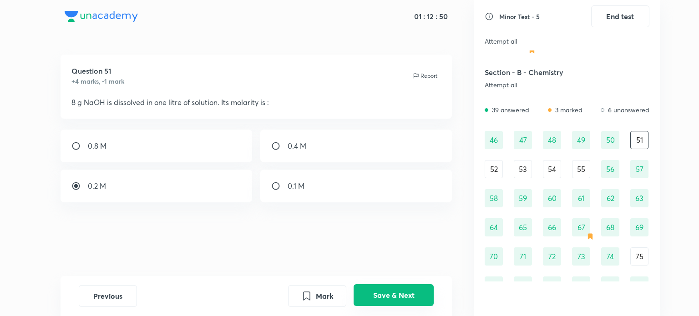
click at [406, 289] on button "Save & Next" at bounding box center [394, 296] width 80 height 22
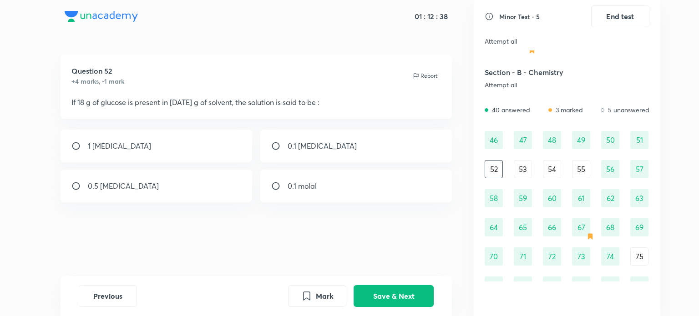
click at [366, 196] on div "0.1 molal" at bounding box center [356, 186] width 192 height 33
radio input "true"
click at [387, 296] on button "Save & Next" at bounding box center [394, 296] width 80 height 22
click at [313, 193] on div "9.8 g" at bounding box center [356, 186] width 192 height 33
radio input "true"
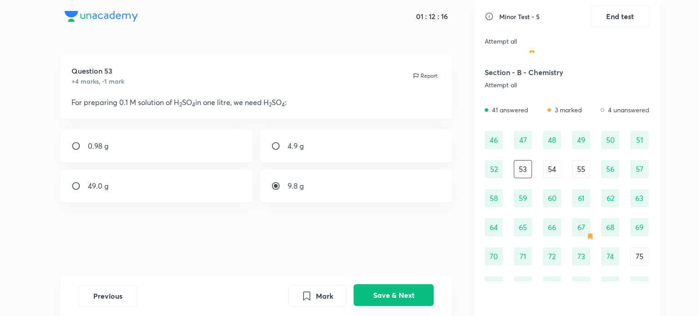
click at [401, 296] on button "Save & Next" at bounding box center [394, 296] width 80 height 22
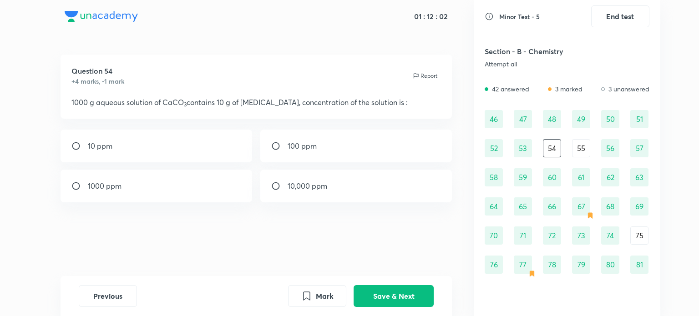
scroll to position [301, 0]
click at [308, 188] on p "10,000 ppm" at bounding box center [308, 186] width 40 height 11
radio input "true"
click at [397, 297] on button "Save & Next" at bounding box center [394, 296] width 80 height 22
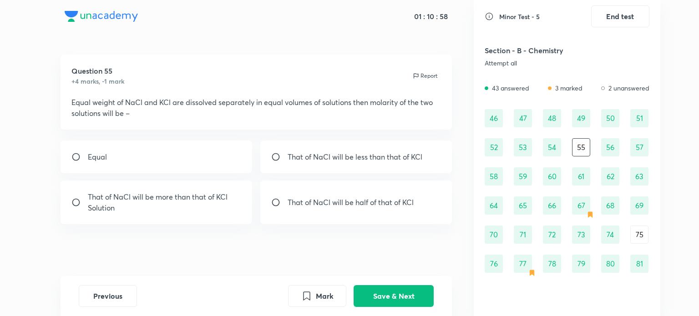
scroll to position [2, 0]
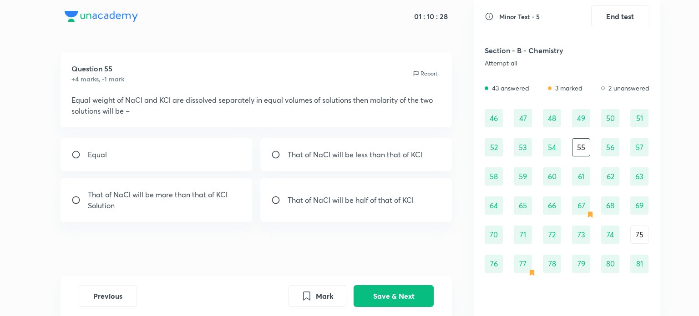
click at [188, 207] on p "That of NaCl will be more than that of KCl Solution" at bounding box center [165, 200] width 154 height 22
radio input "true"
click at [408, 296] on button "Save & Next" at bounding box center [394, 296] width 80 height 22
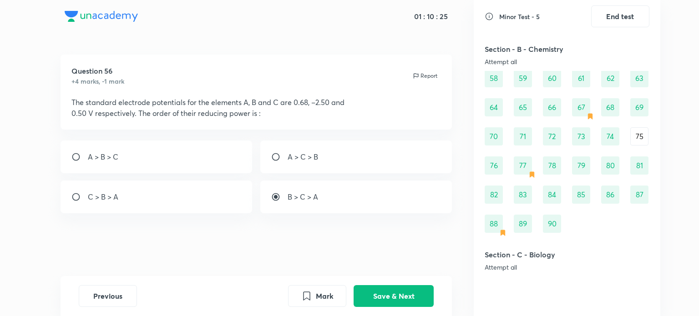
scroll to position [400, 0]
click at [639, 134] on div "75" at bounding box center [640, 136] width 18 height 18
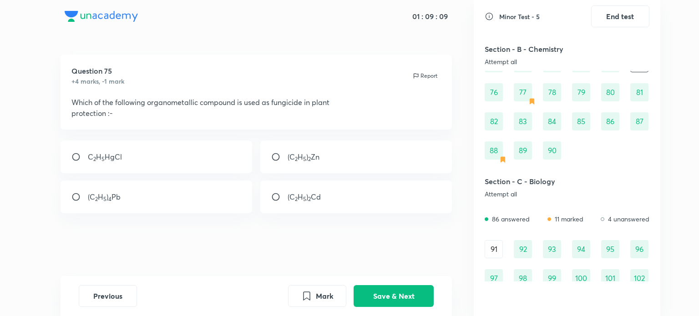
scroll to position [473, 0]
click at [500, 241] on div "91" at bounding box center [494, 249] width 18 height 18
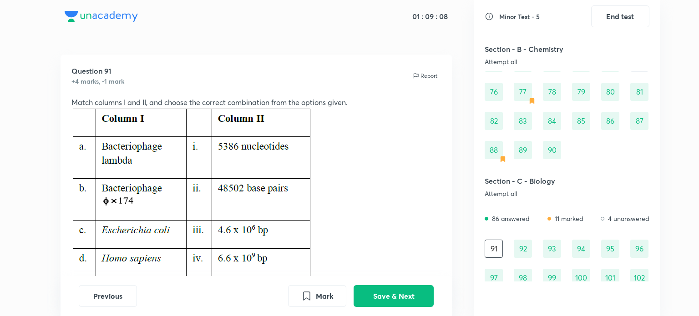
click at [337, 247] on p at bounding box center [256, 202] width 370 height 188
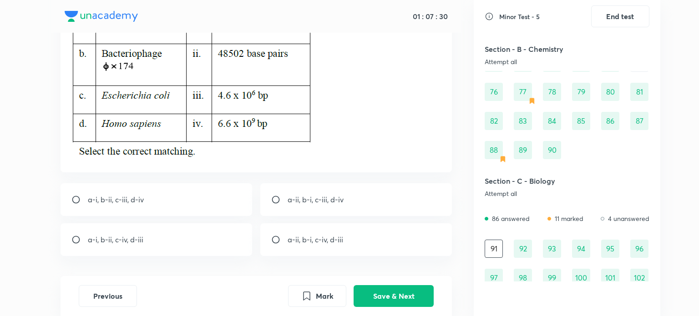
scroll to position [135, 0]
click at [302, 194] on p "a-ii, b-i, c-iii, d-iv" at bounding box center [316, 199] width 56 height 11
radio input "true"
click at [411, 304] on button "Save & Next" at bounding box center [394, 296] width 80 height 22
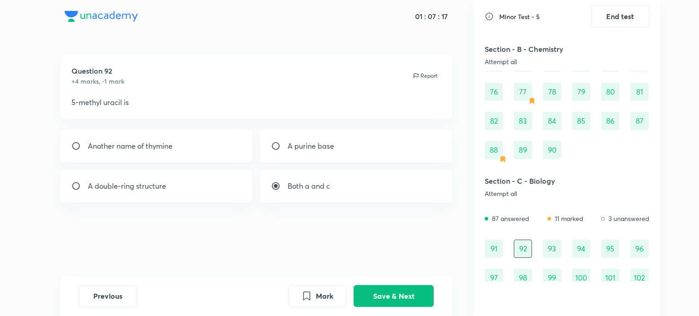
click at [279, 198] on div "Both a and c" at bounding box center [356, 186] width 192 height 33
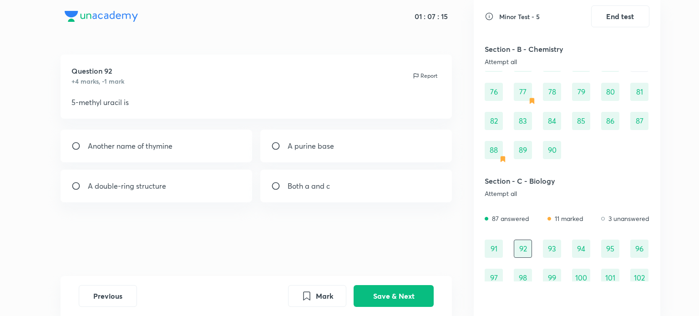
click at [279, 198] on div "Both a and c" at bounding box center [356, 186] width 192 height 33
radio input "false"
click at [193, 153] on div "Another name of thymine" at bounding box center [157, 146] width 192 height 33
radio input "true"
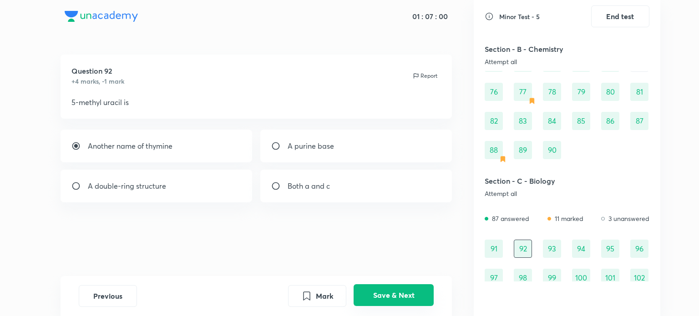
click at [401, 295] on button "Save & Next" at bounding box center [394, 296] width 80 height 22
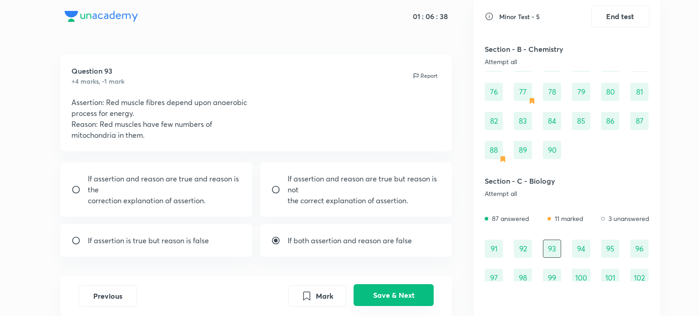
click at [401, 295] on button "Save & Next" at bounding box center [394, 296] width 80 height 22
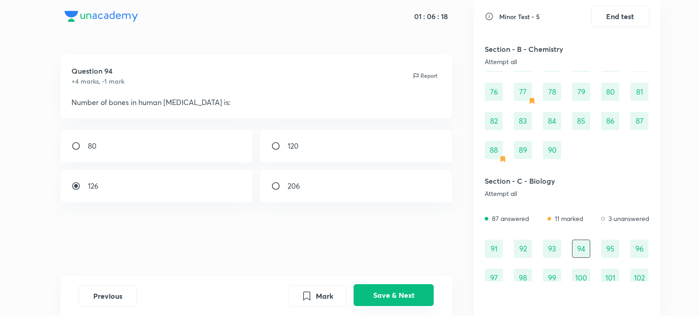
click at [384, 290] on button "Save & Next" at bounding box center [394, 296] width 80 height 22
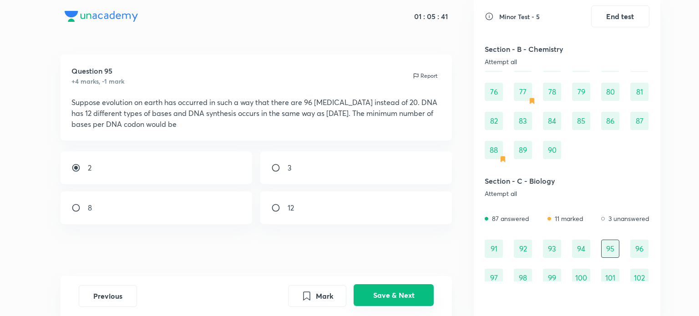
click at [417, 299] on button "Save & Next" at bounding box center [394, 296] width 80 height 22
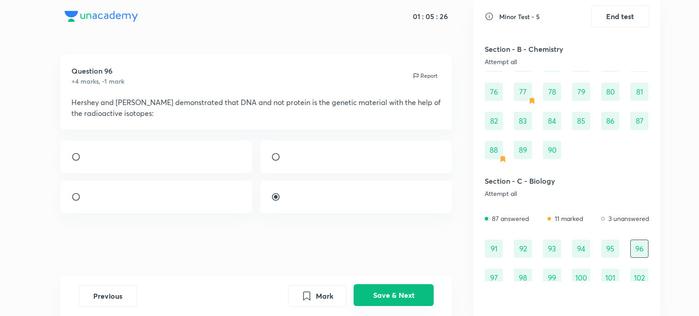
click at [383, 297] on button "Save & Next" at bounding box center [394, 296] width 80 height 22
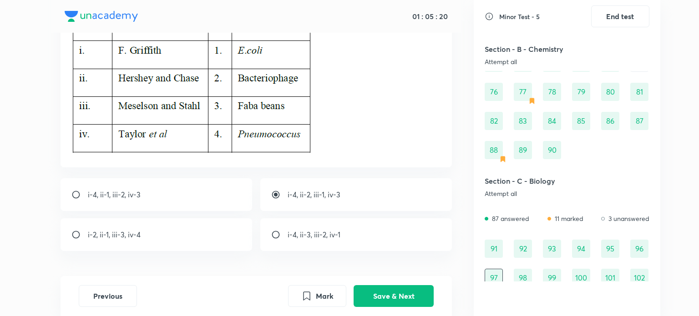
scroll to position [91, 0]
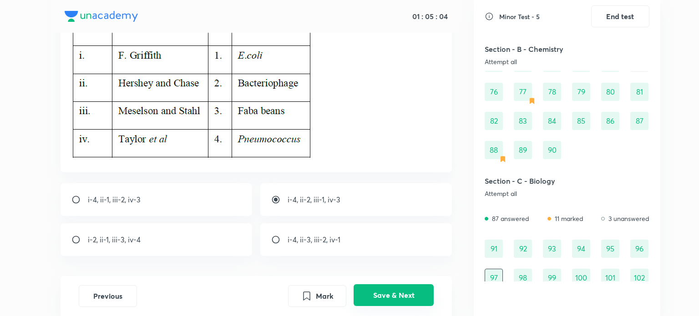
click at [382, 298] on button "Save & Next" at bounding box center [394, 296] width 80 height 22
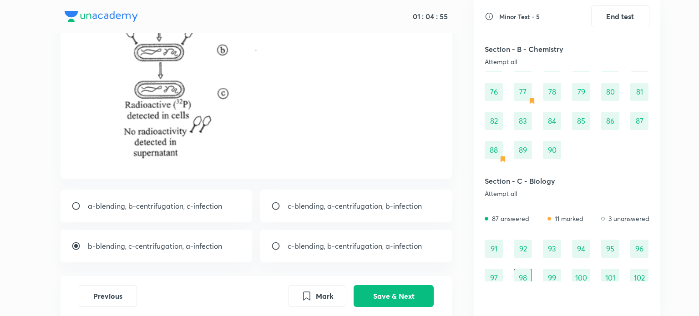
scroll to position [184, 0]
click at [398, 295] on button "Save & Next" at bounding box center [394, 296] width 80 height 22
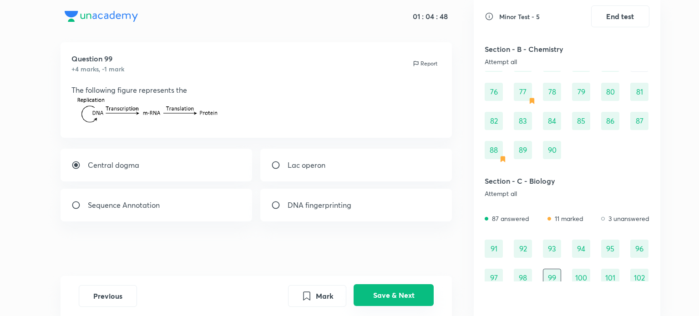
scroll to position [0, 0]
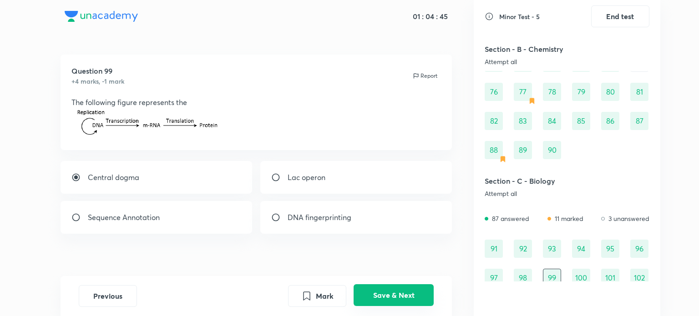
click at [398, 295] on button "Save & Next" at bounding box center [394, 296] width 80 height 22
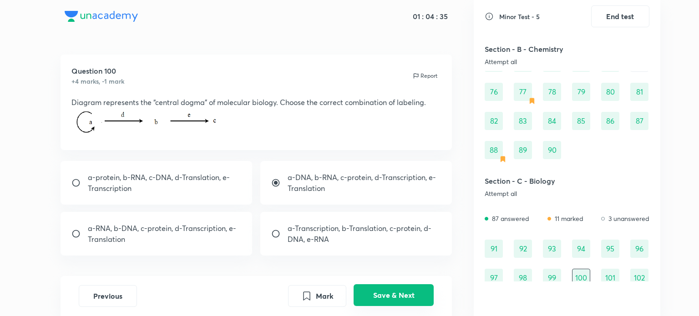
click at [398, 295] on button "Save & Next" at bounding box center [394, 296] width 80 height 22
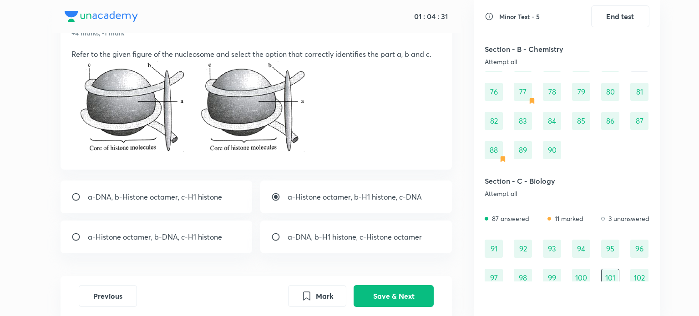
scroll to position [47, 0]
click at [418, 288] on button "Save & Next" at bounding box center [394, 296] width 80 height 22
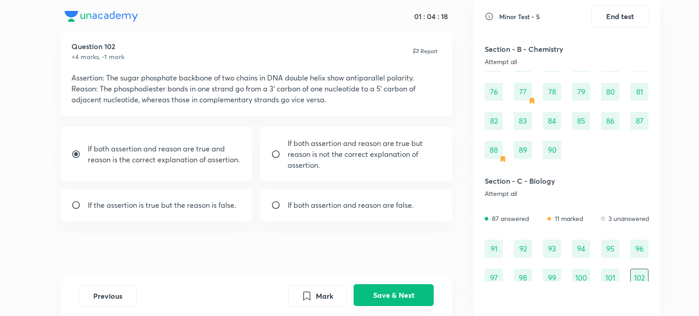
scroll to position [24, 0]
click at [418, 288] on button "Save & Next" at bounding box center [394, 296] width 80 height 22
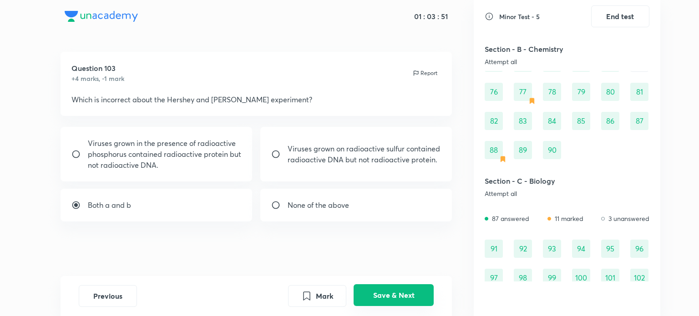
scroll to position [508, 0]
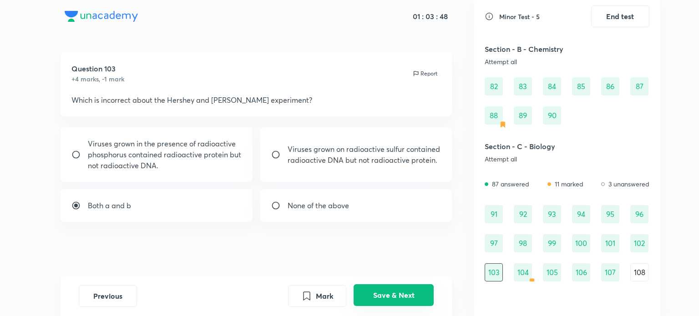
drag, startPoint x: 119, startPoint y: 295, endPoint x: 382, endPoint y: 301, distance: 262.8
click at [382, 301] on div "Previous Mark Save & Next" at bounding box center [257, 296] width 356 height 22
click at [382, 301] on button "Save & Next" at bounding box center [394, 296] width 80 height 22
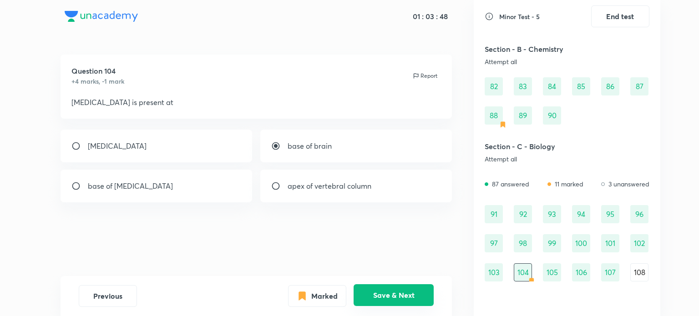
scroll to position [0, 0]
click at [109, 305] on button "Previous" at bounding box center [108, 296] width 58 height 22
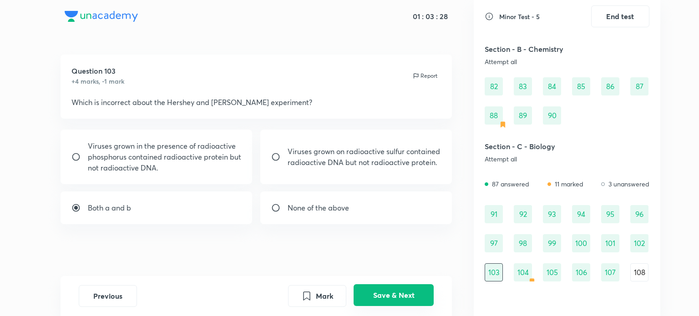
click at [394, 300] on button "Save & Next" at bounding box center [394, 296] width 80 height 22
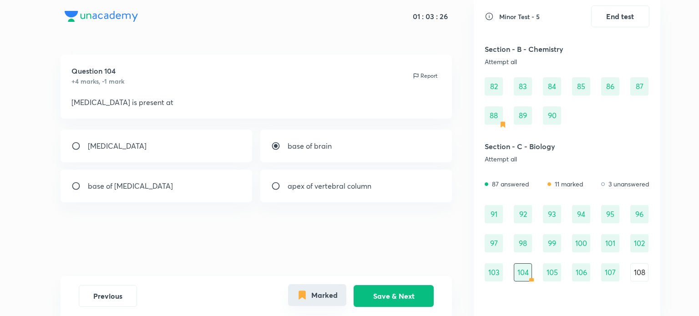
click at [324, 293] on button "Marked" at bounding box center [317, 296] width 58 height 22
click at [379, 257] on div "Question 104 +4 marks, -1 mark Report [MEDICAL_DATA] is present at [MEDICAL_DAT…" at bounding box center [256, 166] width 435 height 222
click at [414, 257] on div "Question 104 +4 marks, -1 mark Report [MEDICAL_DATA] is present at [MEDICAL_DAT…" at bounding box center [256, 166] width 435 height 222
click at [406, 290] on button "Save & Next" at bounding box center [394, 296] width 80 height 22
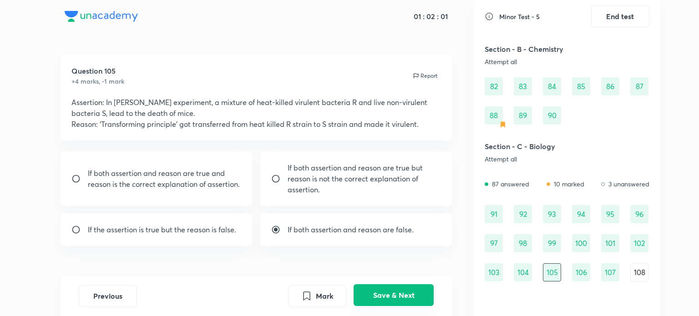
click at [406, 290] on button "Save & Next" at bounding box center [394, 296] width 80 height 22
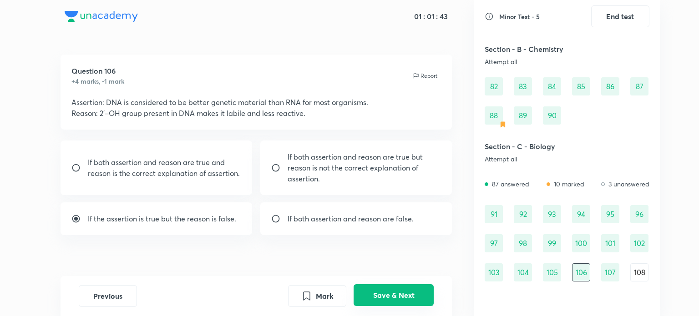
click at [406, 290] on button "Save & Next" at bounding box center [394, 296] width 80 height 22
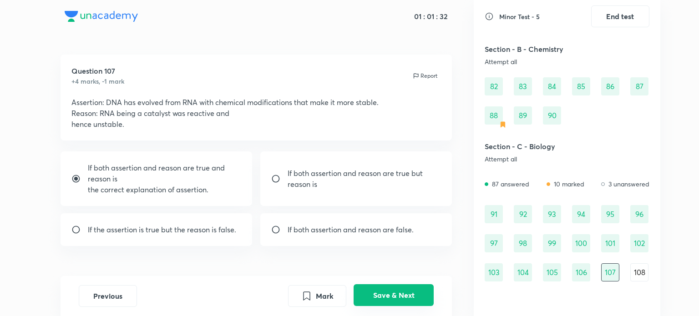
click at [406, 290] on button "Save & Next" at bounding box center [394, 296] width 80 height 22
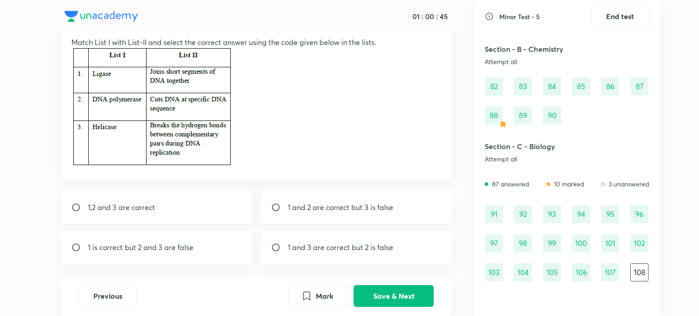
scroll to position [58, 0]
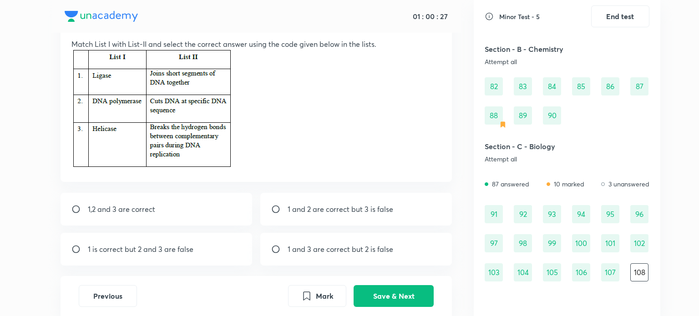
click at [199, 210] on div "1,2 and 3 are correct" at bounding box center [157, 209] width 192 height 33
radio input "true"
click at [379, 291] on button "Save & Next" at bounding box center [394, 296] width 80 height 22
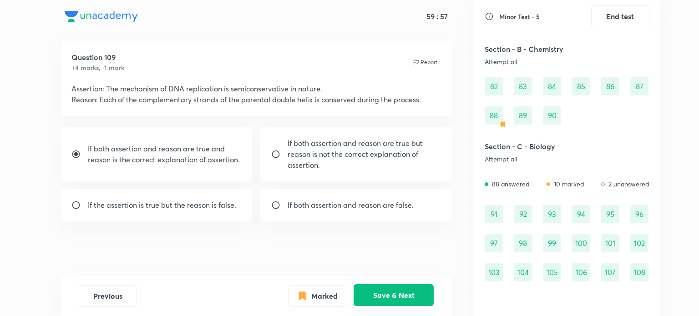
scroll to position [537, 0]
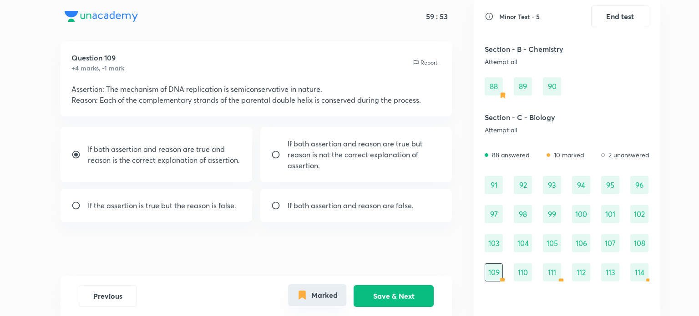
click at [318, 287] on button "Marked" at bounding box center [317, 296] width 58 height 22
click at [368, 296] on button "Save & Next" at bounding box center [394, 296] width 80 height 22
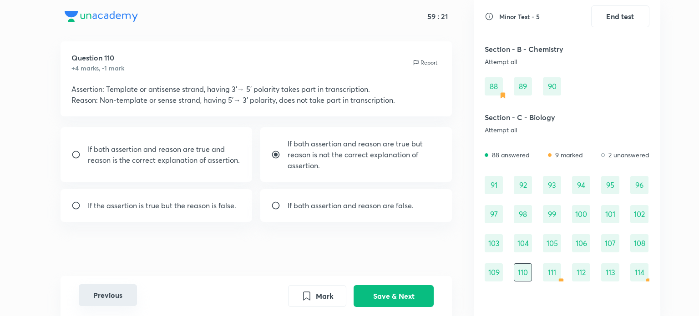
click at [105, 299] on button "Previous" at bounding box center [108, 296] width 58 height 22
radio input "true"
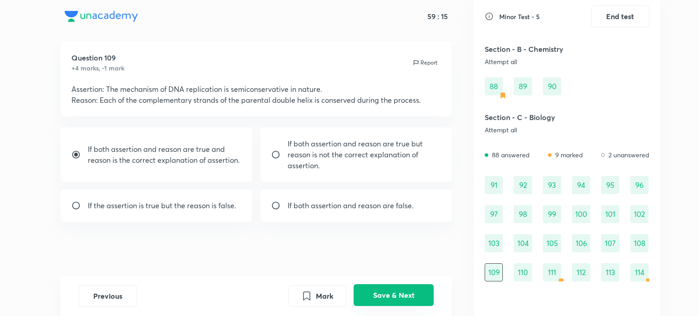
click at [402, 293] on button "Save & Next" at bounding box center [394, 296] width 80 height 22
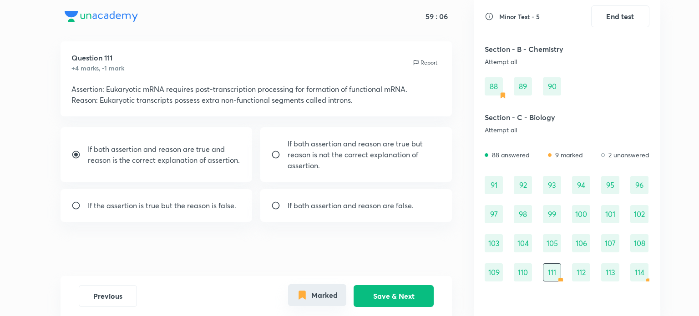
click at [330, 299] on button "Marked" at bounding box center [317, 296] width 58 height 22
click at [389, 298] on button "Save & Next" at bounding box center [394, 296] width 80 height 22
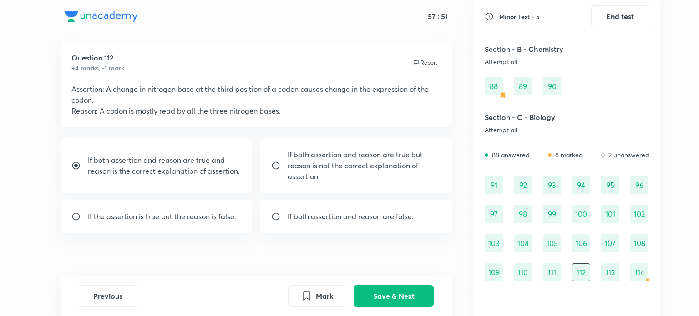
click at [211, 143] on div "If both assertion and reason are true and reason is the correct explanation of …" at bounding box center [157, 165] width 192 height 55
click at [210, 196] on div "If both assertion and reason are true and reason is the correct explanation of …" at bounding box center [257, 185] width 392 height 95
click at [210, 193] on div "If both assertion and reason are true and reason is the correct explanation of …" at bounding box center [157, 165] width 192 height 55
radio input "true"
click at [398, 305] on button "Save & Next" at bounding box center [394, 296] width 80 height 22
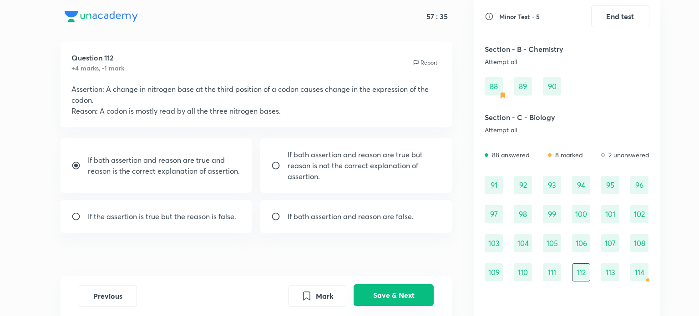
scroll to position [2, 0]
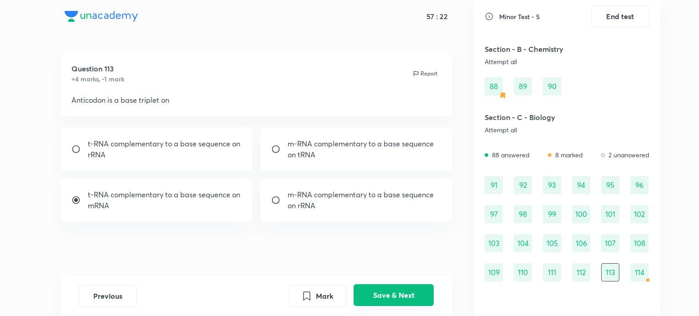
click at [398, 298] on button "Save & Next" at bounding box center [394, 296] width 80 height 22
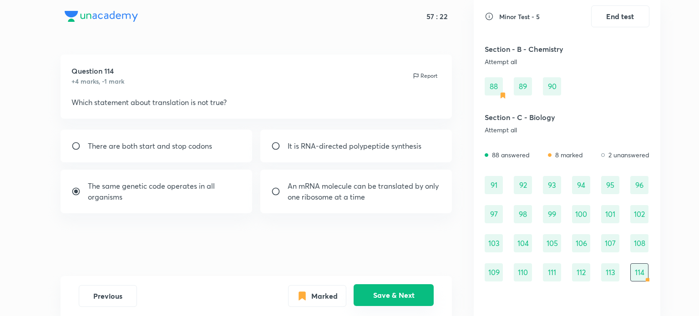
scroll to position [0, 0]
click at [337, 301] on button "Marked" at bounding box center [317, 296] width 58 height 22
click at [369, 299] on button "Save & Next" at bounding box center [394, 296] width 80 height 22
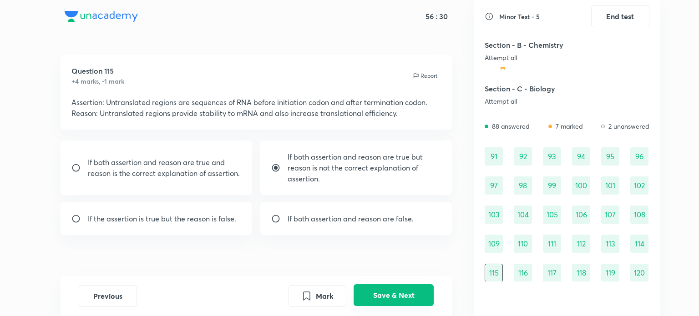
scroll to position [566, 0]
click at [369, 299] on button "Save & Next" at bounding box center [394, 296] width 80 height 22
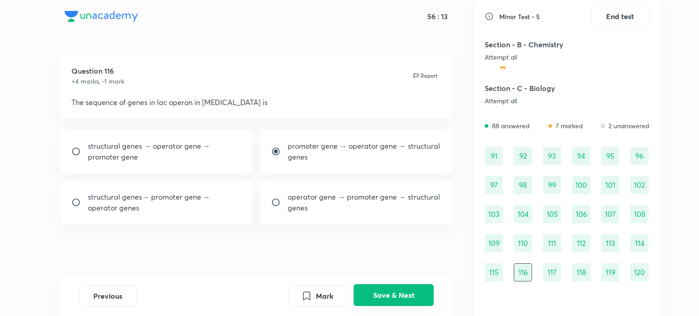
click at [369, 299] on button "Save & Next" at bounding box center [394, 296] width 80 height 22
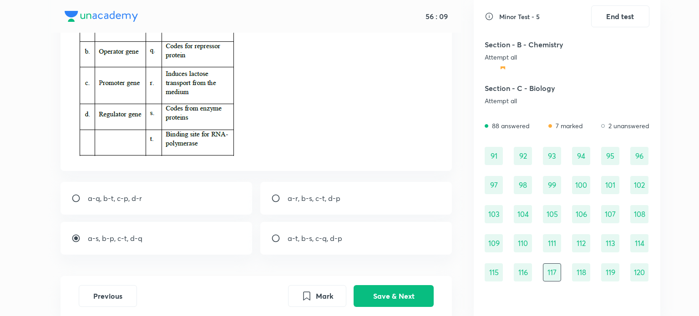
scroll to position [97, 0]
click at [392, 299] on button "Save & Next" at bounding box center [394, 296] width 80 height 22
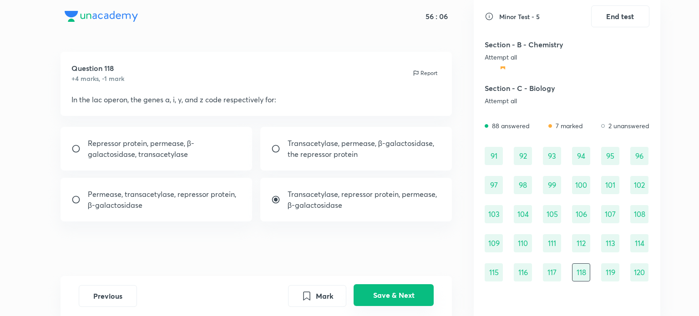
scroll to position [2, 0]
click at [403, 301] on button "Save & Next" at bounding box center [394, 296] width 80 height 22
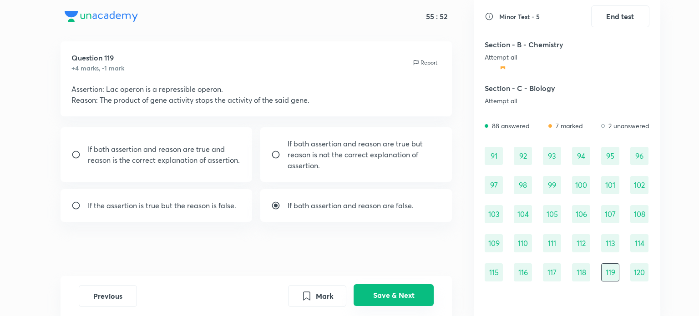
click at [403, 301] on button "Save & Next" at bounding box center [394, 296] width 80 height 22
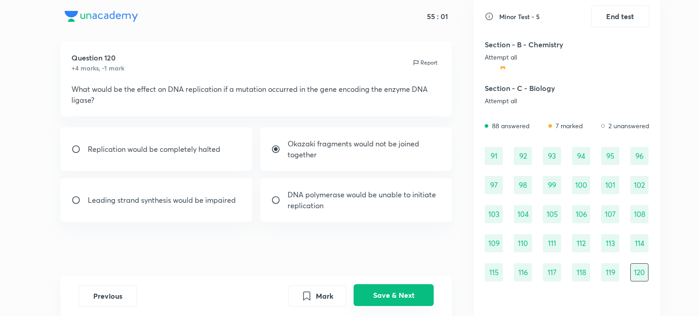
click at [414, 296] on button "Save & Next" at bounding box center [394, 296] width 80 height 22
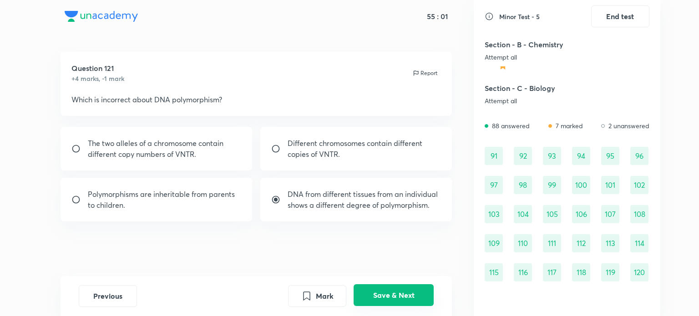
scroll to position [595, 0]
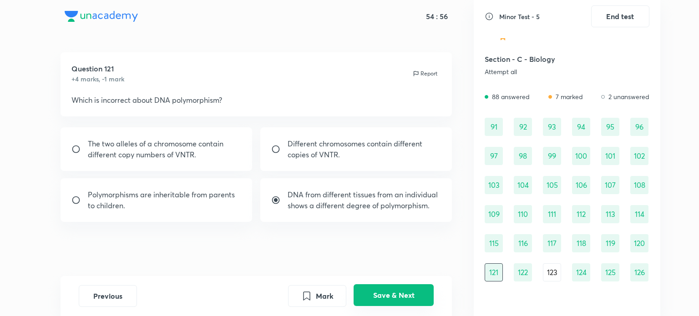
click at [414, 296] on button "Save & Next" at bounding box center [394, 296] width 80 height 22
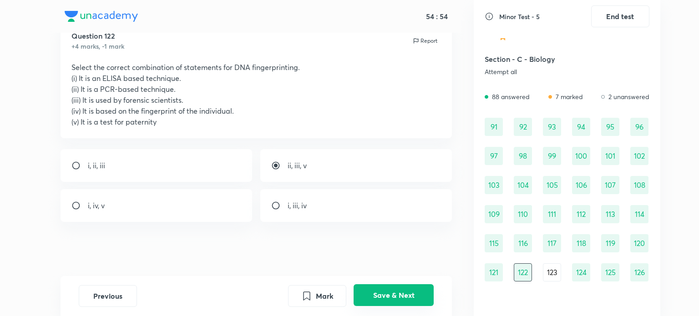
click at [414, 296] on button "Save & Next" at bounding box center [394, 296] width 80 height 22
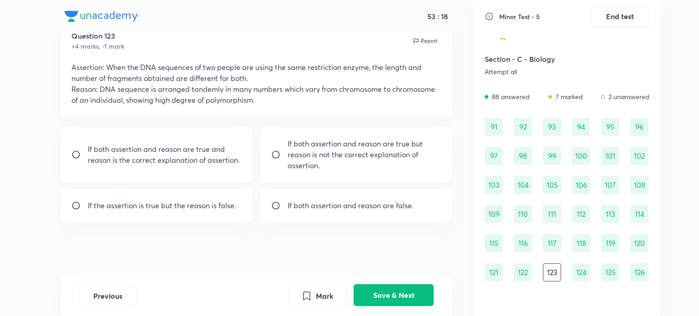
click at [414, 296] on button "Save & Next" at bounding box center [394, 296] width 80 height 22
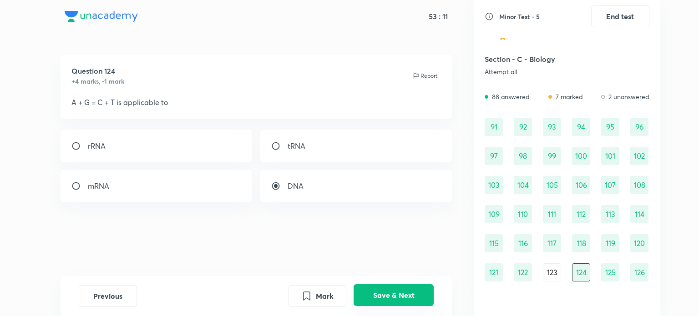
click at [414, 296] on button "Save & Next" at bounding box center [394, 296] width 80 height 22
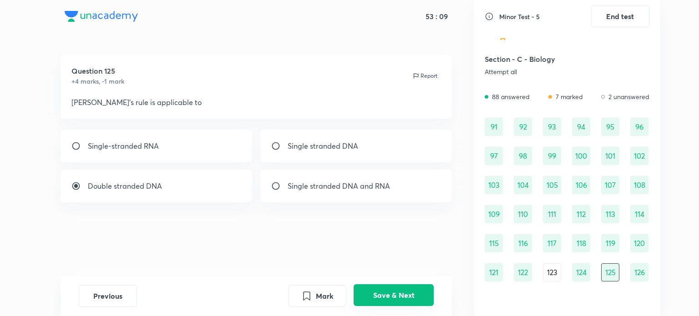
click at [414, 296] on button "Save & Next" at bounding box center [394, 296] width 80 height 22
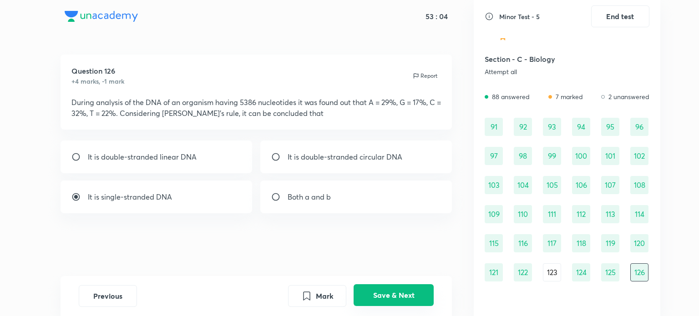
click at [414, 296] on button "Save & Next" at bounding box center [394, 296] width 80 height 22
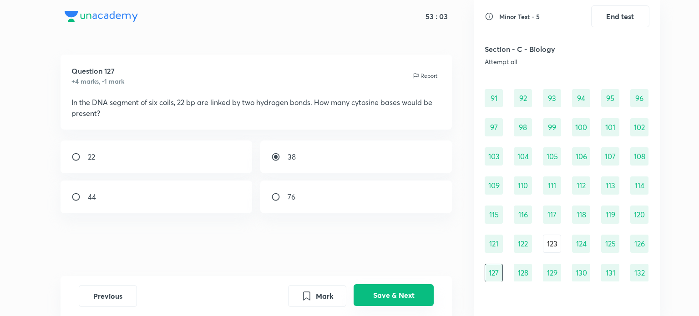
scroll to position [625, 0]
click at [414, 296] on button "Save & Next" at bounding box center [394, 296] width 80 height 22
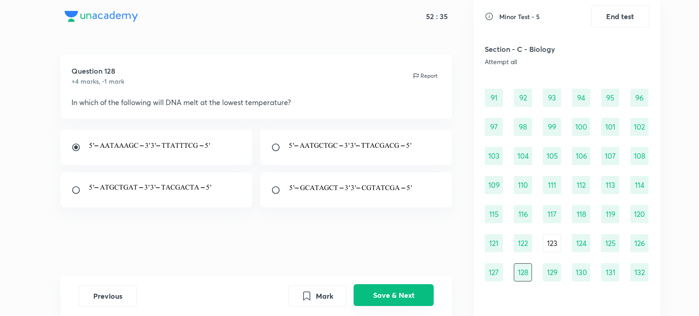
click at [414, 296] on button "Save & Next" at bounding box center [394, 296] width 80 height 22
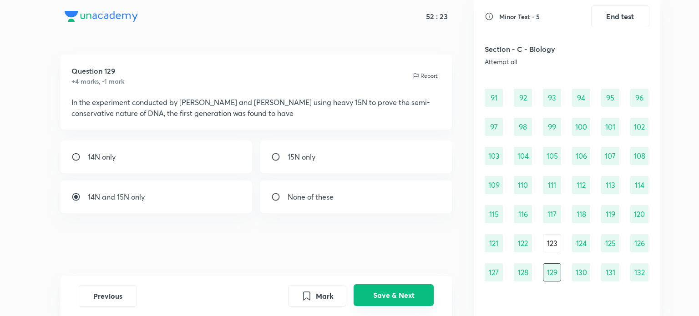
click at [414, 296] on button "Save & Next" at bounding box center [394, 296] width 80 height 22
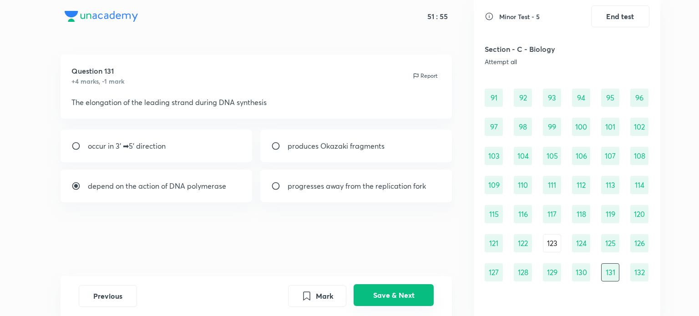
click at [414, 296] on button "Save & Next" at bounding box center [394, 296] width 80 height 22
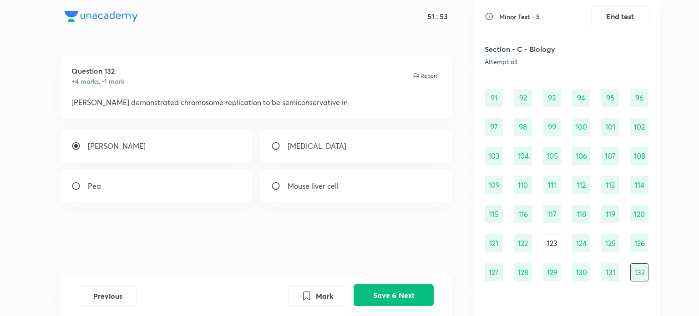
click at [414, 296] on button "Save & Next" at bounding box center [394, 296] width 80 height 22
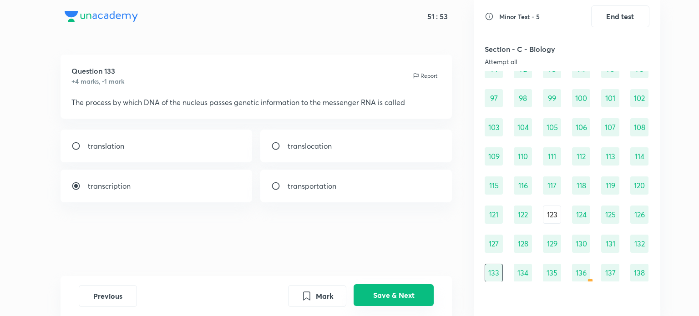
scroll to position [654, 0]
click at [414, 296] on button "Save & Next" at bounding box center [394, 296] width 80 height 22
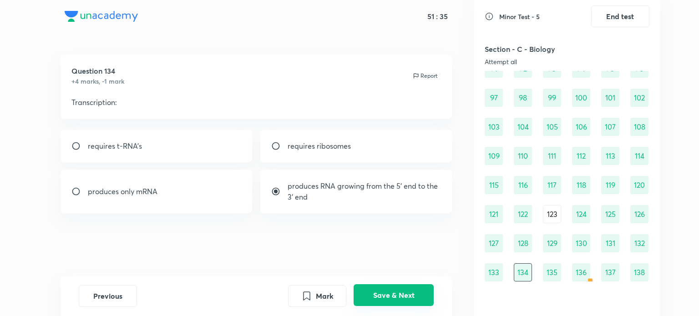
click at [414, 296] on button "Save & Next" at bounding box center [394, 296] width 80 height 22
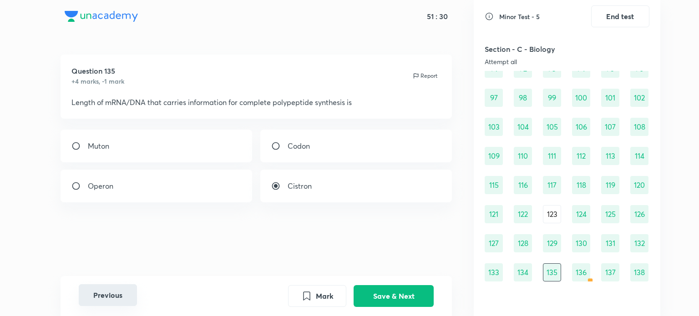
click at [134, 290] on button "Previous" at bounding box center [108, 296] width 58 height 22
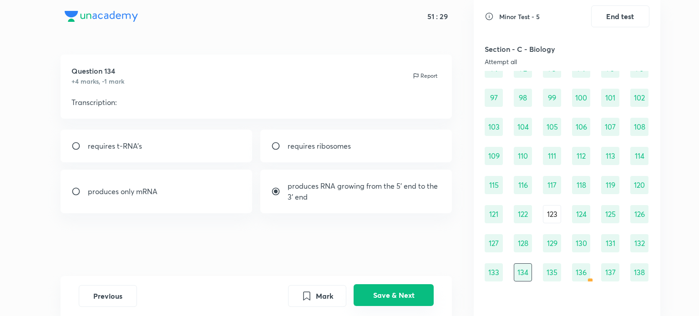
click at [412, 292] on button "Save & Next" at bounding box center [394, 296] width 80 height 22
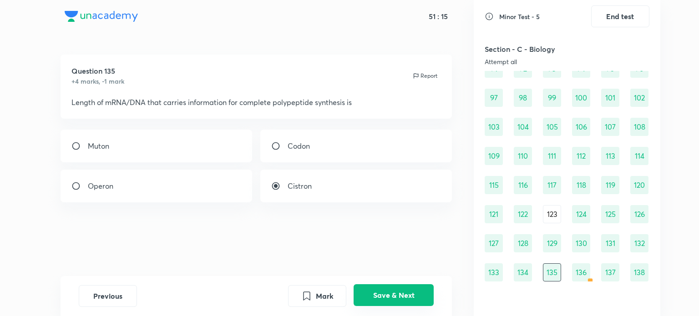
click at [412, 292] on button "Save & Next" at bounding box center [394, 296] width 80 height 22
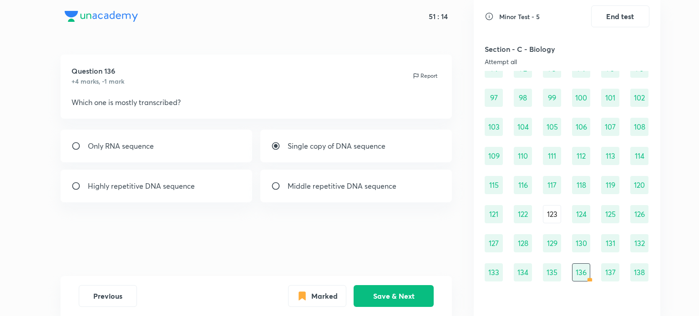
click at [323, 285] on div "Previous Marked Save & Next" at bounding box center [257, 296] width 392 height 40
click at [330, 301] on button "Marked" at bounding box center [317, 296] width 58 height 22
click at [402, 296] on button "Save & Next" at bounding box center [394, 296] width 80 height 22
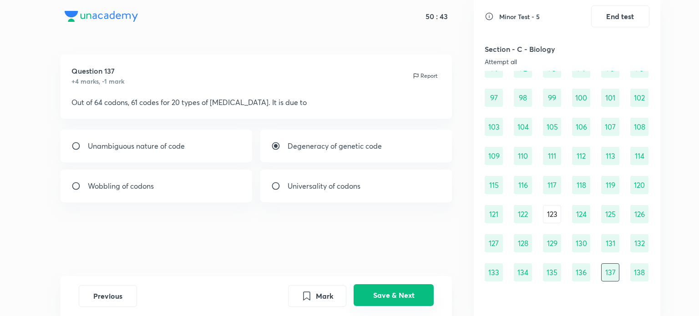
click at [402, 296] on button "Save & Next" at bounding box center [394, 296] width 80 height 22
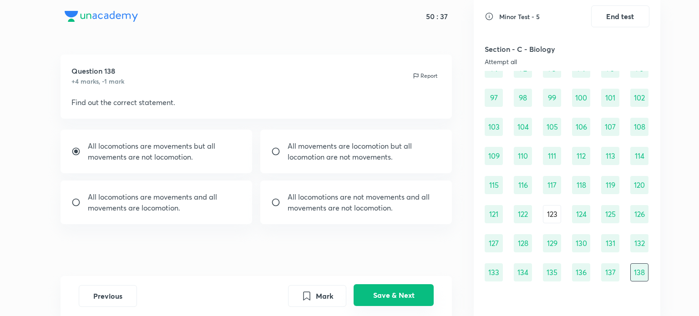
click at [402, 296] on button "Save & Next" at bounding box center [394, 296] width 80 height 22
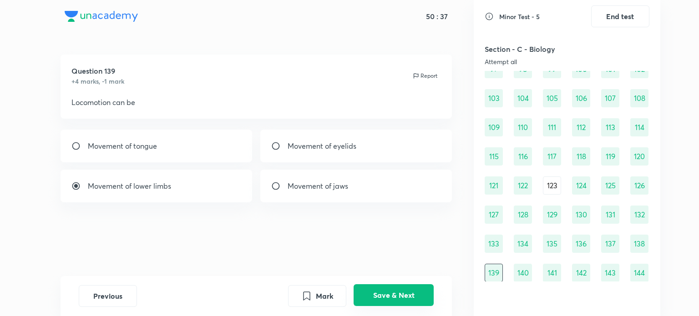
scroll to position [683, 0]
click at [402, 296] on button "Save & Next" at bounding box center [394, 296] width 80 height 22
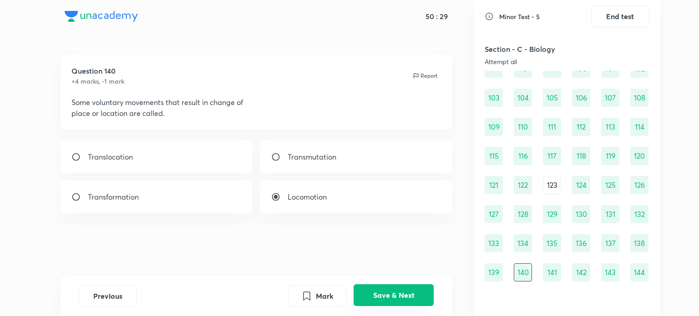
click at [402, 296] on button "Save & Next" at bounding box center [394, 296] width 80 height 22
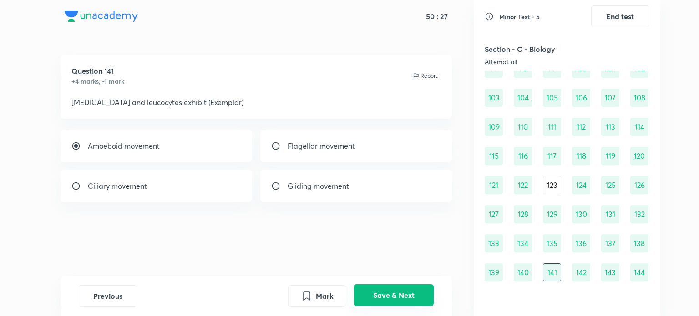
click at [402, 296] on button "Save & Next" at bounding box center [394, 296] width 80 height 22
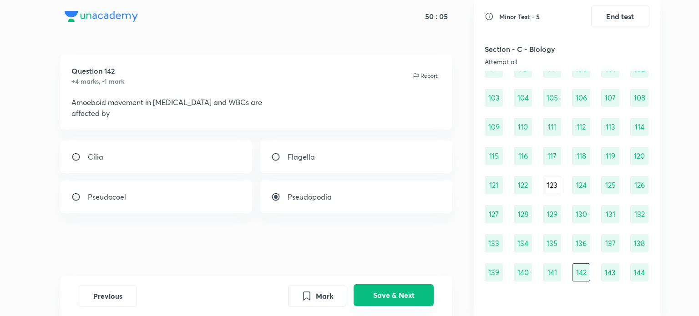
click at [402, 296] on button "Save & Next" at bounding box center [394, 296] width 80 height 22
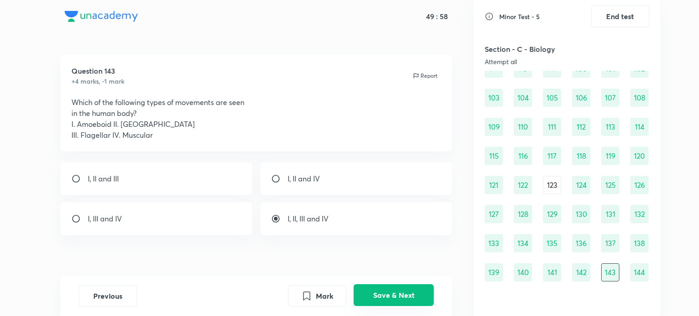
click at [402, 296] on button "Save & Next" at bounding box center [394, 296] width 80 height 22
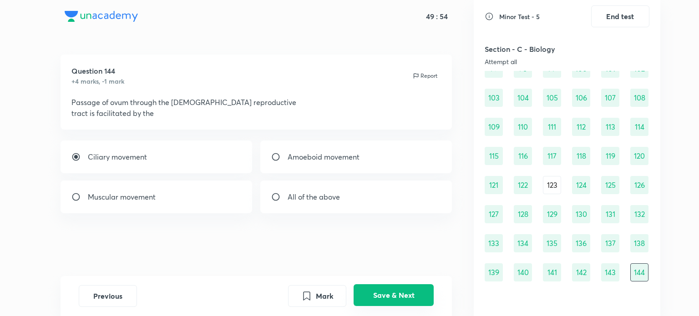
click at [402, 296] on button "Save & Next" at bounding box center [394, 296] width 80 height 22
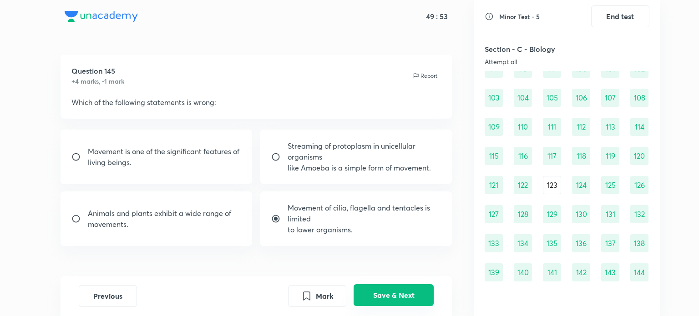
scroll to position [712, 0]
click at [402, 296] on button "Save & Next" at bounding box center [394, 296] width 80 height 22
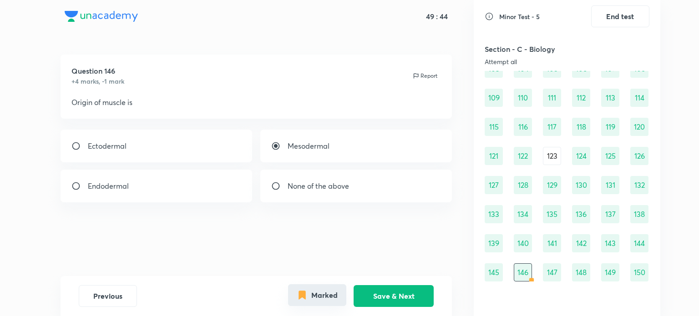
click at [314, 294] on button "Marked" at bounding box center [317, 296] width 58 height 22
click at [393, 296] on button "Save & Next" at bounding box center [394, 296] width 80 height 22
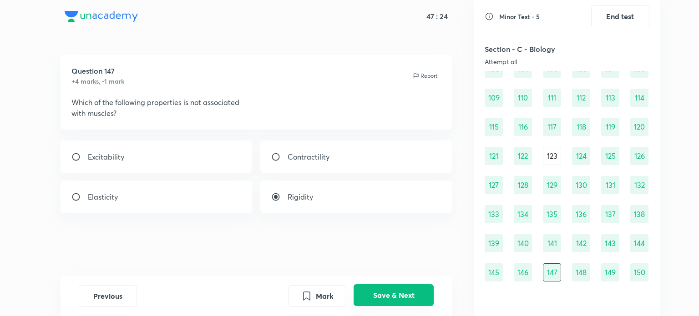
click at [393, 296] on button "Save & Next" at bounding box center [394, 296] width 80 height 22
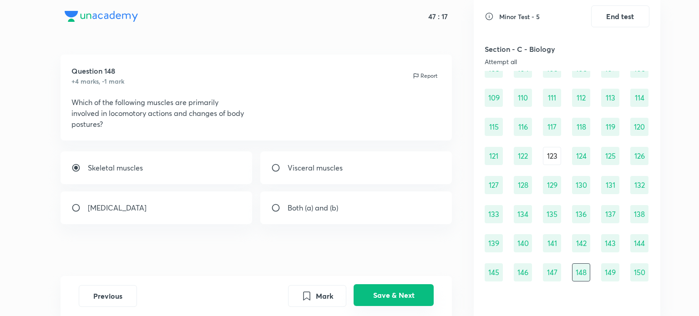
click at [393, 296] on button "Save & Next" at bounding box center [394, 296] width 80 height 22
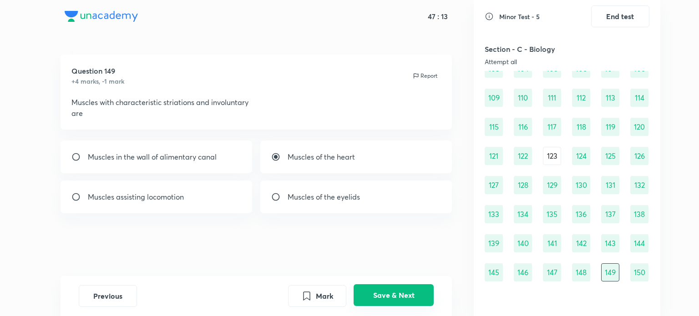
click at [393, 296] on button "Save & Next" at bounding box center [394, 296] width 80 height 22
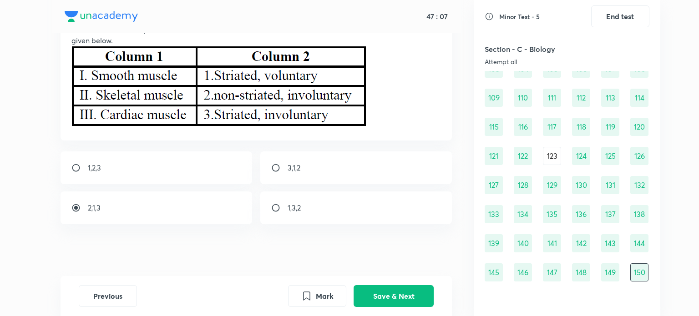
scroll to position [85, 0]
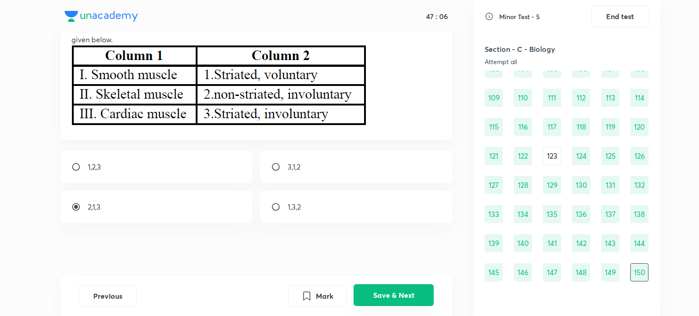
click at [392, 287] on button "Save & Next" at bounding box center [394, 296] width 80 height 22
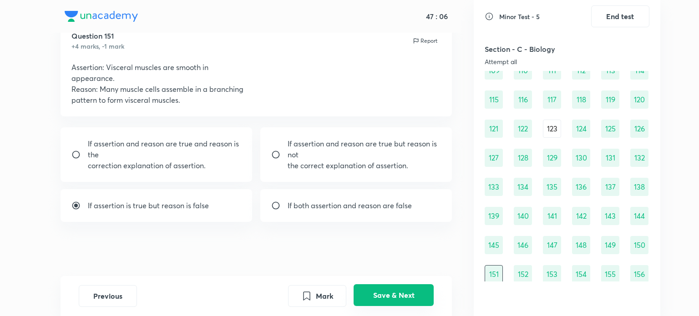
scroll to position [741, 0]
click at [392, 287] on button "Save & Next" at bounding box center [394, 296] width 80 height 22
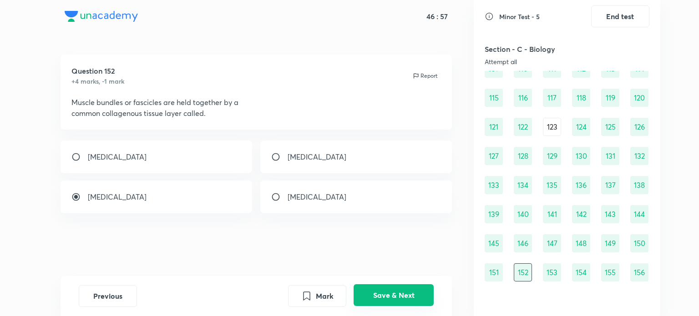
click at [392, 287] on button "Save & Next" at bounding box center [394, 296] width 80 height 22
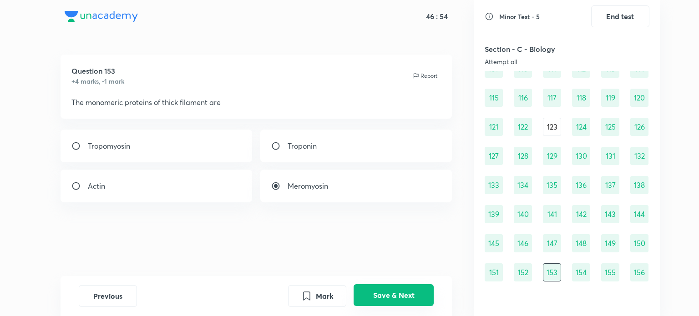
click at [392, 287] on button "Save & Next" at bounding box center [394, 296] width 80 height 22
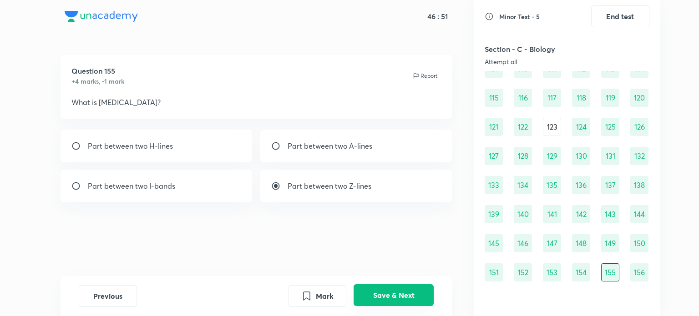
click at [392, 287] on button "Save & Next" at bounding box center [394, 296] width 80 height 22
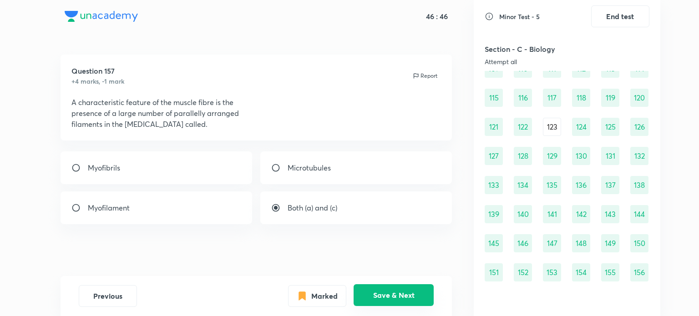
scroll to position [770, 0]
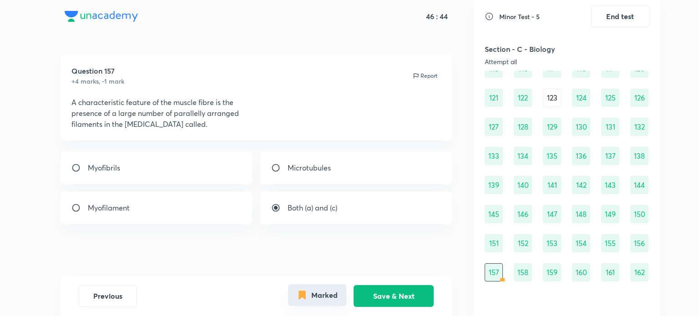
click at [333, 290] on button "Marked" at bounding box center [317, 296] width 58 height 22
click at [398, 294] on button "Save & Next" at bounding box center [394, 296] width 80 height 22
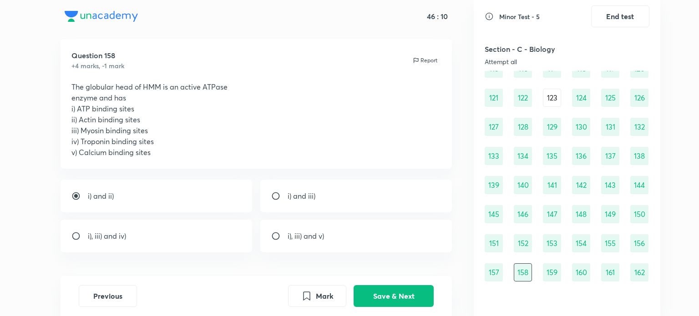
scroll to position [16, 0]
click at [397, 295] on button "Save & Next" at bounding box center [394, 296] width 80 height 22
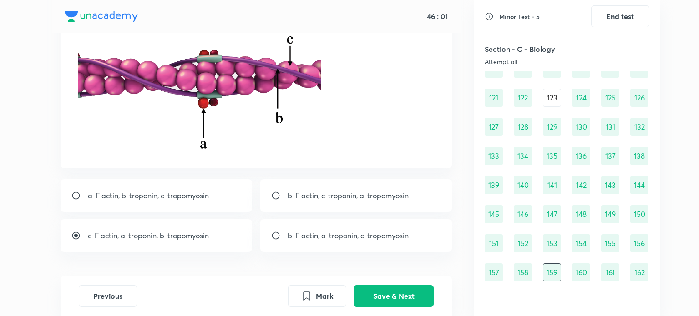
scroll to position [90, 0]
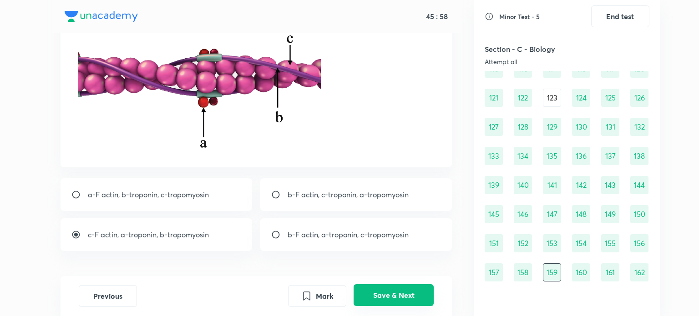
click at [396, 291] on button "Save & Next" at bounding box center [394, 296] width 80 height 22
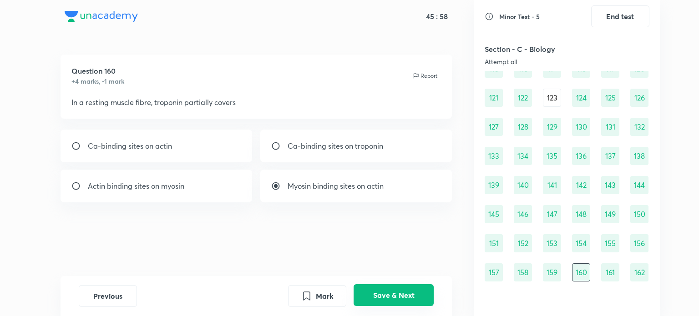
scroll to position [0, 0]
click at [131, 285] on div "Previous Mark Save & Next" at bounding box center [257, 296] width 392 height 40
click at [130, 290] on button "Previous" at bounding box center [108, 296] width 58 height 22
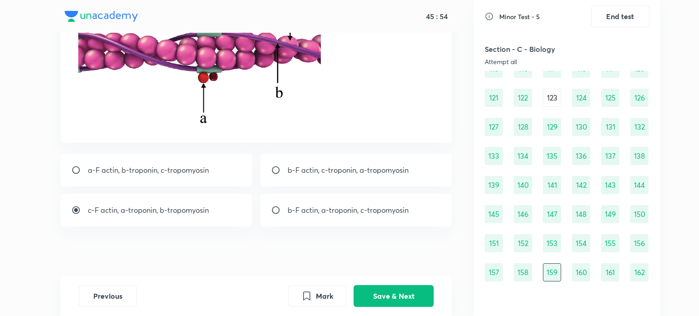
scroll to position [120, 0]
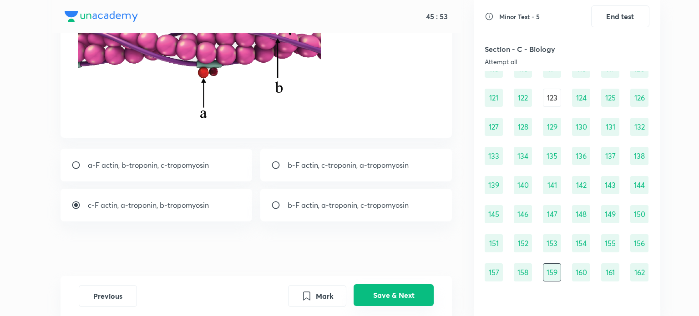
click at [379, 295] on button "Save & Next" at bounding box center [394, 296] width 80 height 22
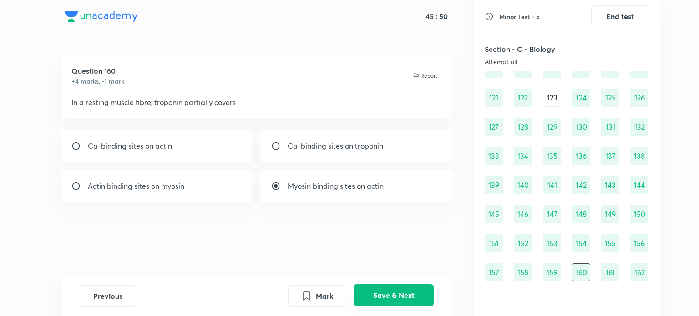
click at [381, 293] on button "Save & Next" at bounding box center [394, 296] width 80 height 22
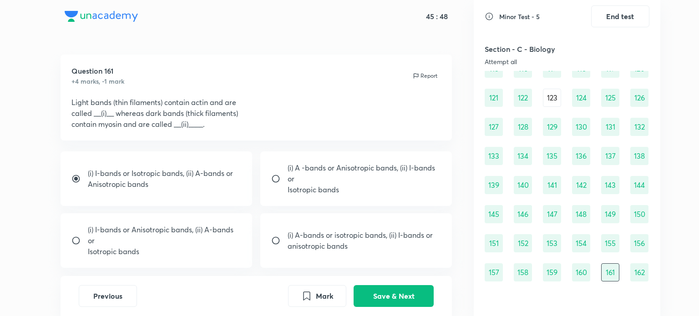
scroll to position [46, 0]
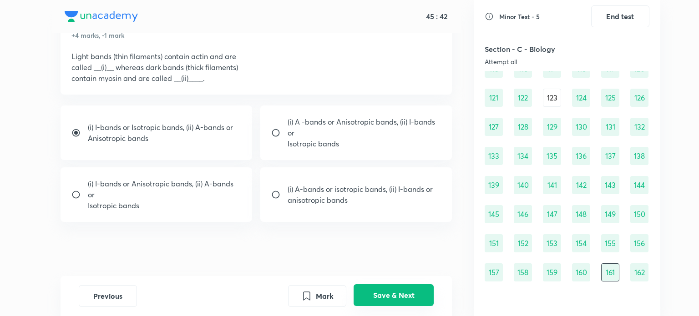
click at [385, 292] on button "Save & Next" at bounding box center [394, 296] width 80 height 22
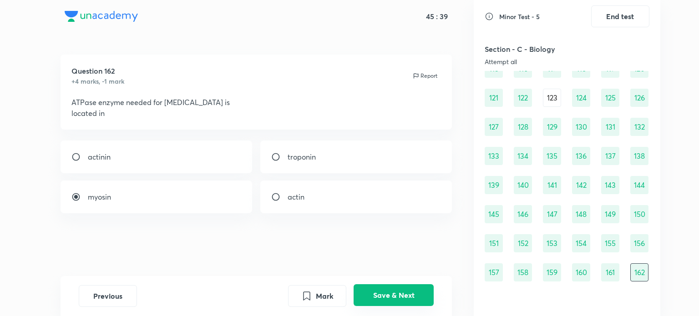
click at [385, 292] on button "Save & Next" at bounding box center [394, 296] width 80 height 22
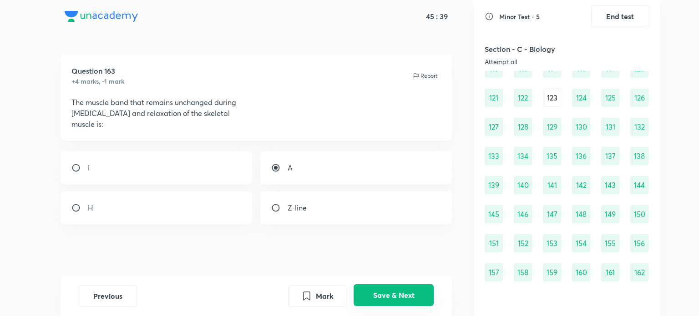
scroll to position [799, 0]
click at [385, 292] on button "Save & Next" at bounding box center [394, 296] width 80 height 22
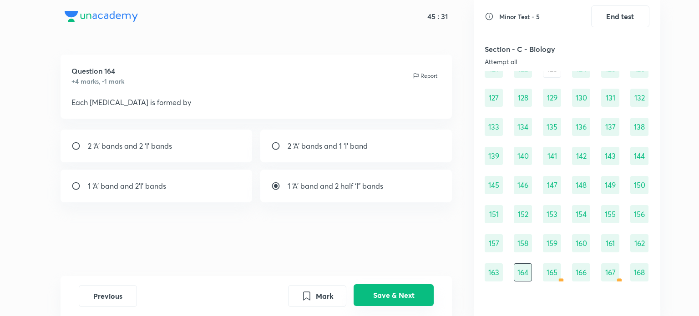
click at [385, 292] on button "Save & Next" at bounding box center [394, 296] width 80 height 22
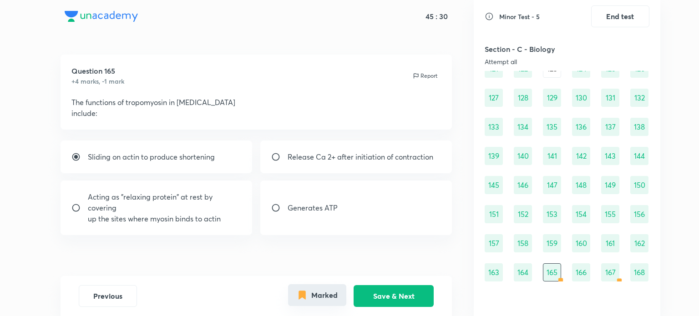
click at [337, 293] on button "Marked" at bounding box center [317, 296] width 58 height 22
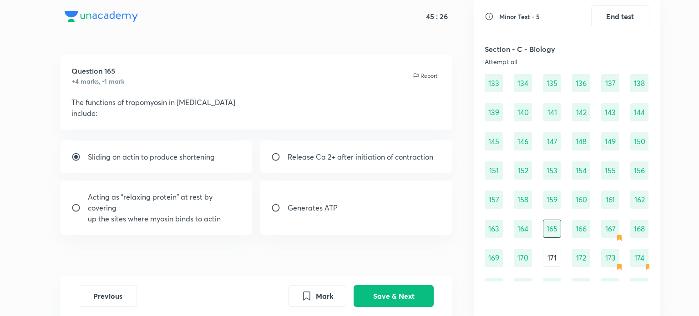
scroll to position [878, 0]
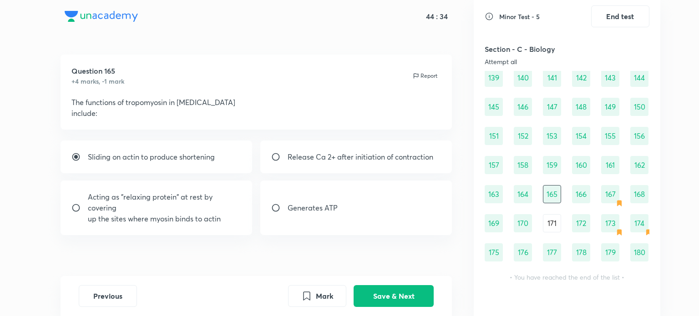
click at [175, 235] on div "Acting as "relaxing protein" at rest by covering up the sites where myosin bind…" at bounding box center [157, 208] width 192 height 55
radio input "false"
radio input "true"
click at [406, 287] on button "Save & Next" at bounding box center [394, 296] width 80 height 22
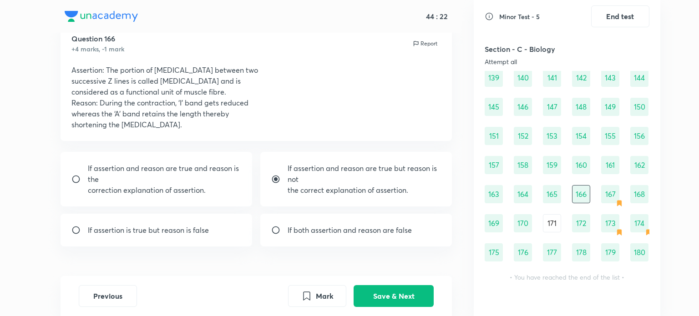
scroll to position [33, 0]
click at [388, 294] on button "Save & Next" at bounding box center [394, 296] width 80 height 22
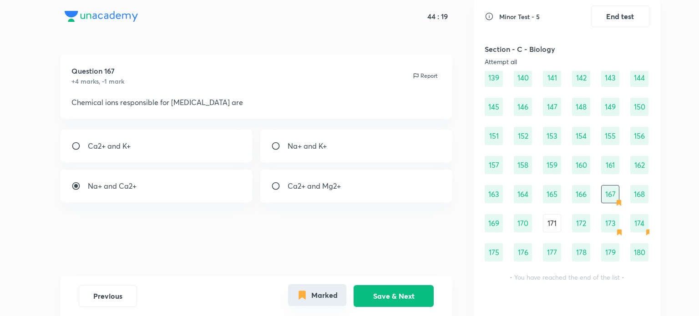
click at [318, 293] on button "Marked" at bounding box center [317, 296] width 58 height 22
click at [395, 195] on div "Ca2+ and Mg2+" at bounding box center [356, 186] width 192 height 33
radio input "false"
radio input "true"
click at [400, 293] on button "Save & Next" at bounding box center [394, 296] width 80 height 22
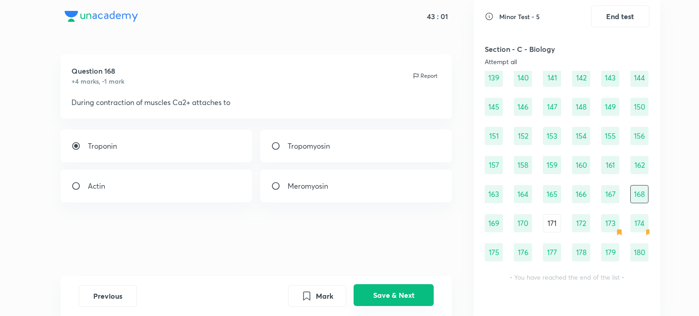
click at [397, 300] on button "Save & Next" at bounding box center [394, 296] width 80 height 22
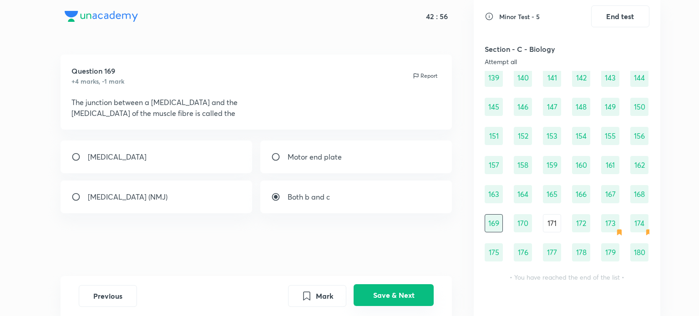
click at [397, 300] on button "Save & Next" at bounding box center [394, 296] width 80 height 22
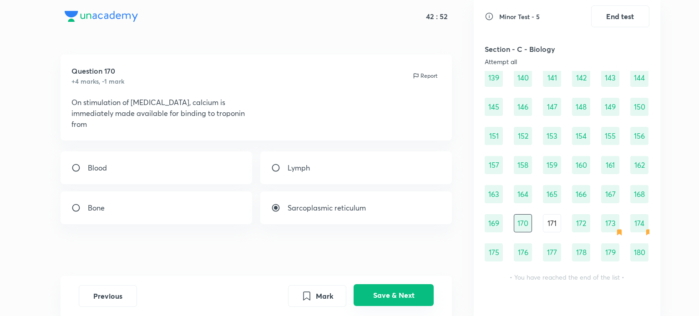
click at [397, 300] on button "Save & Next" at bounding box center [394, 296] width 80 height 22
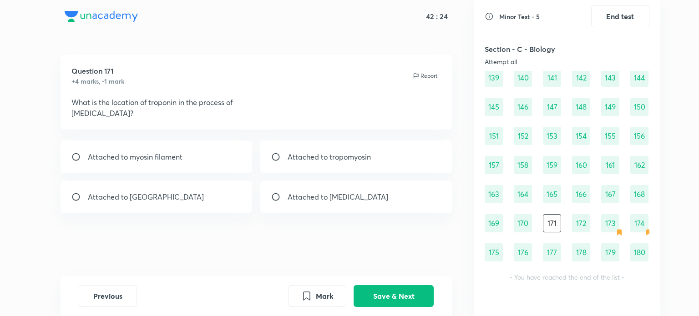
click at [419, 165] on div "Attached to tropomyosin" at bounding box center [356, 157] width 192 height 33
radio input "true"
click at [407, 286] on button "Save & Next" at bounding box center [394, 296] width 80 height 22
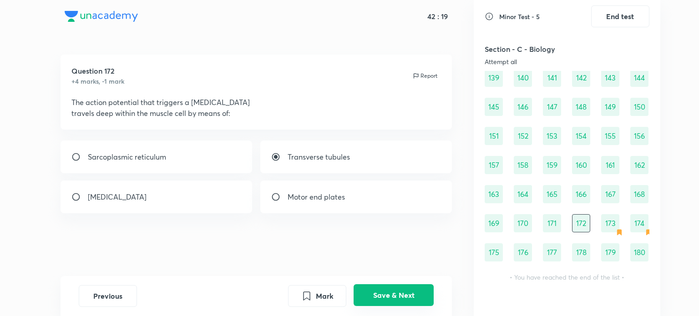
click at [407, 286] on button "Save & Next" at bounding box center [394, 296] width 80 height 22
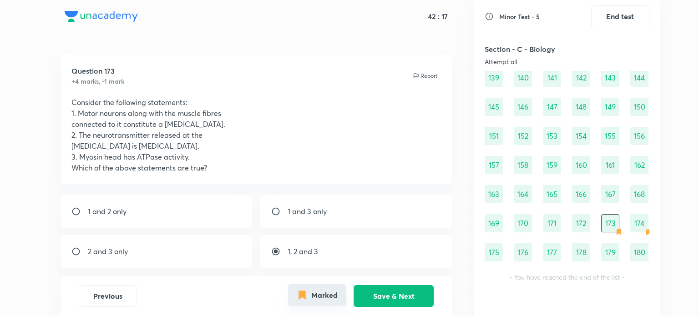
click at [339, 297] on button "Marked" at bounding box center [317, 296] width 58 height 22
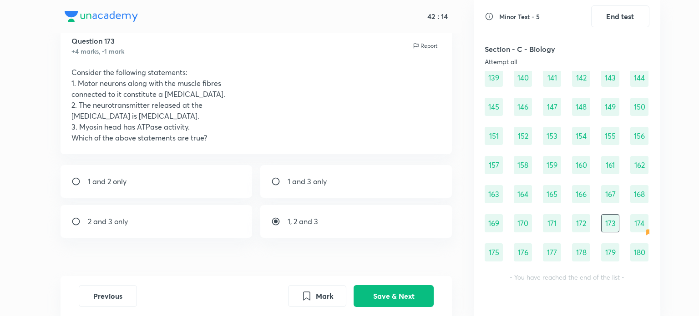
scroll to position [31, 0]
click at [386, 296] on button "Save & Next" at bounding box center [394, 296] width 80 height 22
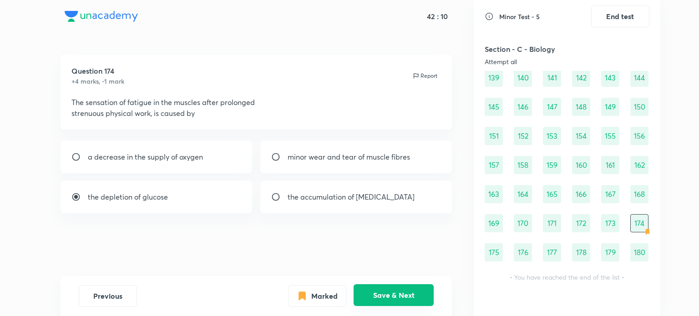
scroll to position [0, 0]
click at [305, 295] on icon "Marked" at bounding box center [302, 295] width 6 height 8
click at [389, 293] on button "Save & Next" at bounding box center [394, 296] width 80 height 22
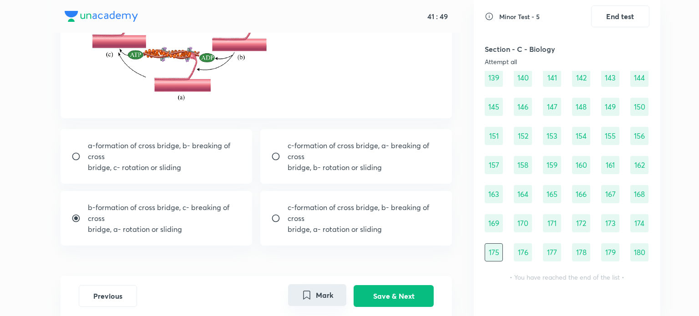
scroll to position [157, 0]
click at [367, 296] on button "Save & Next" at bounding box center [394, 296] width 80 height 22
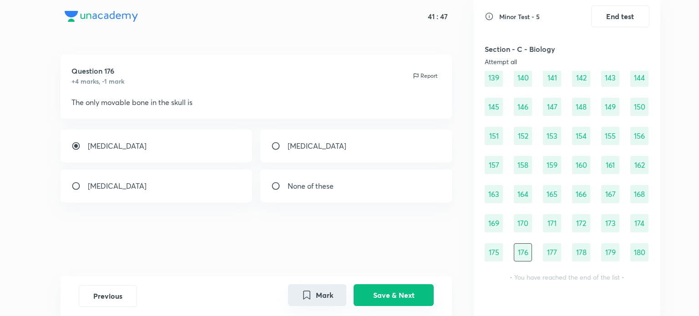
click at [367, 296] on button "Save & Next" at bounding box center [394, 296] width 80 height 22
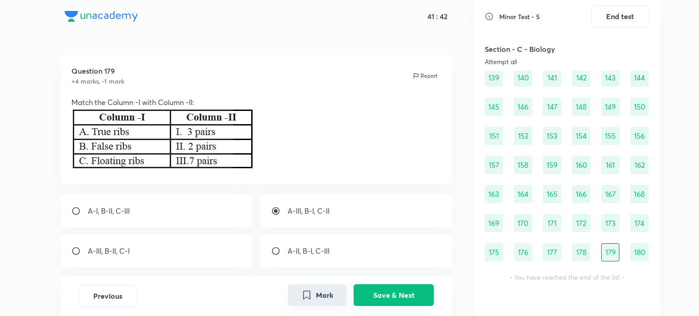
click at [367, 296] on button "Save & Next" at bounding box center [394, 296] width 80 height 22
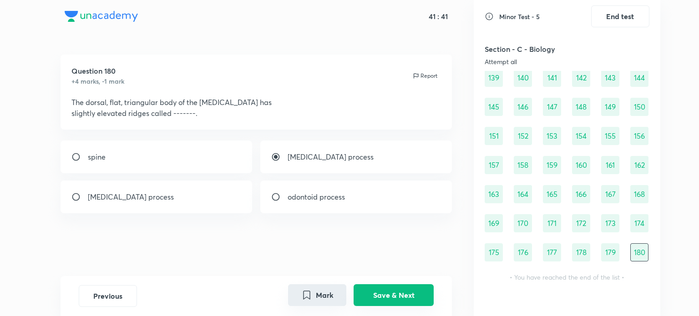
click at [367, 296] on button "Save & Next" at bounding box center [394, 296] width 80 height 22
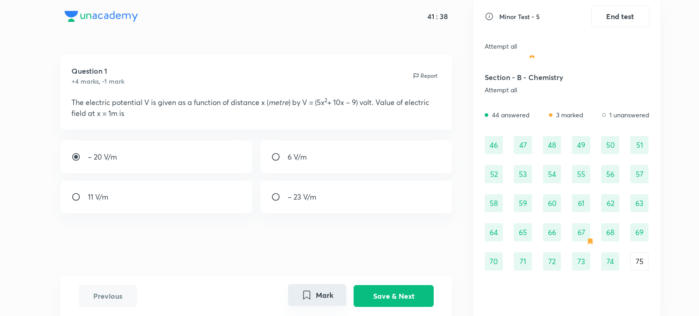
scroll to position [291, 0]
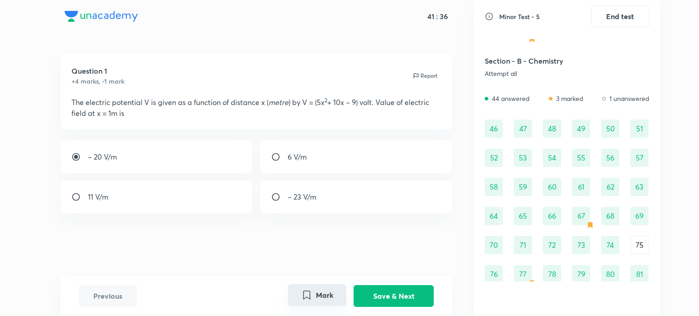
click at [492, 132] on div "46" at bounding box center [494, 129] width 18 height 18
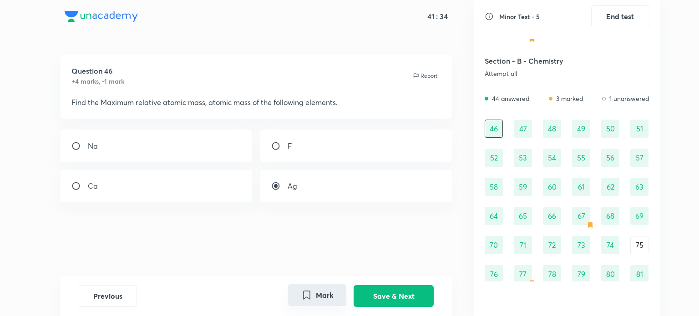
click at [492, 132] on div "46" at bounding box center [494, 129] width 18 height 18
click at [384, 192] on div "Ag" at bounding box center [356, 186] width 192 height 33
radio input "true"
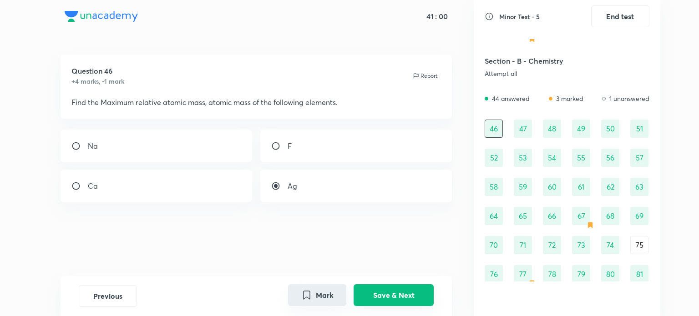
click at [400, 292] on button "Save & Next" at bounding box center [394, 296] width 80 height 22
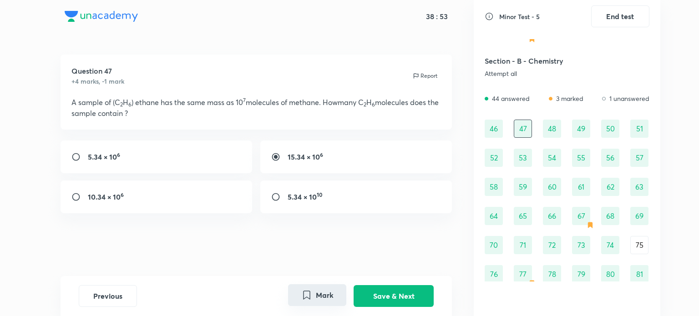
click at [220, 158] on div "5.34 × 10 6" at bounding box center [157, 157] width 192 height 33
radio input "true"
radio input "false"
click at [415, 295] on button "Save & Next" at bounding box center [394, 296] width 80 height 22
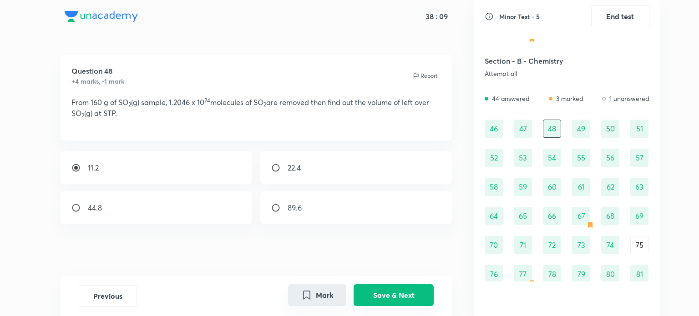
click at [395, 289] on button "Save & Next" at bounding box center [394, 296] width 80 height 22
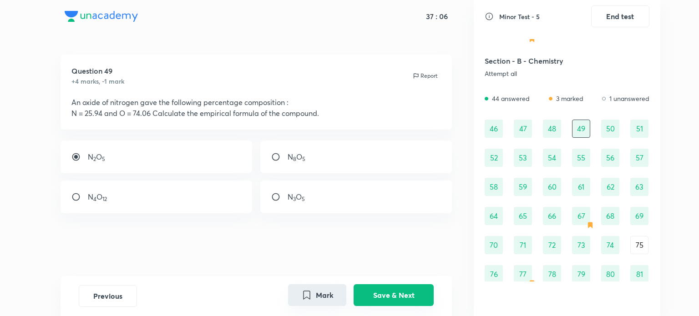
click at [414, 298] on button "Save & Next" at bounding box center [394, 296] width 80 height 22
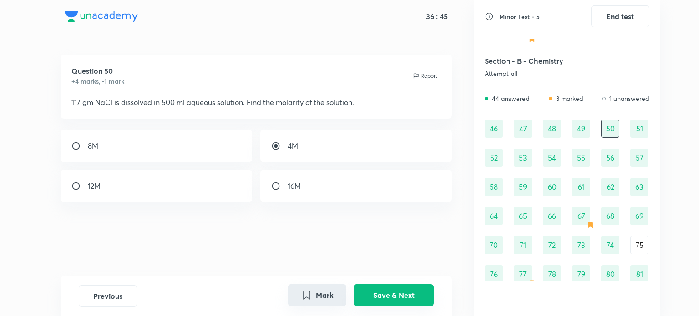
click at [414, 298] on button "Save & Next" at bounding box center [394, 296] width 80 height 22
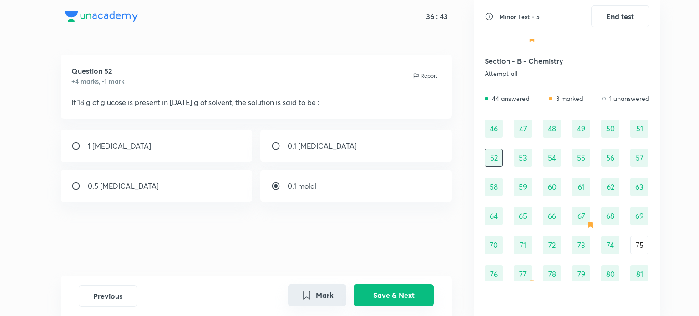
click at [414, 298] on button "Save & Next" at bounding box center [394, 296] width 80 height 22
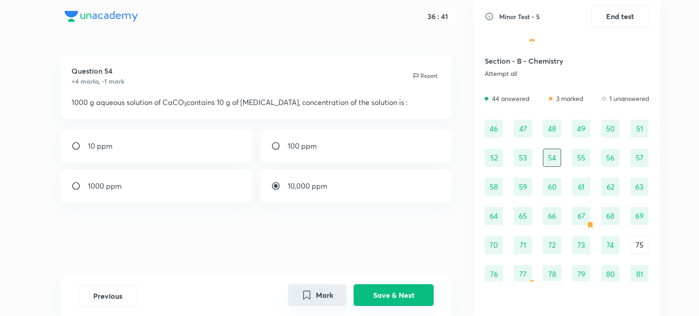
click at [414, 298] on button "Save & Next" at bounding box center [394, 296] width 80 height 22
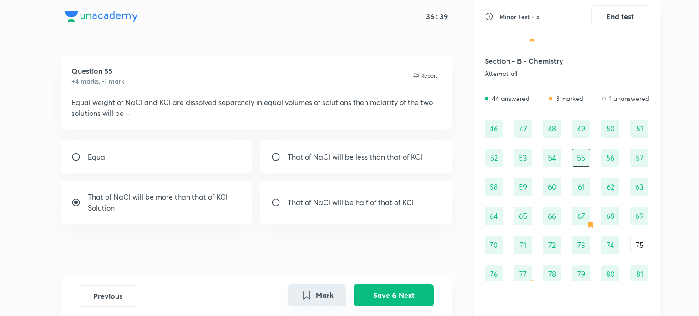
click at [414, 298] on button "Save & Next" at bounding box center [394, 296] width 80 height 22
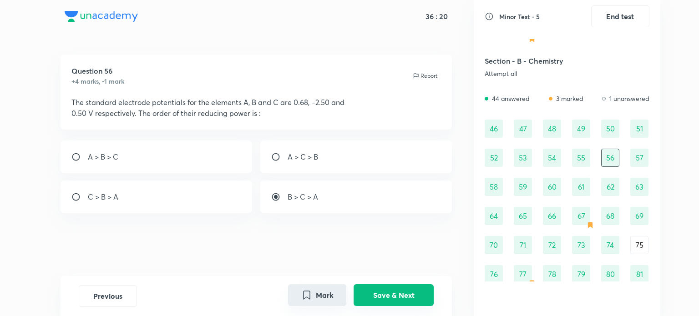
click at [414, 298] on button "Save & Next" at bounding box center [394, 296] width 80 height 22
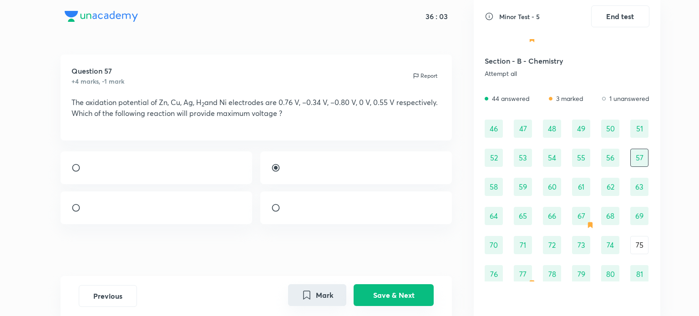
click at [414, 298] on button "Save & Next" at bounding box center [394, 296] width 80 height 22
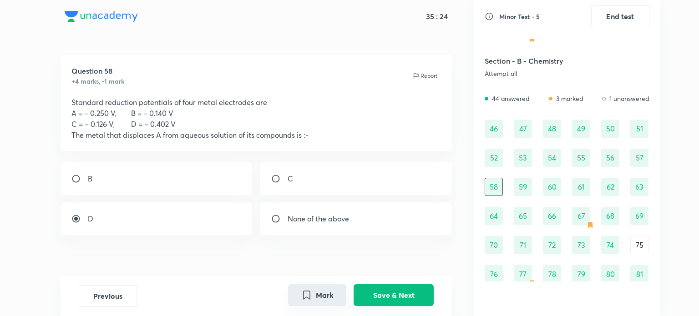
click at [414, 298] on button "Save & Next" at bounding box center [394, 296] width 80 height 22
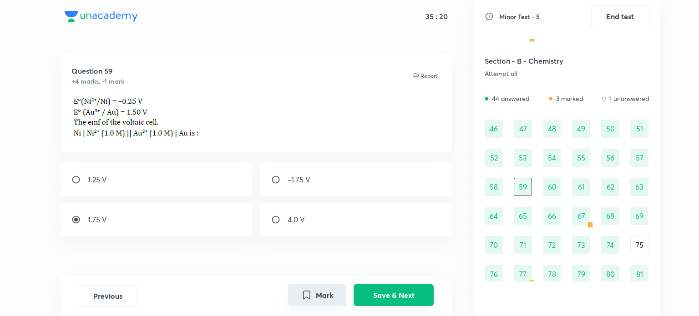
click at [414, 298] on button "Save & Next" at bounding box center [394, 296] width 80 height 22
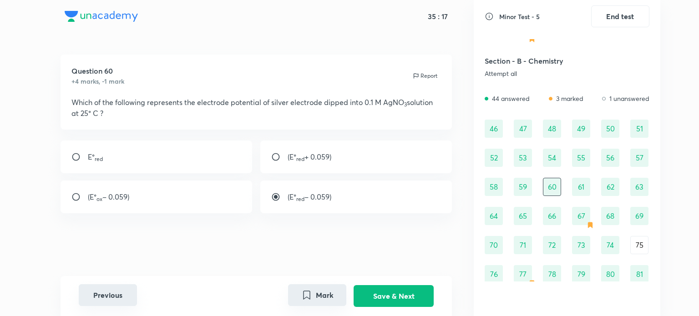
click at [122, 285] on button "Previous" at bounding box center [108, 296] width 58 height 22
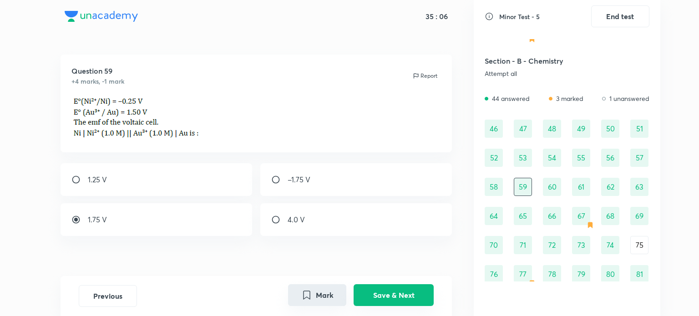
click at [365, 296] on button "Save & Next" at bounding box center [394, 296] width 80 height 22
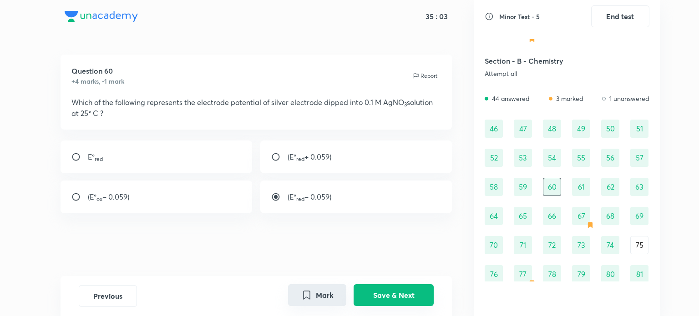
click at [365, 296] on button "Save & Next" at bounding box center [394, 296] width 80 height 22
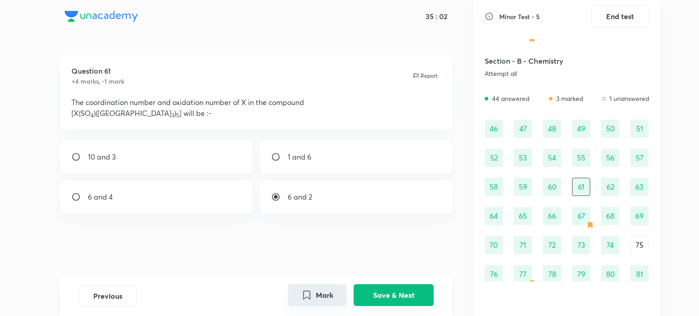
click at [365, 296] on button "Save & Next" at bounding box center [394, 296] width 80 height 22
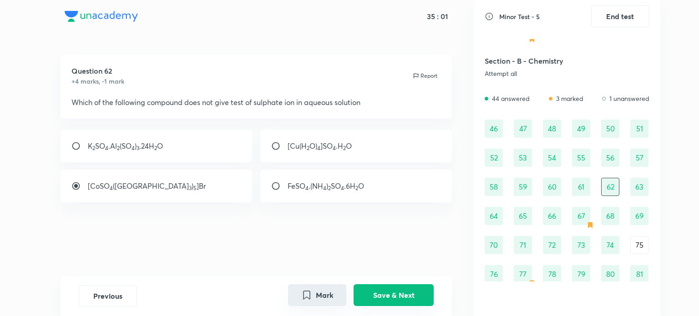
click at [365, 296] on button "Save & Next" at bounding box center [394, 296] width 80 height 22
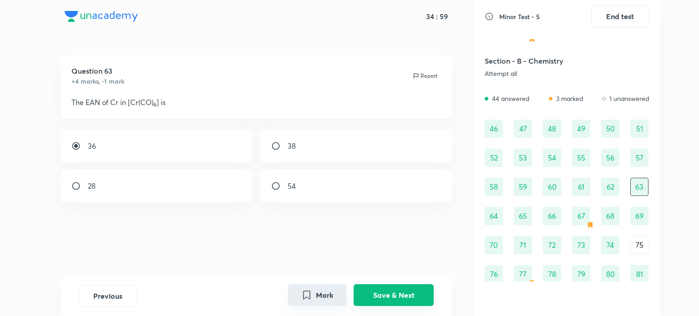
click at [365, 296] on button "Save & Next" at bounding box center [394, 296] width 80 height 22
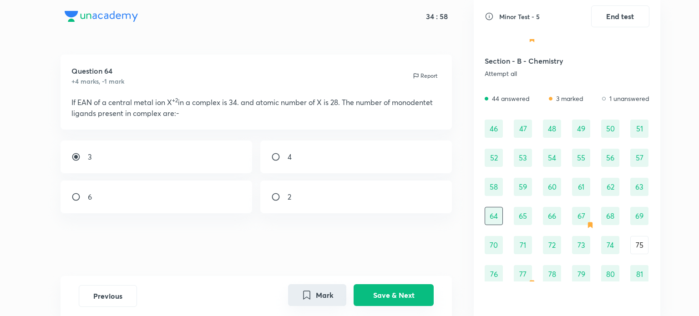
click at [365, 296] on button "Save & Next" at bounding box center [394, 296] width 80 height 22
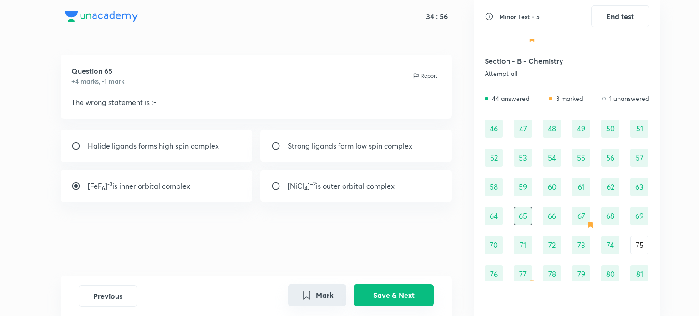
click at [365, 296] on button "Save & Next" at bounding box center [394, 296] width 80 height 22
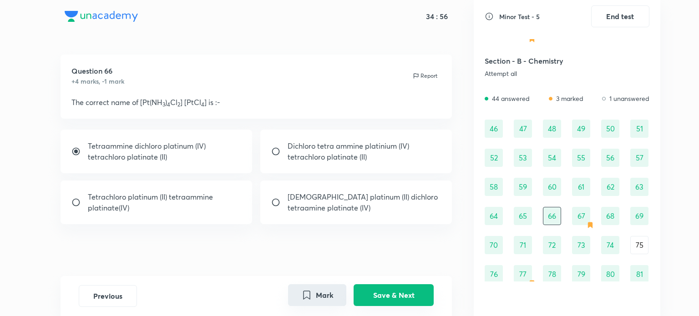
click at [365, 296] on button "Save & Next" at bounding box center [394, 296] width 80 height 22
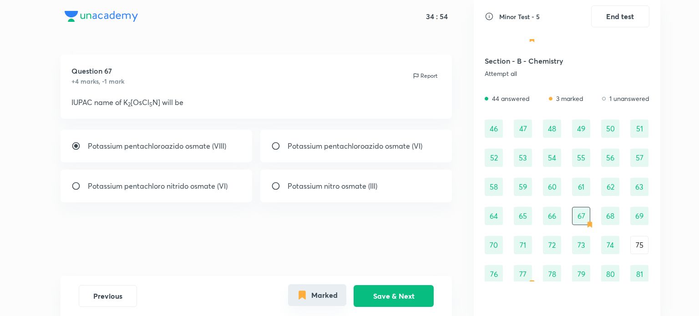
click at [305, 300] on icon "Marked" at bounding box center [302, 295] width 11 height 11
click at [378, 160] on div "Potassium pentachloroazido osmate (VI)" at bounding box center [356, 146] width 192 height 33
radio input "false"
radio input "true"
click at [383, 303] on button "Save & Next" at bounding box center [394, 296] width 80 height 22
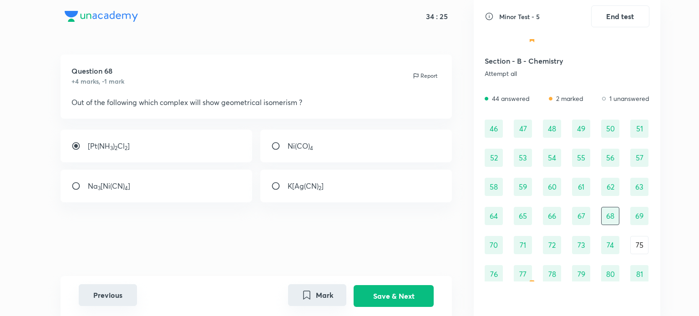
click at [120, 304] on button "Previous" at bounding box center [108, 296] width 58 height 22
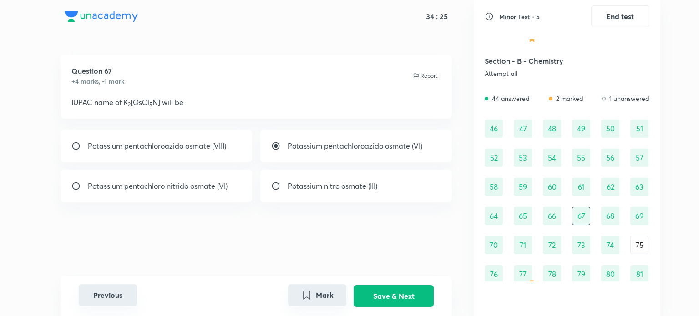
click at [120, 304] on button "Previous" at bounding box center [108, 296] width 58 height 22
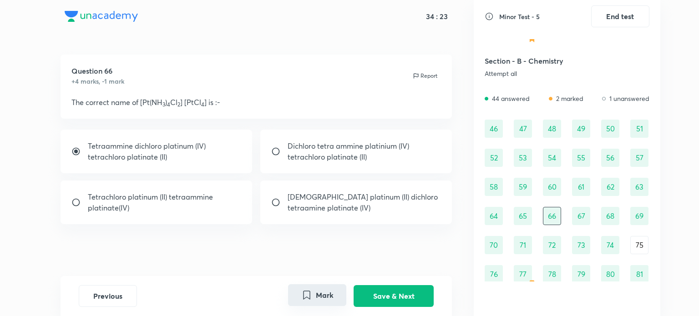
click at [377, 285] on div "Previous Mark Save & Next" at bounding box center [257, 296] width 392 height 40
click at [381, 290] on button "Save & Next" at bounding box center [394, 296] width 80 height 22
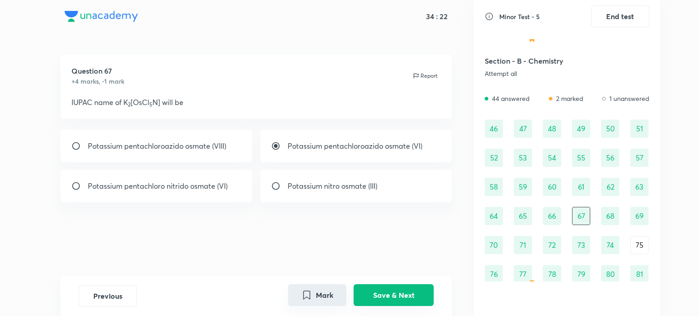
click at [381, 290] on button "Save & Next" at bounding box center [394, 296] width 80 height 22
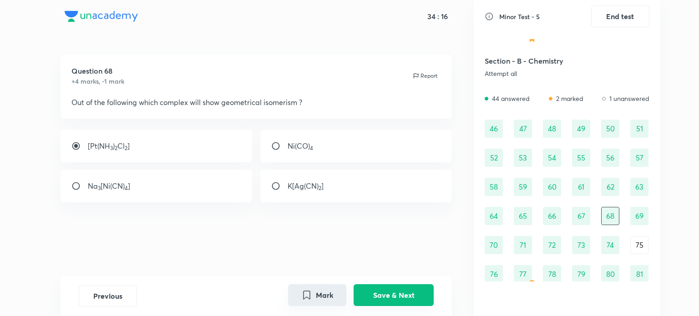
click at [381, 290] on button "Save & Next" at bounding box center [394, 296] width 80 height 22
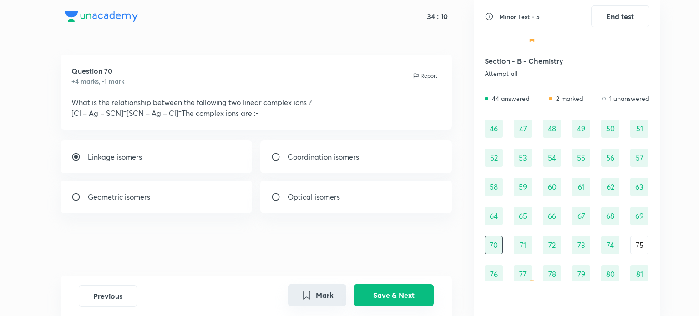
click at [381, 290] on button "Save & Next" at bounding box center [394, 296] width 80 height 22
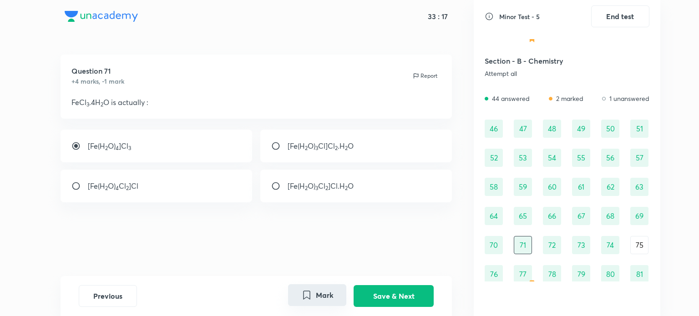
click at [203, 190] on div "[Fe(H 2 O) 4 Cl 2 ]Cl" at bounding box center [157, 186] width 192 height 33
radio input "false"
radio input "true"
click at [382, 290] on button "Save & Next" at bounding box center [394, 296] width 80 height 22
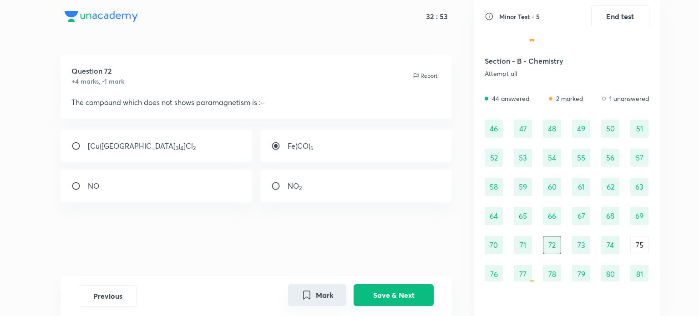
click at [382, 290] on button "Save & Next" at bounding box center [394, 296] width 80 height 22
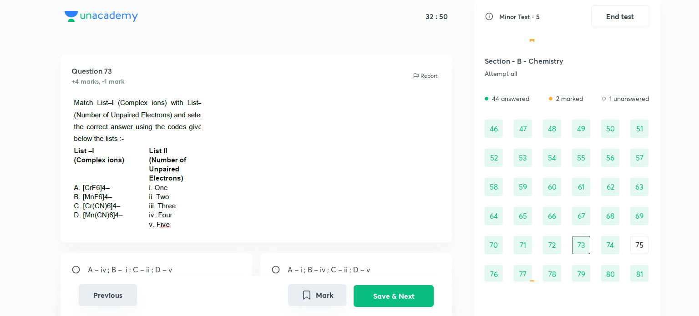
click at [119, 295] on button "Previous" at bounding box center [108, 296] width 58 height 22
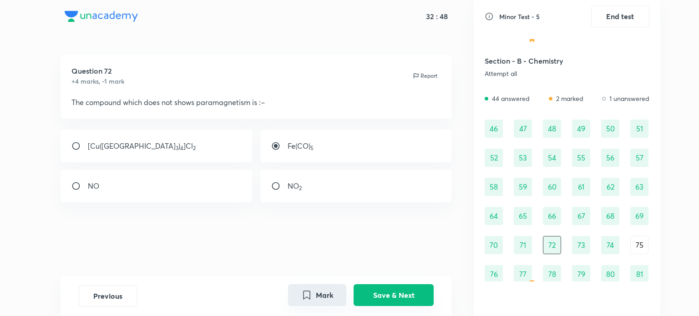
click at [373, 286] on button "Save & Next" at bounding box center [394, 296] width 80 height 22
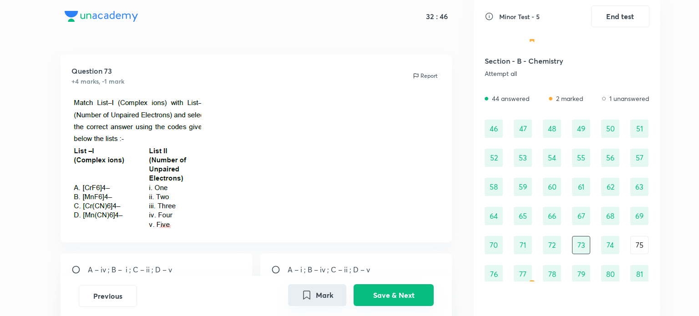
click at [373, 286] on button "Save & Next" at bounding box center [394, 296] width 80 height 22
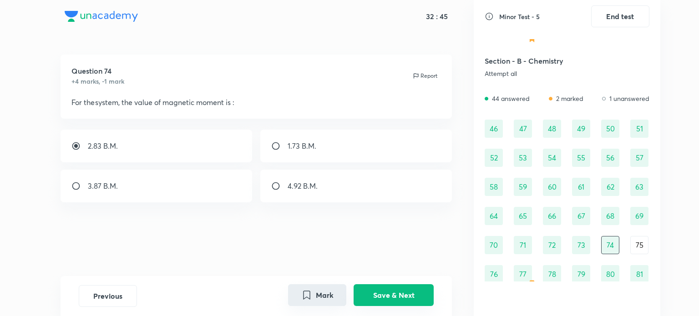
click at [373, 286] on button "Save & Next" at bounding box center [394, 296] width 80 height 22
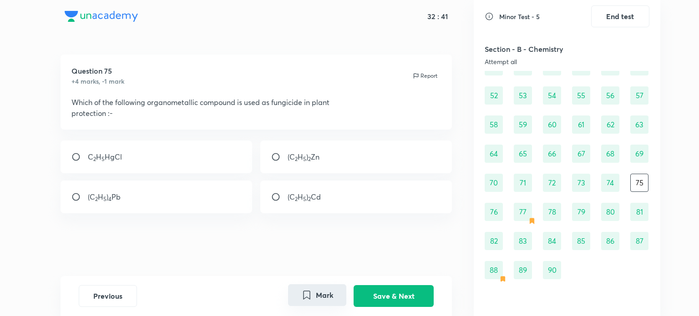
scroll to position [354, 0]
click at [526, 216] on div "77" at bounding box center [523, 211] width 18 height 18
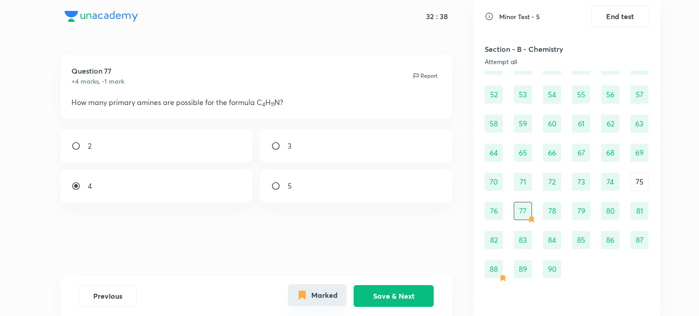
click at [334, 288] on button "Marked" at bounding box center [317, 296] width 58 height 22
click at [422, 296] on button "Save & Next" at bounding box center [394, 296] width 80 height 22
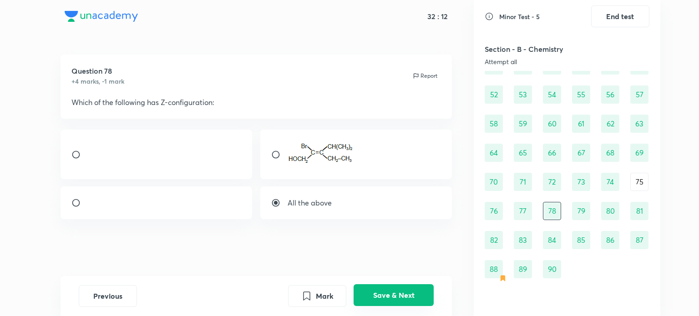
click at [422, 296] on button "Save & Next" at bounding box center [394, 296] width 80 height 22
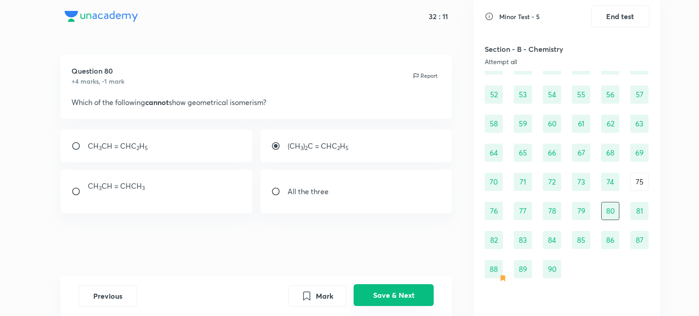
click at [422, 296] on button "Save & Next" at bounding box center [394, 296] width 80 height 22
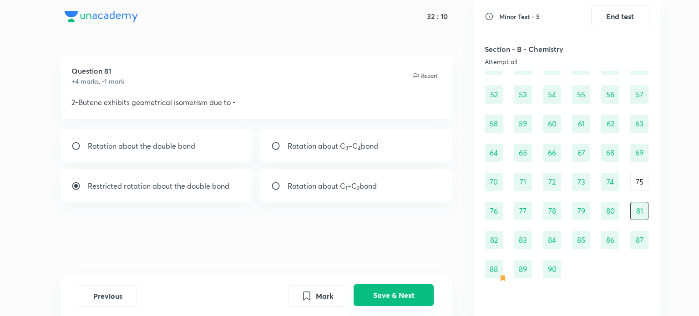
click at [422, 296] on button "Save & Next" at bounding box center [394, 296] width 80 height 22
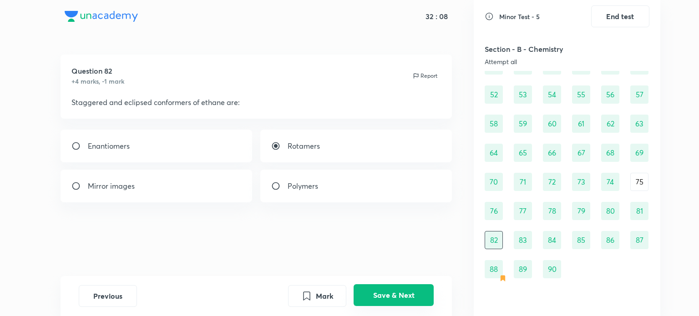
click at [422, 296] on button "Save & Next" at bounding box center [394, 296] width 80 height 22
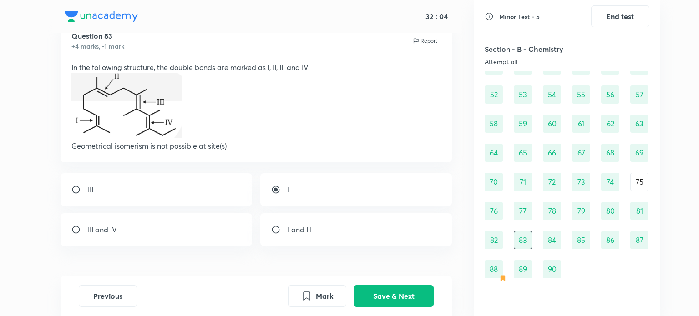
scroll to position [33, 0]
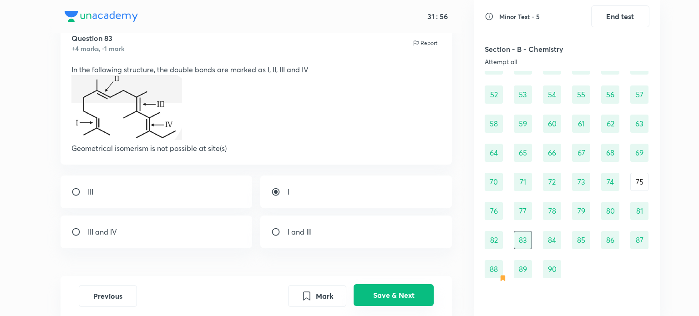
click at [403, 290] on button "Save & Next" at bounding box center [394, 296] width 80 height 22
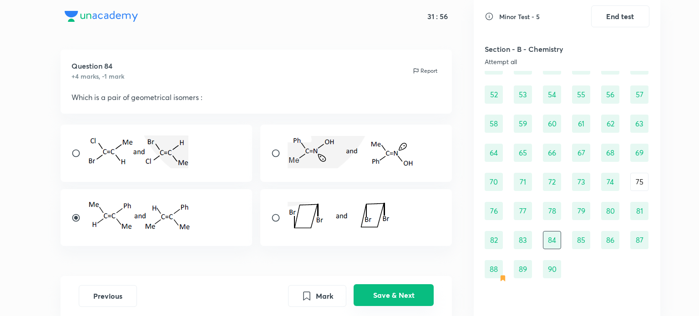
scroll to position [30, 0]
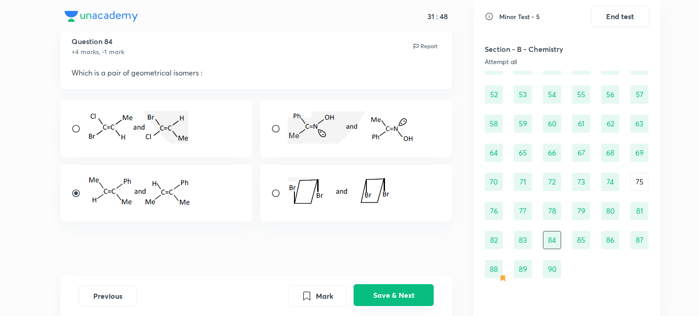
click at [403, 290] on button "Save & Next" at bounding box center [394, 296] width 80 height 22
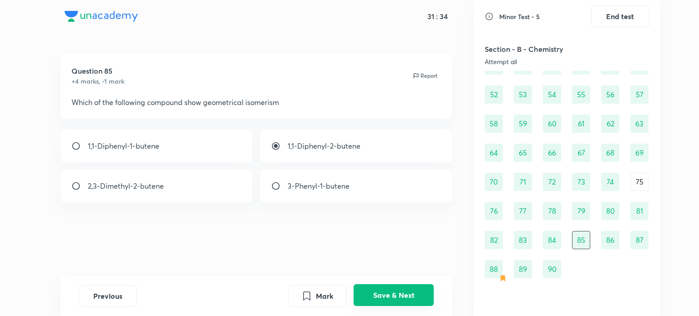
click at [403, 290] on button "Save & Next" at bounding box center [394, 296] width 80 height 22
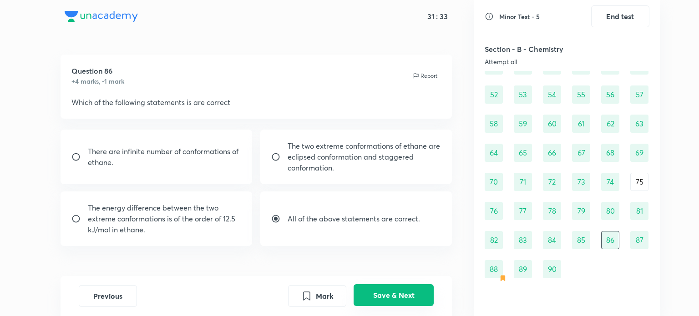
click at [403, 290] on button "Save & Next" at bounding box center [394, 296] width 80 height 22
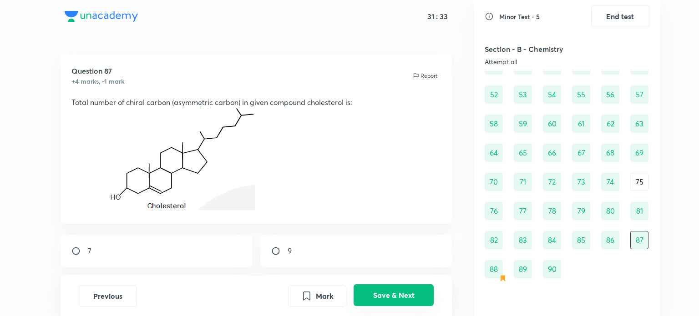
click at [403, 290] on button "Save & Next" at bounding box center [394, 296] width 80 height 22
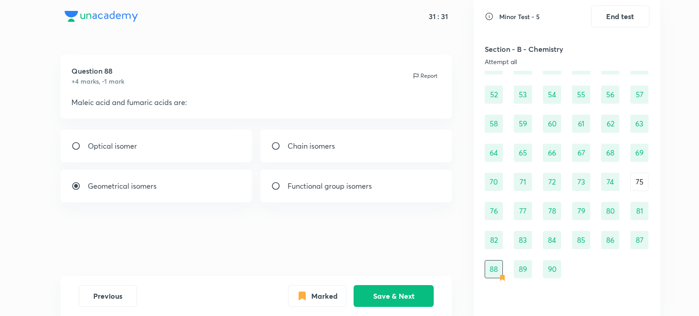
click at [304, 292] on icon "Marked" at bounding box center [302, 296] width 6 height 8
click at [390, 292] on button "Save & Next" at bounding box center [394, 296] width 80 height 22
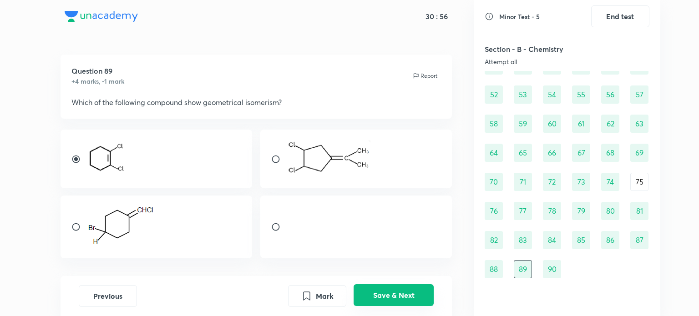
click at [390, 292] on button "Save & Next" at bounding box center [394, 296] width 80 height 22
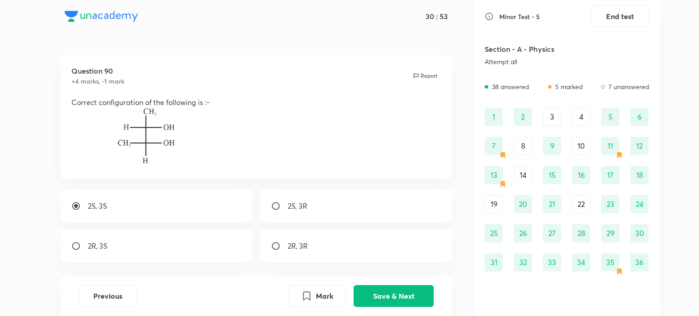
click at [496, 121] on div "1" at bounding box center [494, 117] width 18 height 18
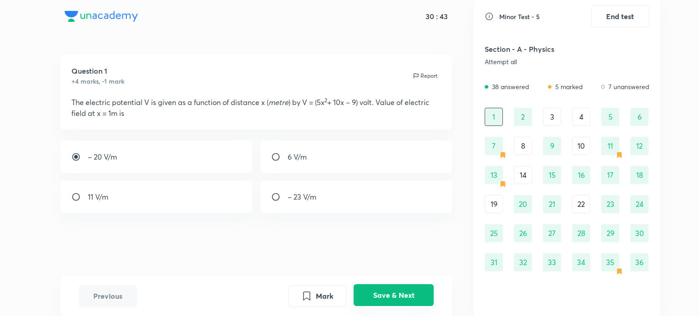
click at [408, 295] on button "Save & Next" at bounding box center [394, 296] width 80 height 22
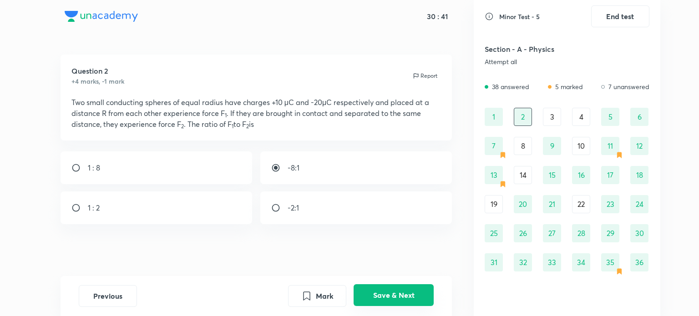
click at [408, 295] on button "Save & Next" at bounding box center [394, 296] width 80 height 22
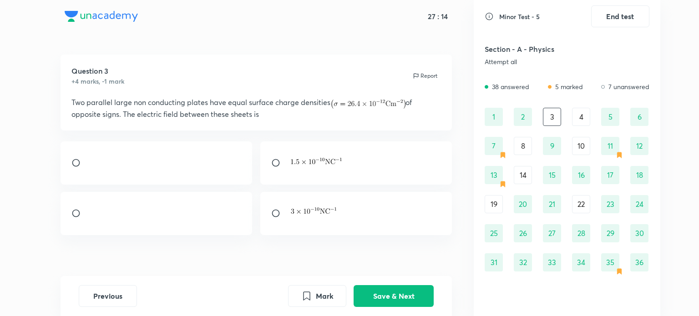
click at [177, 214] on div at bounding box center [157, 213] width 192 height 43
radio input "true"
click at [374, 292] on button "Save & Next" at bounding box center [394, 296] width 80 height 22
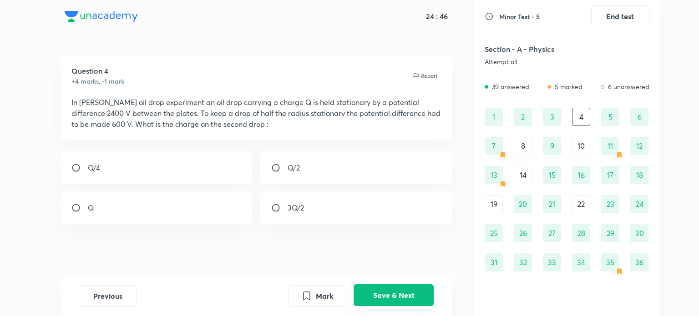
click at [417, 298] on button "Save & Next" at bounding box center [394, 296] width 80 height 22
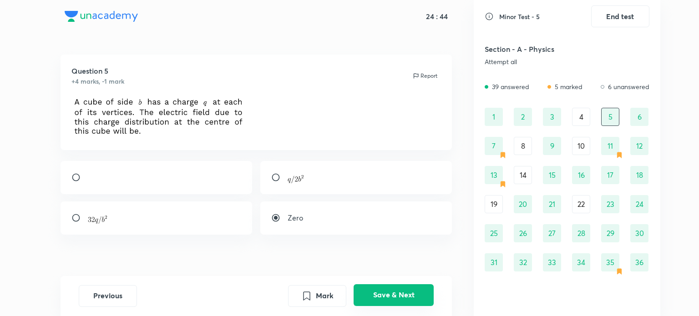
click at [417, 298] on button "Save & Next" at bounding box center [394, 296] width 80 height 22
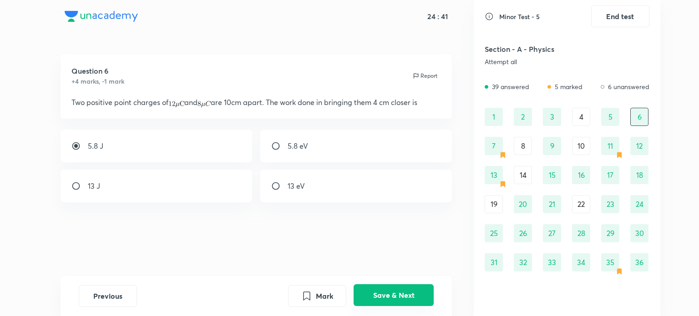
click at [417, 298] on button "Save & Next" at bounding box center [394, 296] width 80 height 22
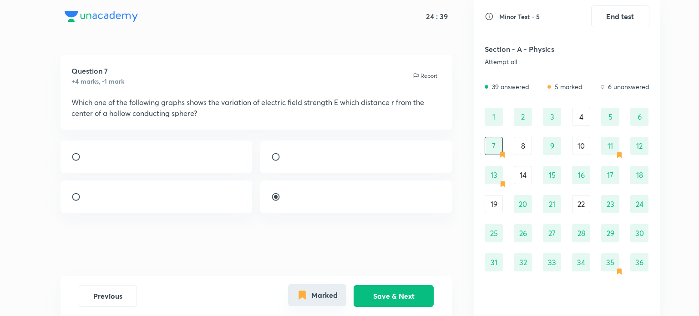
click at [339, 295] on button "Marked" at bounding box center [317, 296] width 58 height 22
click at [399, 305] on button "Save & Next" at bounding box center [394, 296] width 80 height 22
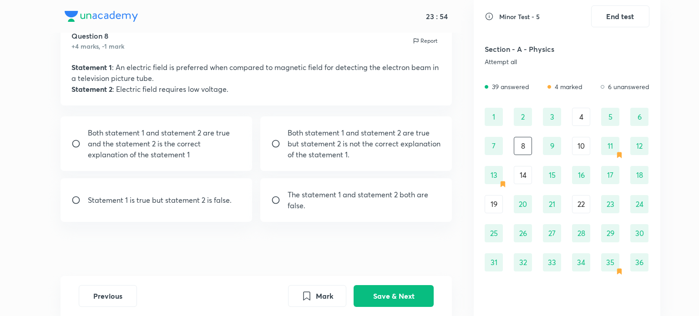
click at [222, 147] on p "Both statement 1 and statement 2 are true and the statement 2 is the correct ex…" at bounding box center [165, 143] width 154 height 33
radio input "true"
click at [398, 296] on button "Save & Next" at bounding box center [394, 296] width 80 height 22
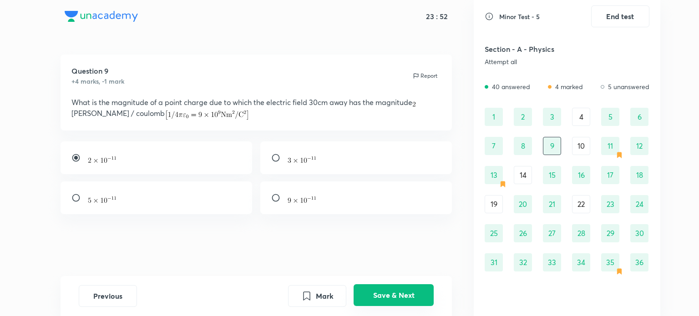
scroll to position [0, 0]
click at [398, 296] on button "Save & Next" at bounding box center [394, 296] width 80 height 22
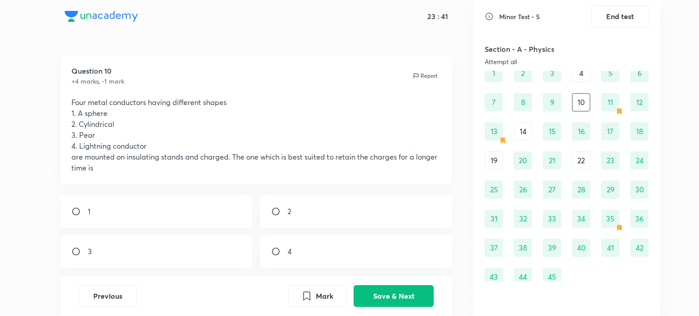
scroll to position [44, 0]
click at [417, 290] on button "Save & Next" at bounding box center [394, 296] width 80 height 22
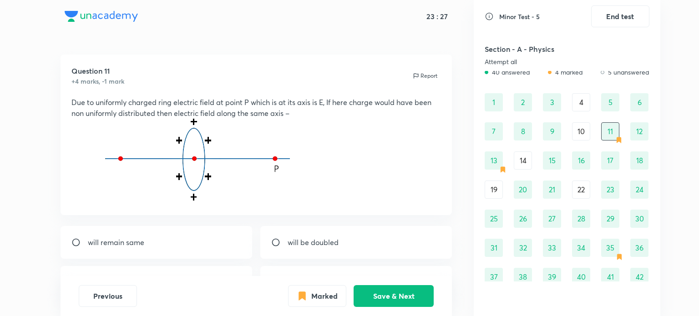
scroll to position [0, 0]
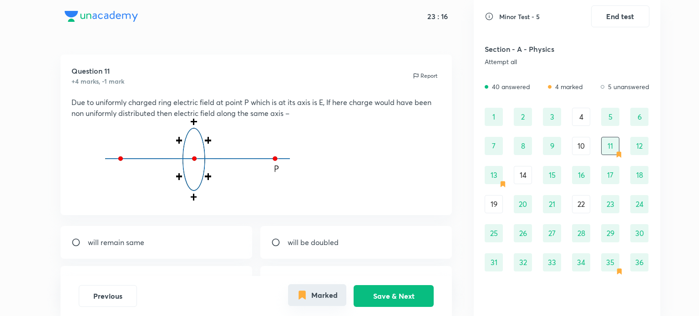
click at [317, 300] on button "Marked" at bounding box center [317, 296] width 58 height 22
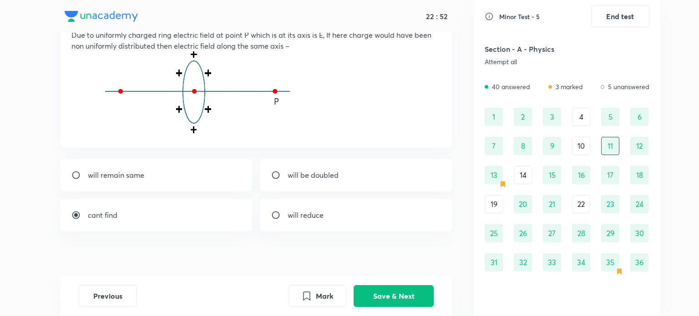
scroll to position [69, 0]
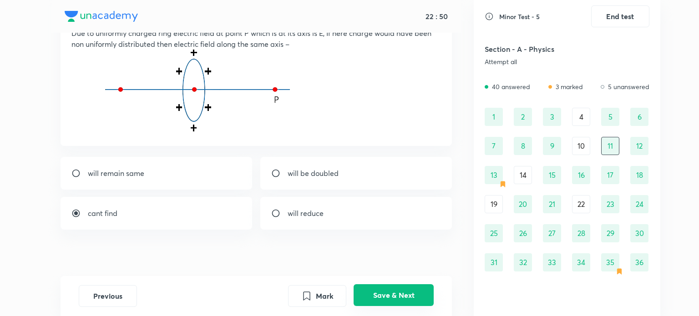
click at [402, 295] on button "Save & Next" at bounding box center [394, 296] width 80 height 22
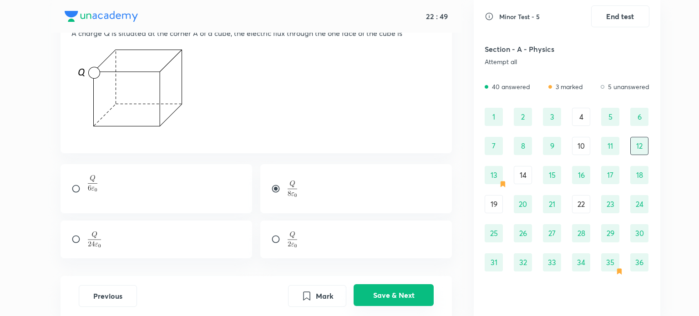
click at [402, 295] on button "Save & Next" at bounding box center [394, 296] width 80 height 22
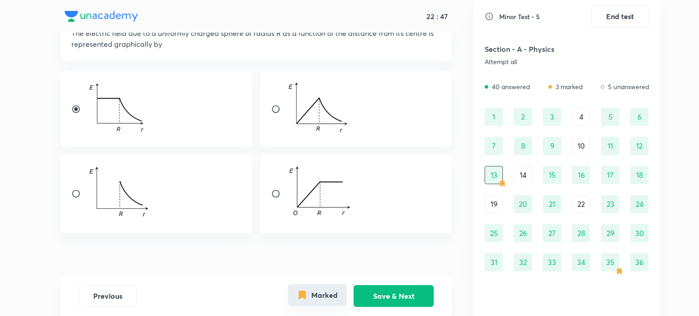
click at [328, 291] on button "Marked" at bounding box center [317, 296] width 58 height 22
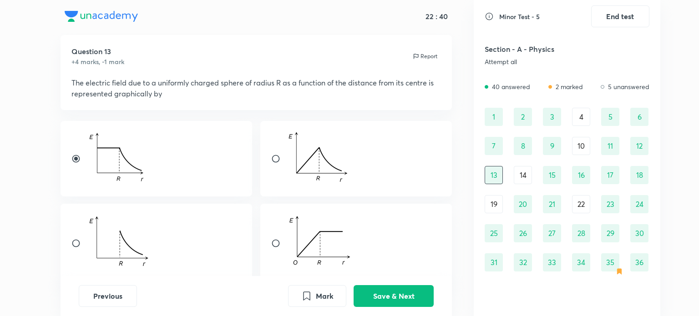
scroll to position [19, 0]
click at [343, 140] on img at bounding box center [319, 157] width 62 height 51
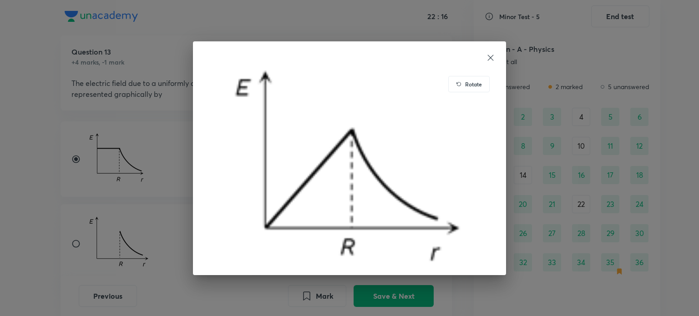
click at [488, 57] on icon at bounding box center [490, 57] width 9 height 9
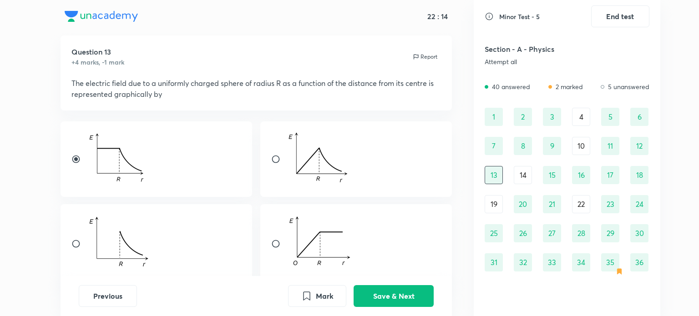
click at [275, 158] on input "radio" at bounding box center [279, 159] width 16 height 9
radio input "true"
click at [385, 296] on button "Save & Next" at bounding box center [394, 296] width 80 height 22
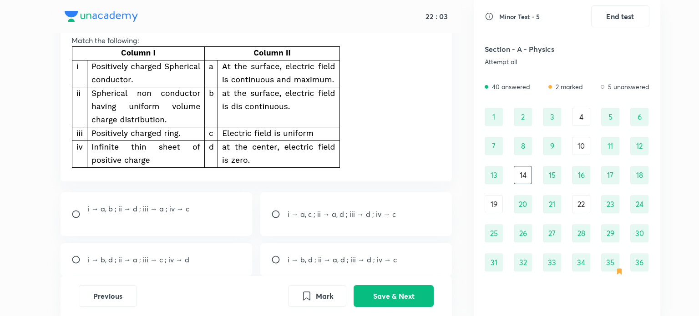
scroll to position [63, 0]
click at [341, 207] on div "i → a, c ; ii → a, d ; iii → d ; iv → c" at bounding box center [356, 214] width 192 height 44
click at [374, 298] on button "Save & Next" at bounding box center [394, 296] width 80 height 22
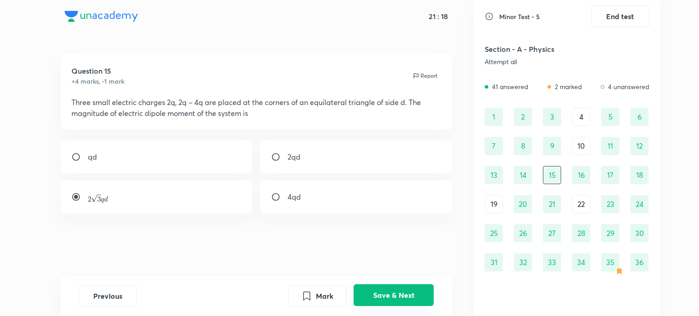
click at [374, 298] on button "Save & Next" at bounding box center [394, 296] width 80 height 22
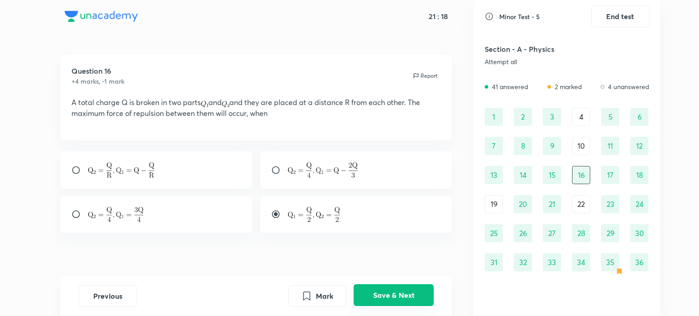
click at [374, 298] on button "Save & Next" at bounding box center [394, 296] width 80 height 22
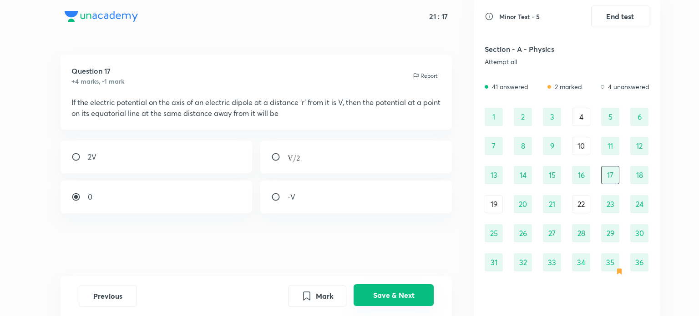
click at [374, 298] on button "Save & Next" at bounding box center [394, 296] width 80 height 22
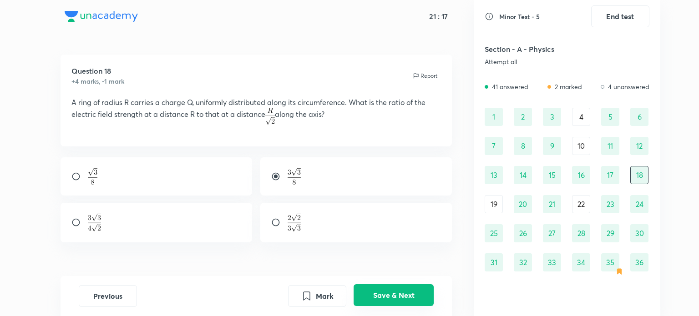
click at [374, 298] on button "Save & Next" at bounding box center [394, 296] width 80 height 22
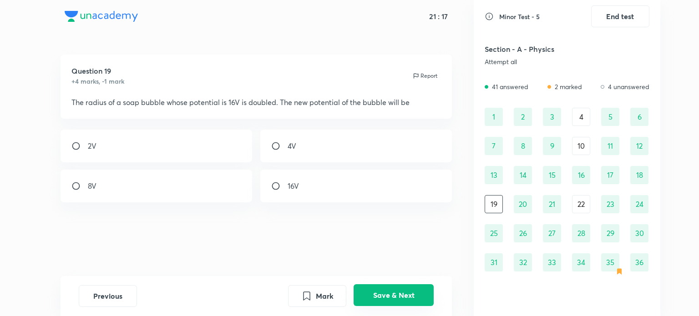
click at [374, 298] on button "Save & Next" at bounding box center [394, 296] width 80 height 22
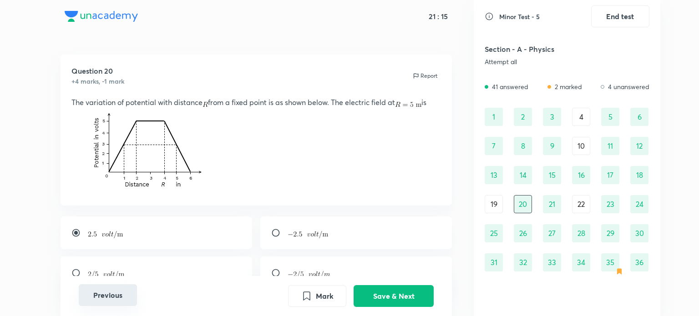
click at [125, 304] on button "Previous" at bounding box center [108, 296] width 58 height 22
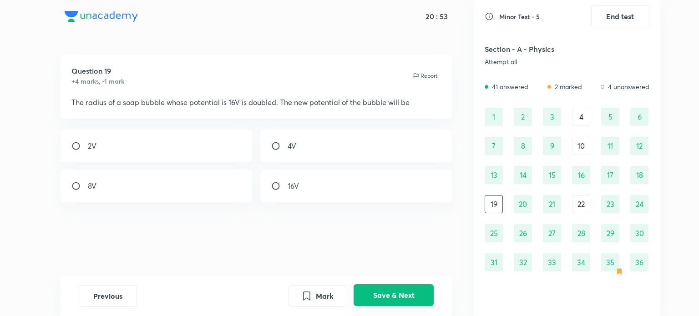
click at [386, 291] on button "Save & Next" at bounding box center [394, 296] width 80 height 22
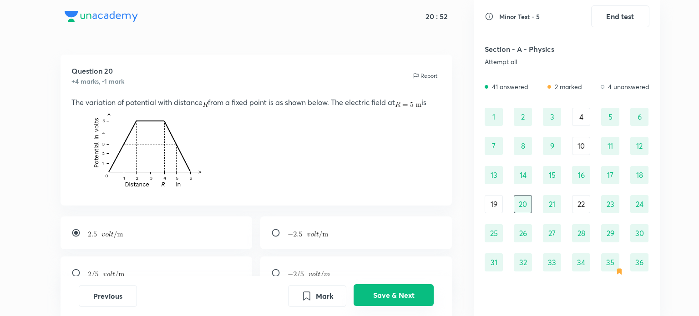
click at [386, 291] on button "Save & Next" at bounding box center [394, 296] width 80 height 22
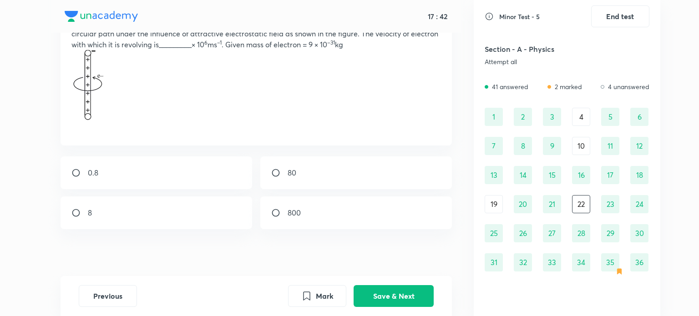
scroll to position [82, 0]
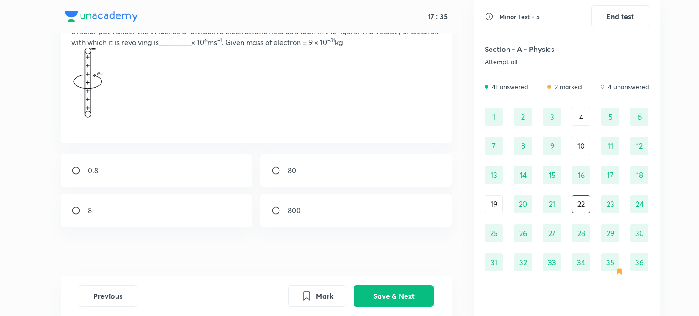
click at [139, 214] on div "8" at bounding box center [157, 210] width 192 height 33
click at [369, 293] on button "Save & Next" at bounding box center [394, 296] width 80 height 22
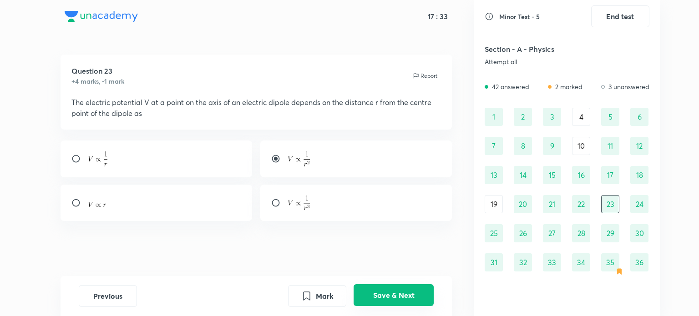
click at [369, 293] on button "Save & Next" at bounding box center [394, 296] width 80 height 22
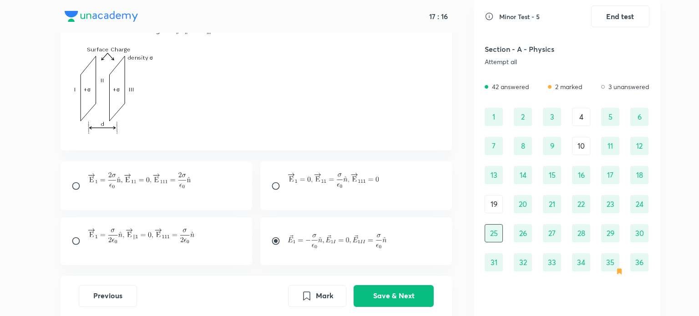
scroll to position [101, 0]
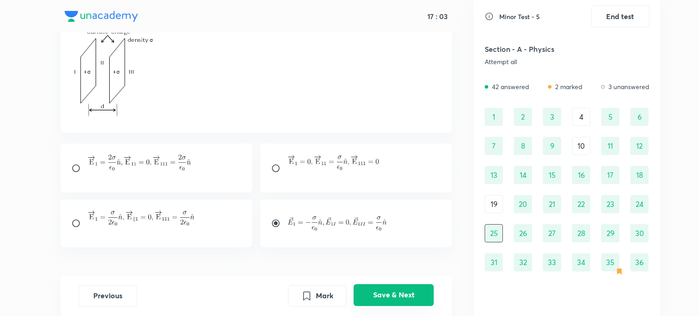
click at [377, 295] on button "Save & Next" at bounding box center [394, 296] width 80 height 22
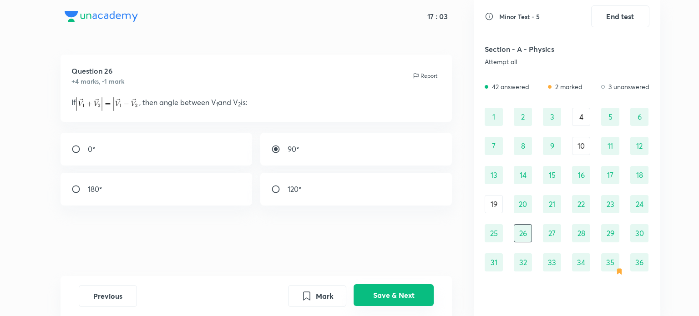
click at [377, 295] on button "Save & Next" at bounding box center [394, 296] width 80 height 22
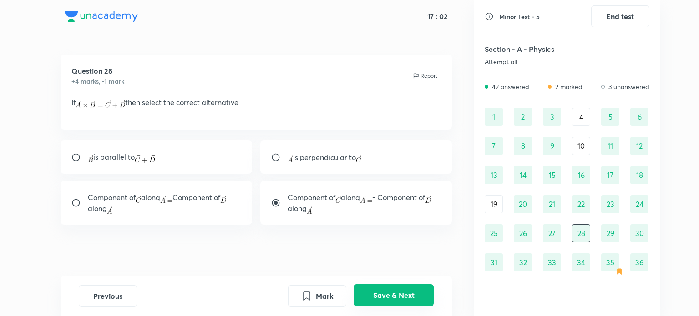
click at [377, 295] on button "Save & Next" at bounding box center [394, 296] width 80 height 22
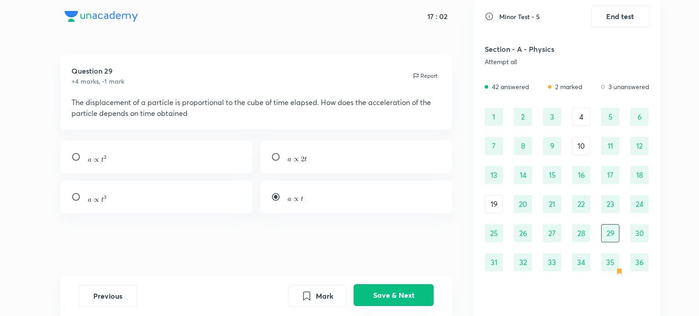
click at [377, 295] on button "Save & Next" at bounding box center [394, 296] width 80 height 22
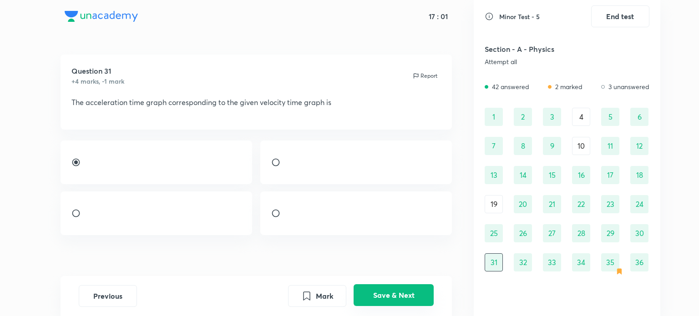
click at [377, 295] on button "Save & Next" at bounding box center [394, 296] width 80 height 22
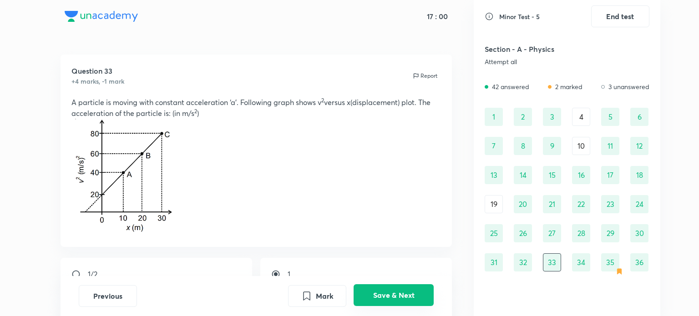
click at [377, 295] on button "Save & Next" at bounding box center [394, 296] width 80 height 22
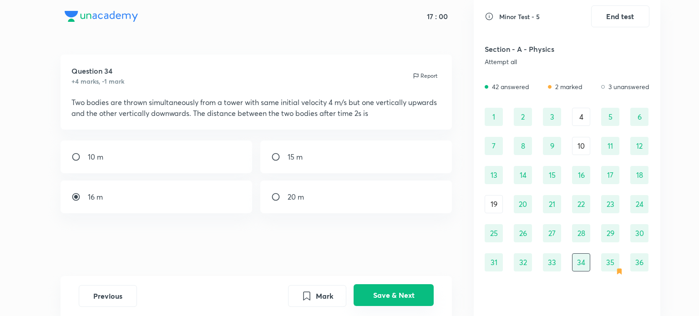
click at [377, 295] on button "Save & Next" at bounding box center [394, 296] width 80 height 22
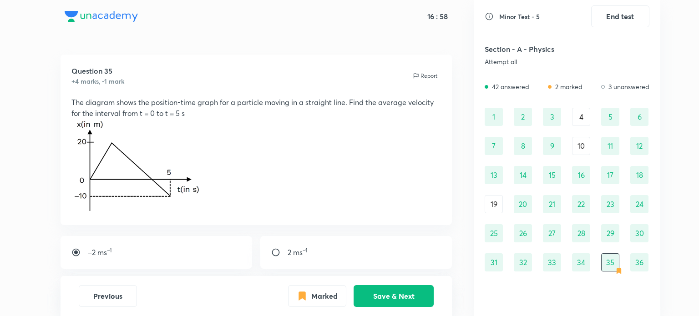
click at [304, 297] on icon "Marked" at bounding box center [302, 296] width 6 height 8
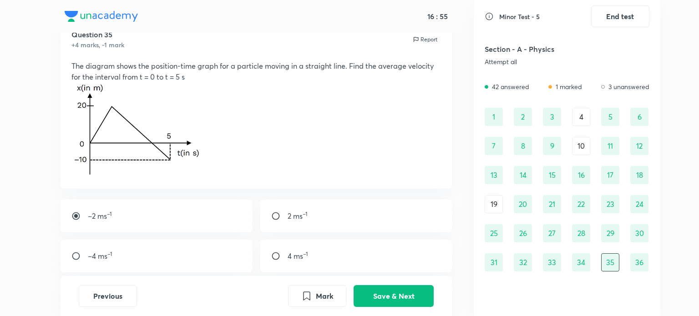
scroll to position [37, 0]
click at [417, 301] on button "Save & Next" at bounding box center [394, 296] width 80 height 22
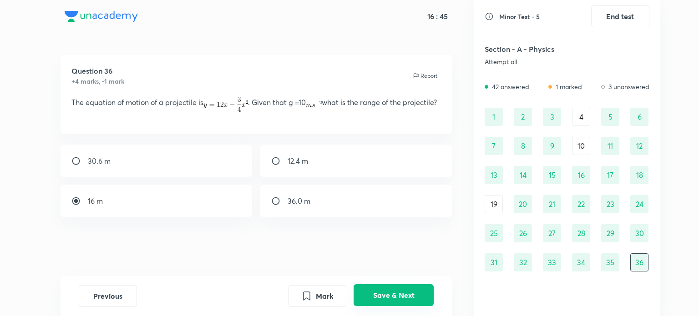
scroll to position [6, 0]
click at [417, 301] on button "Save & Next" at bounding box center [394, 296] width 80 height 22
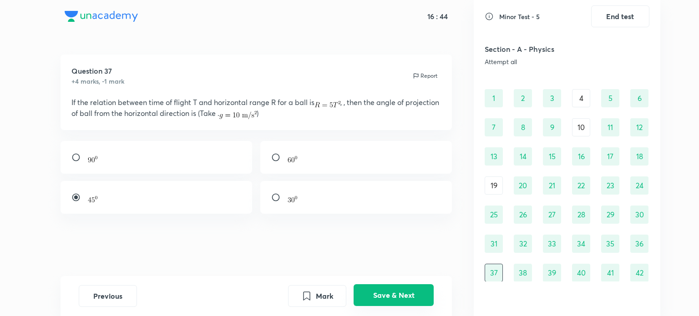
click at [417, 301] on button "Save & Next" at bounding box center [394, 296] width 80 height 22
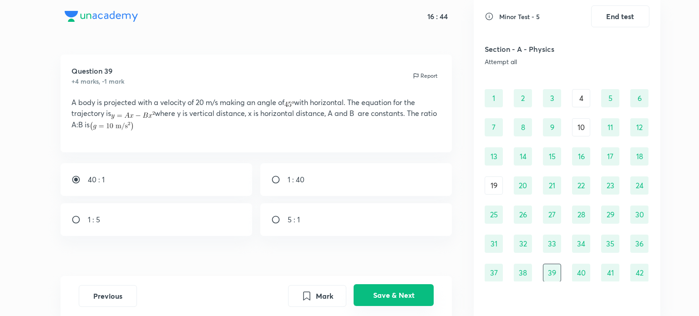
click at [417, 301] on button "Save & Next" at bounding box center [394, 296] width 80 height 22
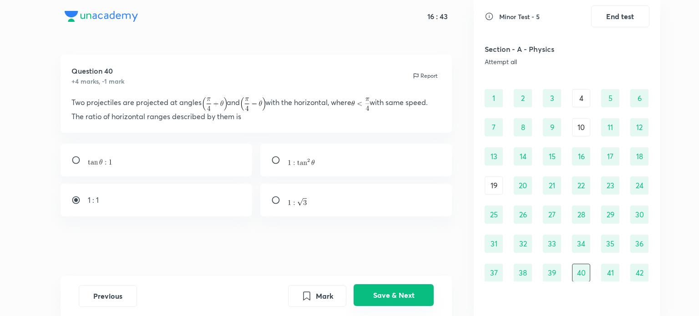
click at [417, 301] on button "Save & Next" at bounding box center [394, 296] width 80 height 22
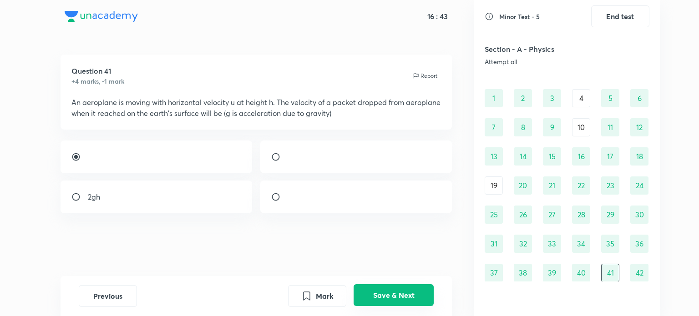
click at [417, 301] on button "Save & Next" at bounding box center [394, 296] width 80 height 22
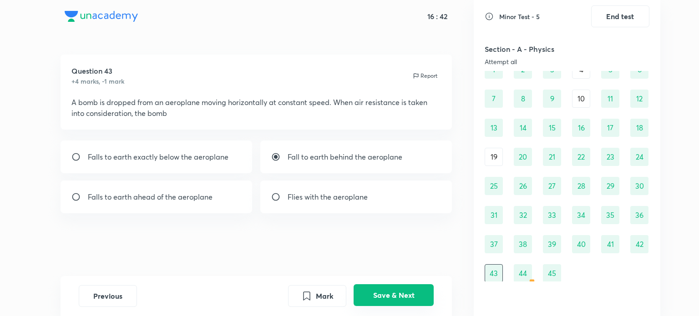
scroll to position [48, 0]
click at [417, 301] on button "Save & Next" at bounding box center [394, 296] width 80 height 22
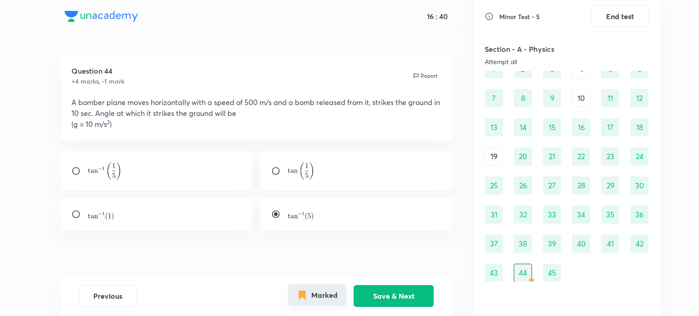
click at [322, 295] on button "Marked" at bounding box center [317, 296] width 58 height 22
click at [398, 295] on button "Save & Next" at bounding box center [394, 296] width 80 height 22
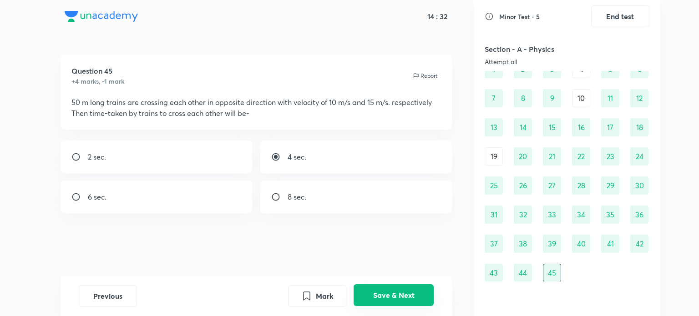
click at [398, 295] on button "Save & Next" at bounding box center [394, 296] width 80 height 22
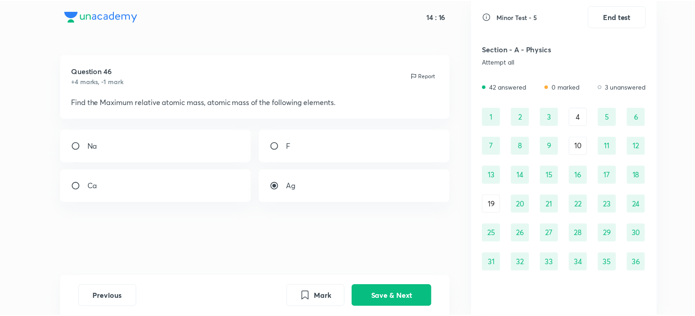
scroll to position [0, 0]
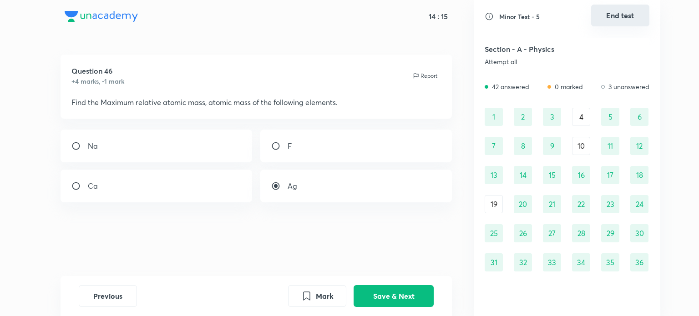
click at [621, 19] on button "End test" at bounding box center [620, 16] width 58 height 22
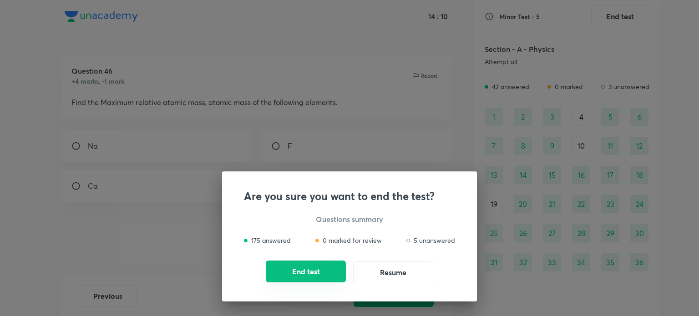
click at [322, 268] on button "End test" at bounding box center [306, 272] width 80 height 22
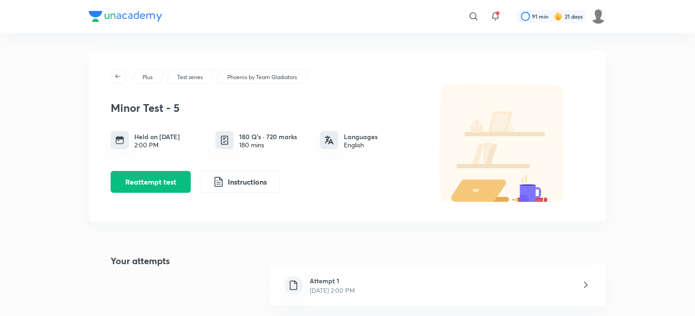
click at [411, 284] on div "Attempt 1 [DATE] 2:00 PM" at bounding box center [438, 285] width 336 height 41
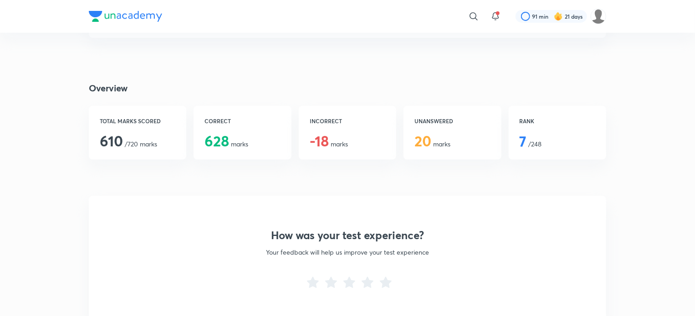
scroll to position [153, 0]
